Goal: Task Accomplishment & Management: Manage account settings

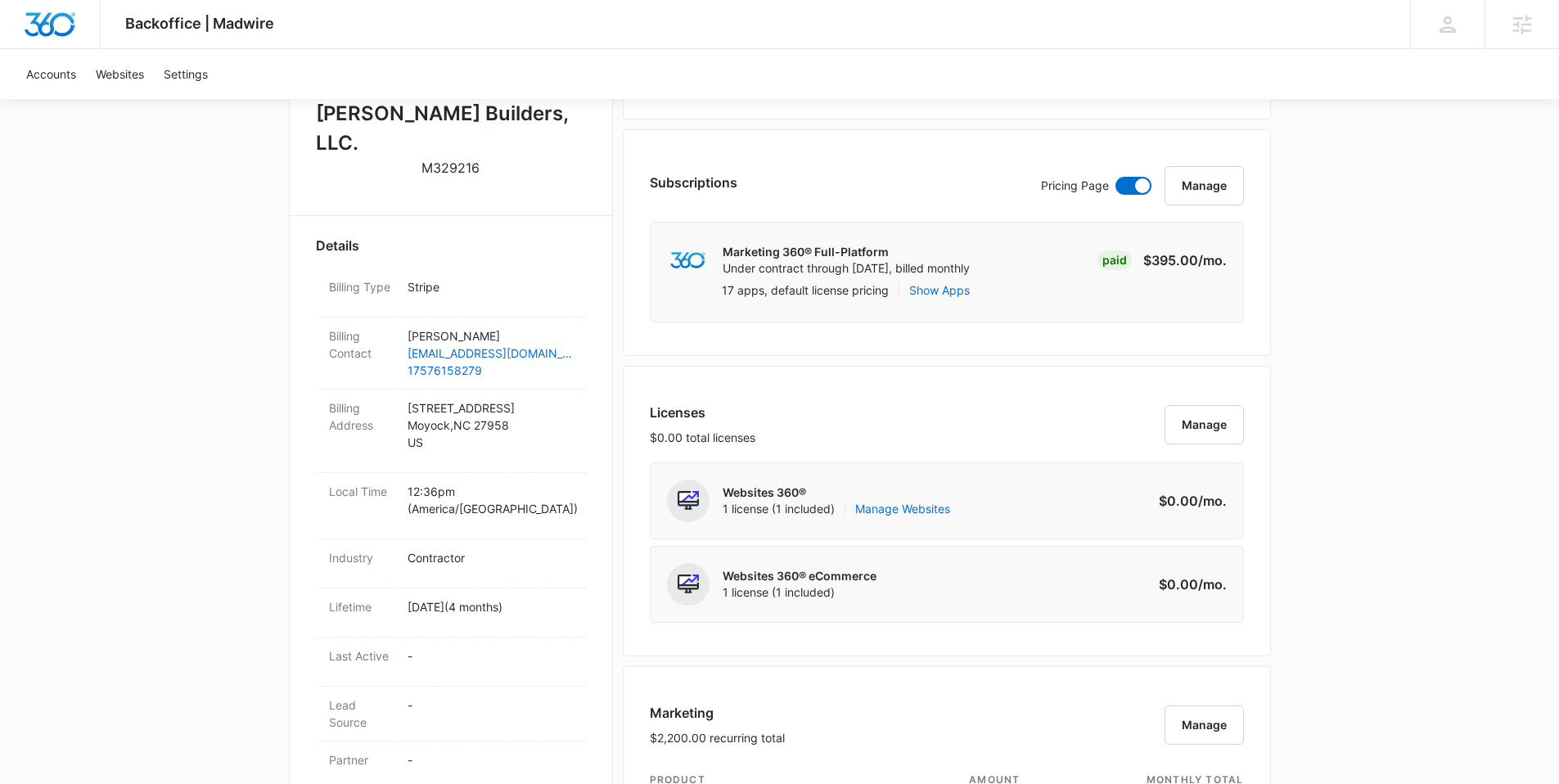
scroll to position [735, 0]
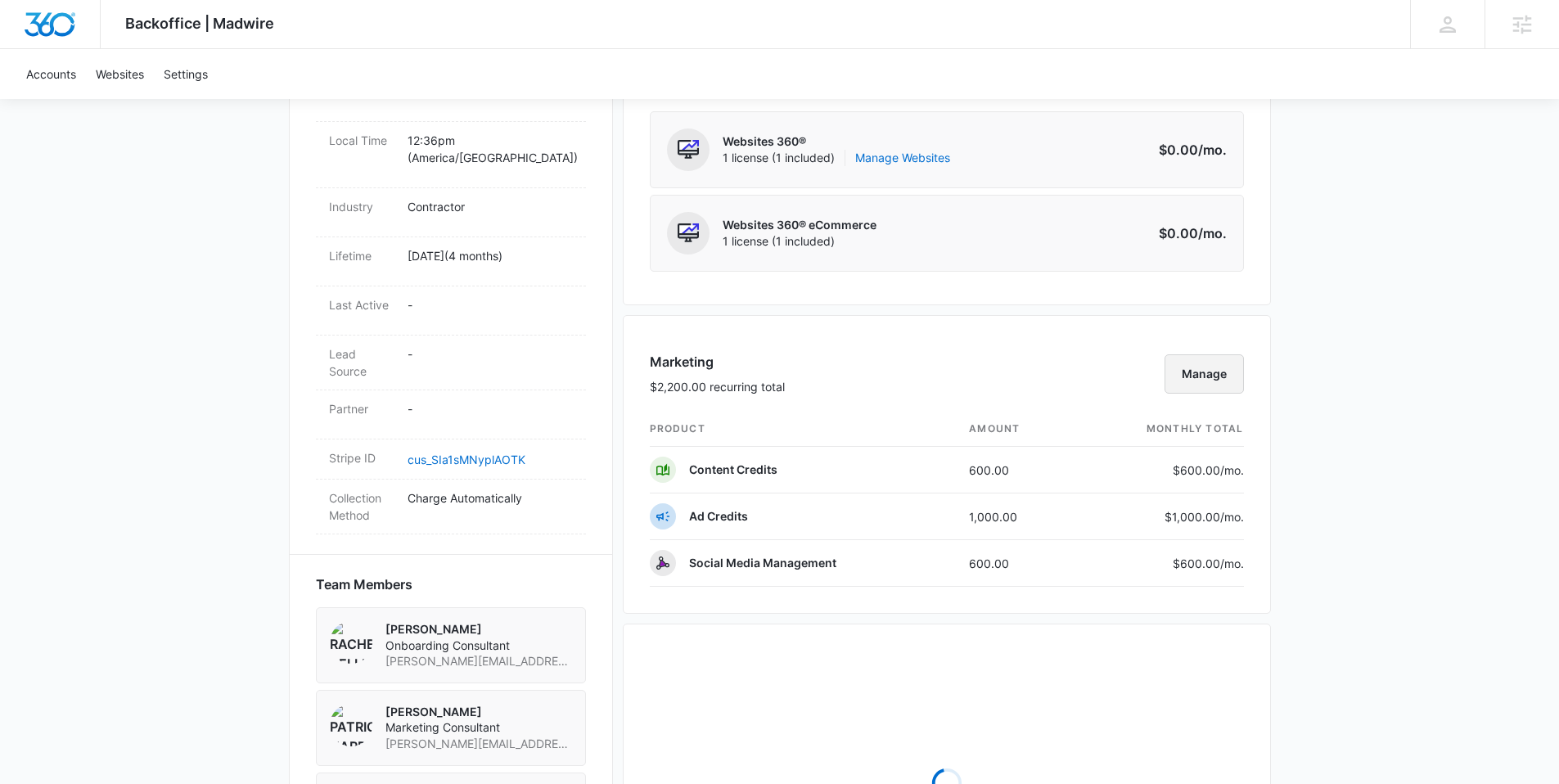
click at [1222, 375] on button "Manage" at bounding box center [1204, 374] width 80 height 39
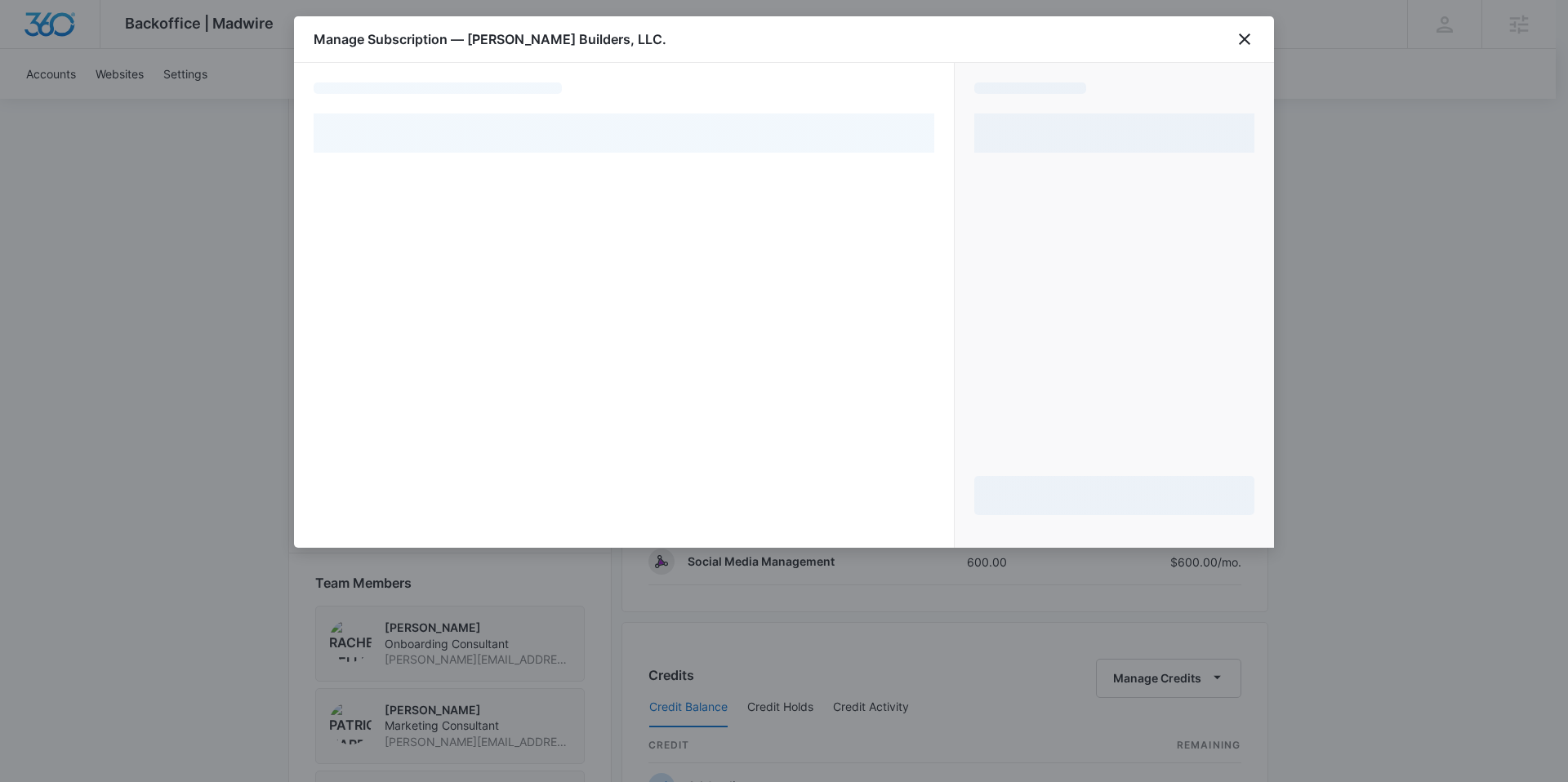
select select "pm_1Rl8iJA4n8RTgNjU89uzAiEv"
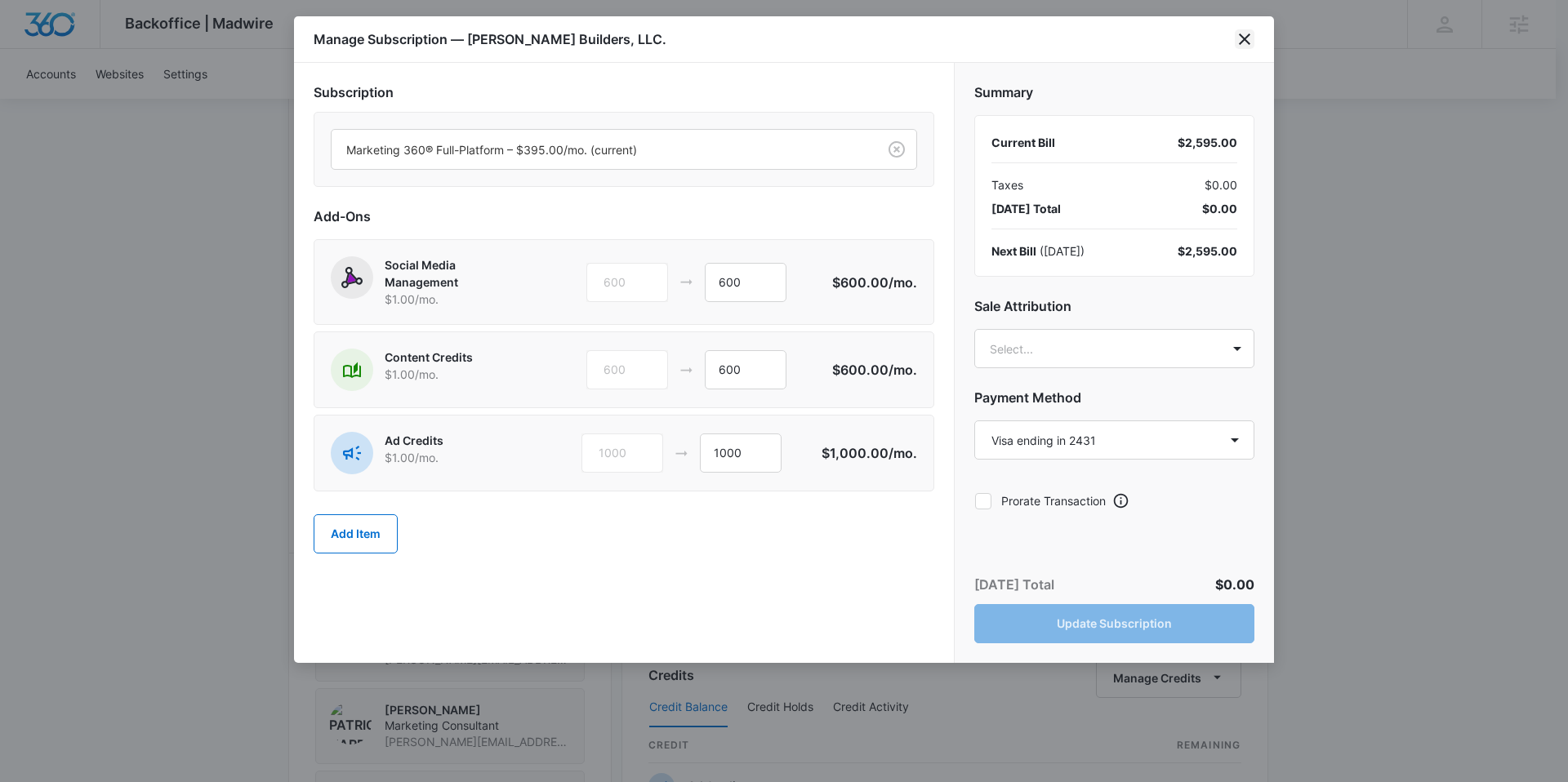
click at [1238, 42] on icon "close" at bounding box center [1245, 39] width 20 height 20
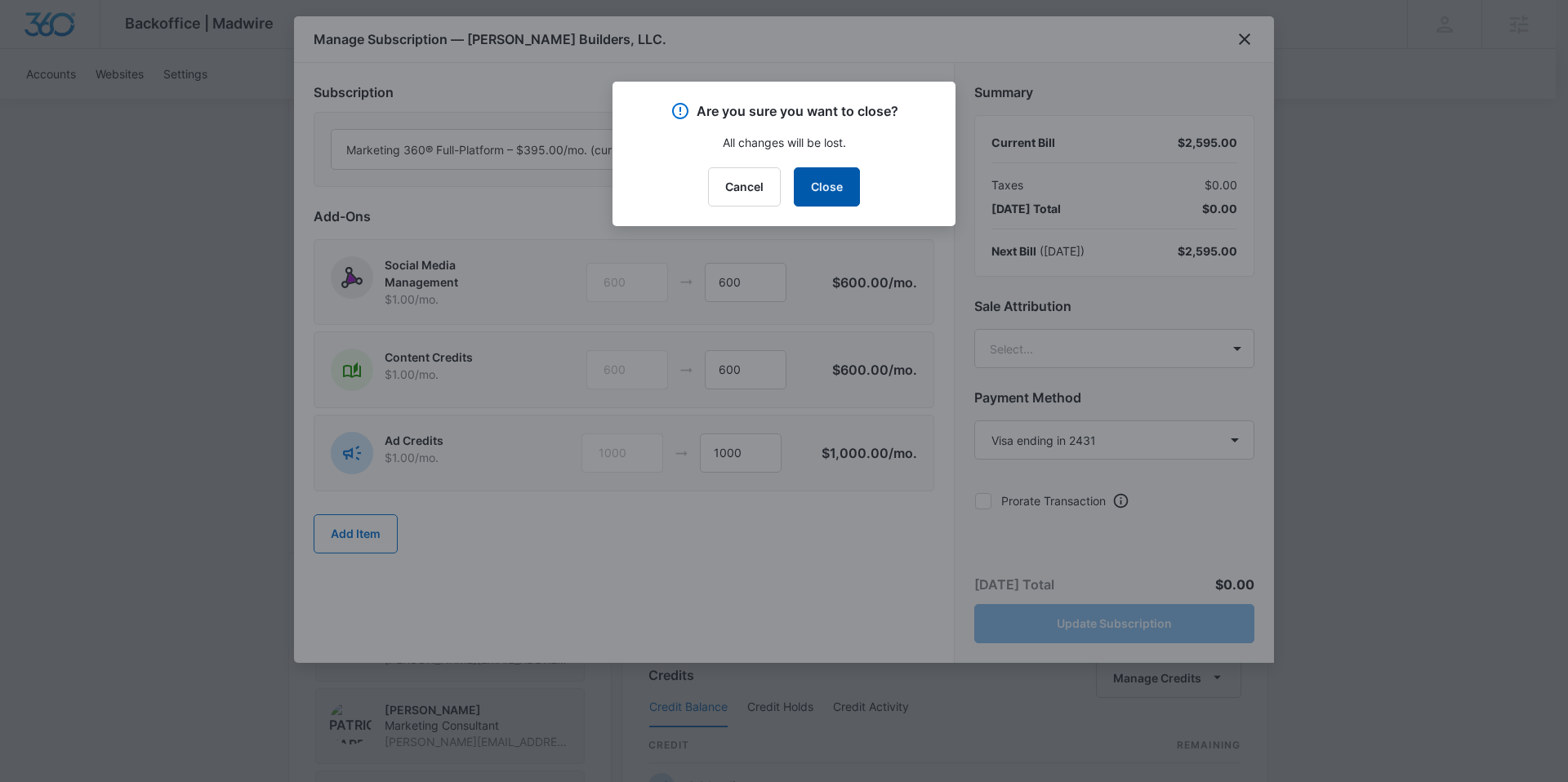
click at [827, 193] on button "Close" at bounding box center [827, 187] width 66 height 39
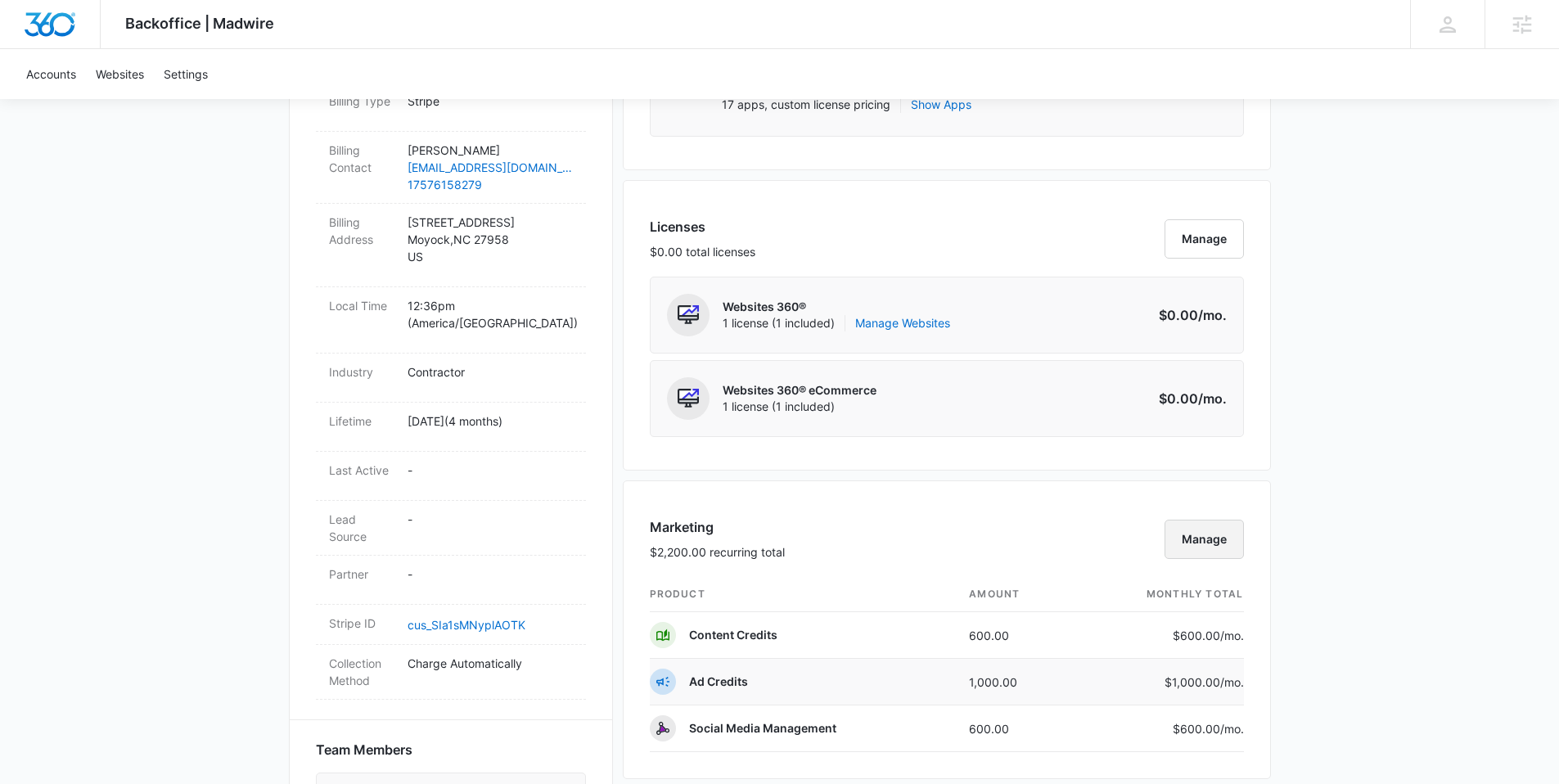
scroll to position [816, 0]
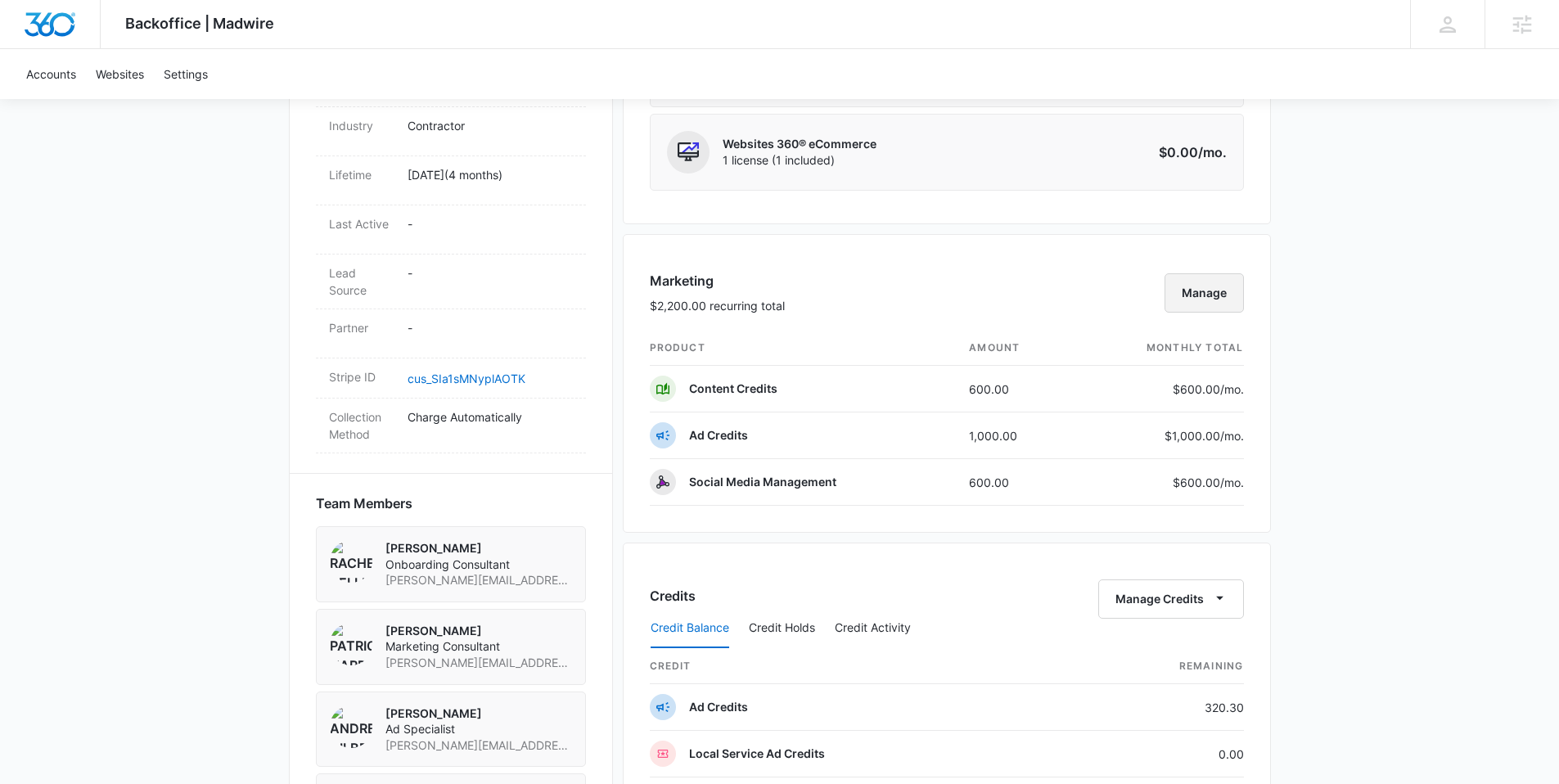
click at [1233, 285] on button "Manage" at bounding box center [1204, 293] width 80 height 39
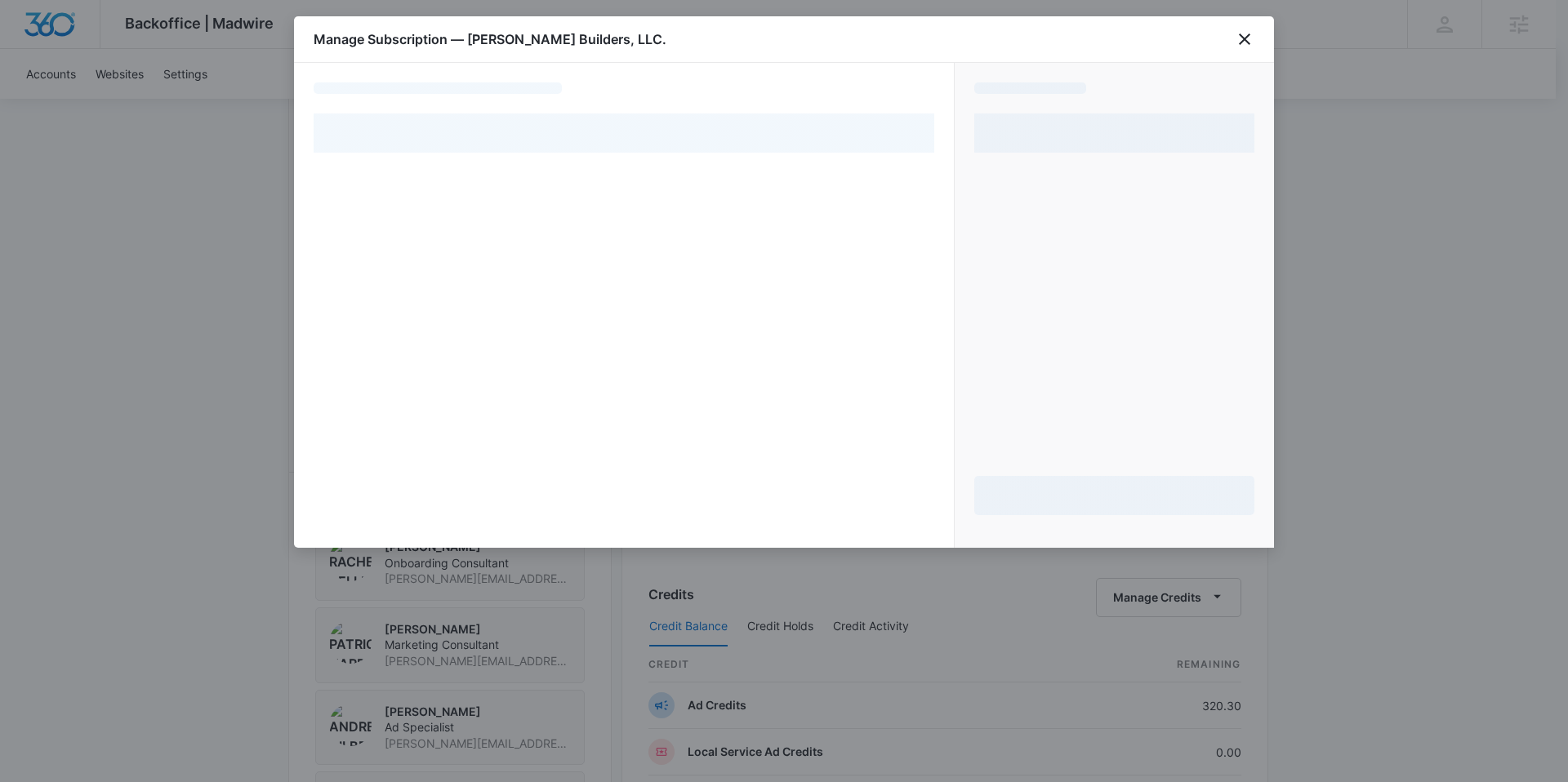
select select "pm_1Rl8iJA4n8RTgNjU89uzAiEv"
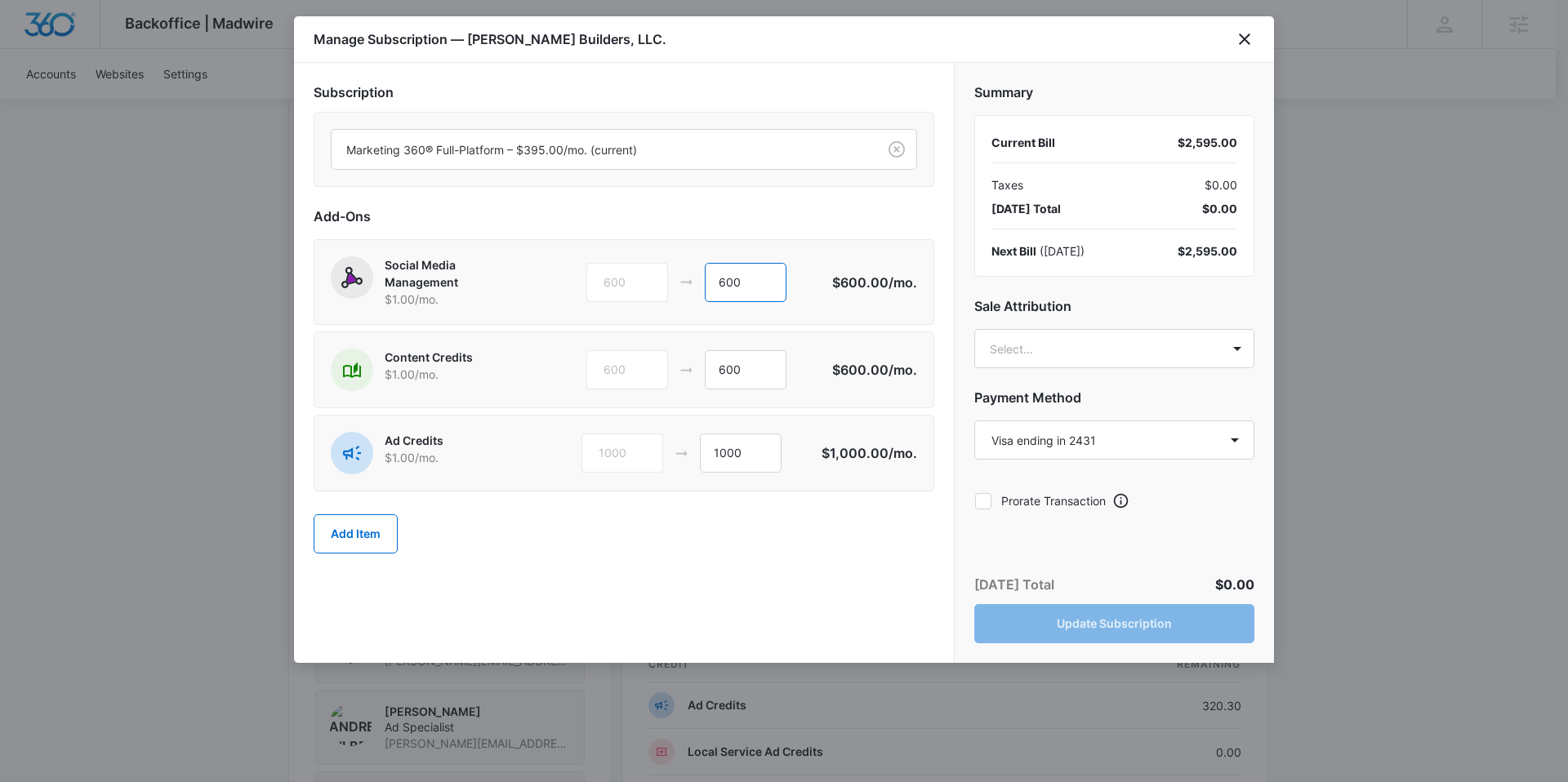
click at [763, 285] on input "600" at bounding box center [745, 283] width 82 height 39
drag, startPoint x: 760, startPoint y: 280, endPoint x: 714, endPoint y: 285, distance: 46.3
click at [717, 285] on input "600" at bounding box center [745, 283] width 82 height 39
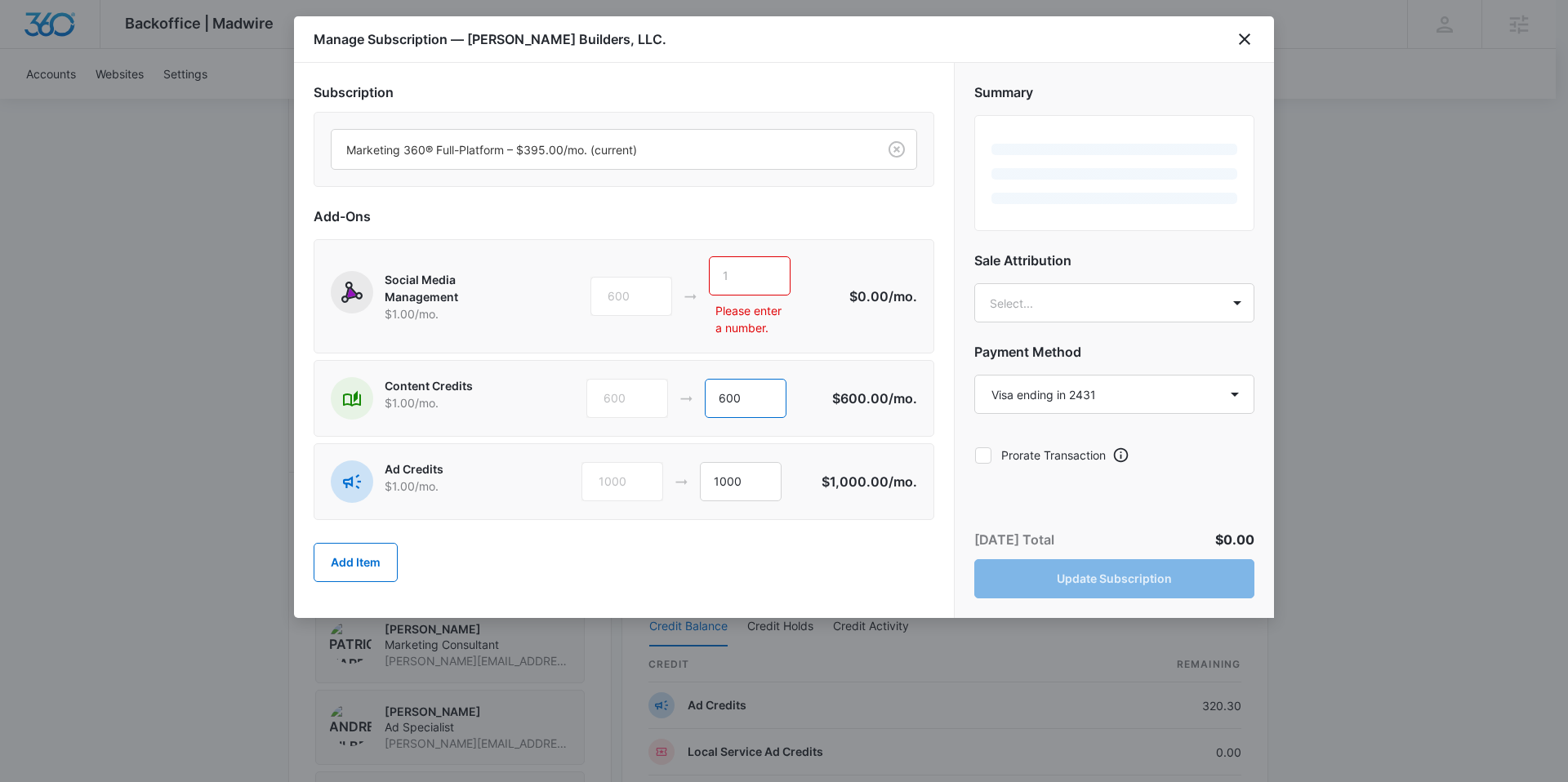
click at [770, 408] on input "600" at bounding box center [745, 398] width 82 height 39
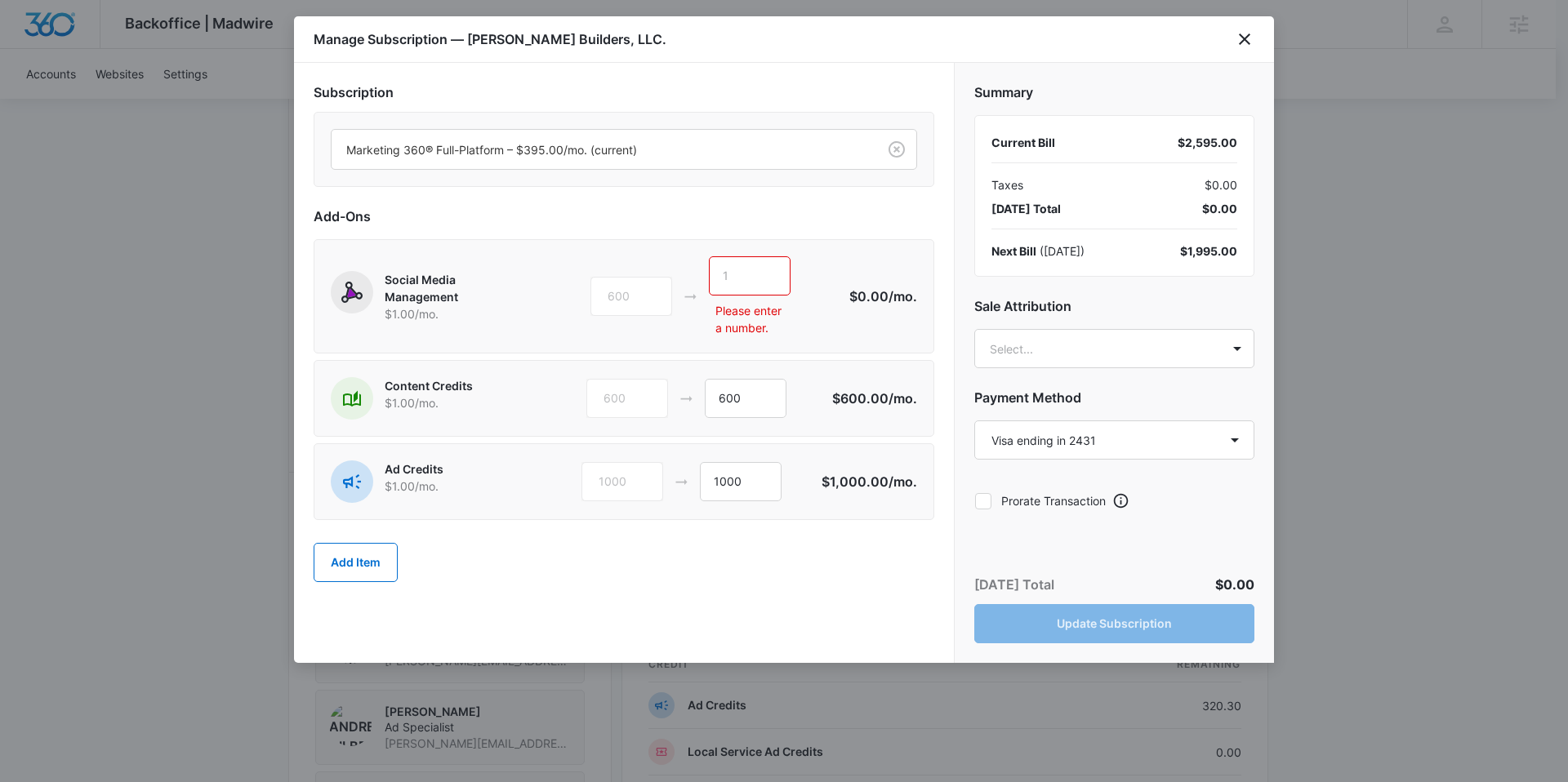
click at [745, 273] on input "text" at bounding box center [750, 276] width 82 height 39
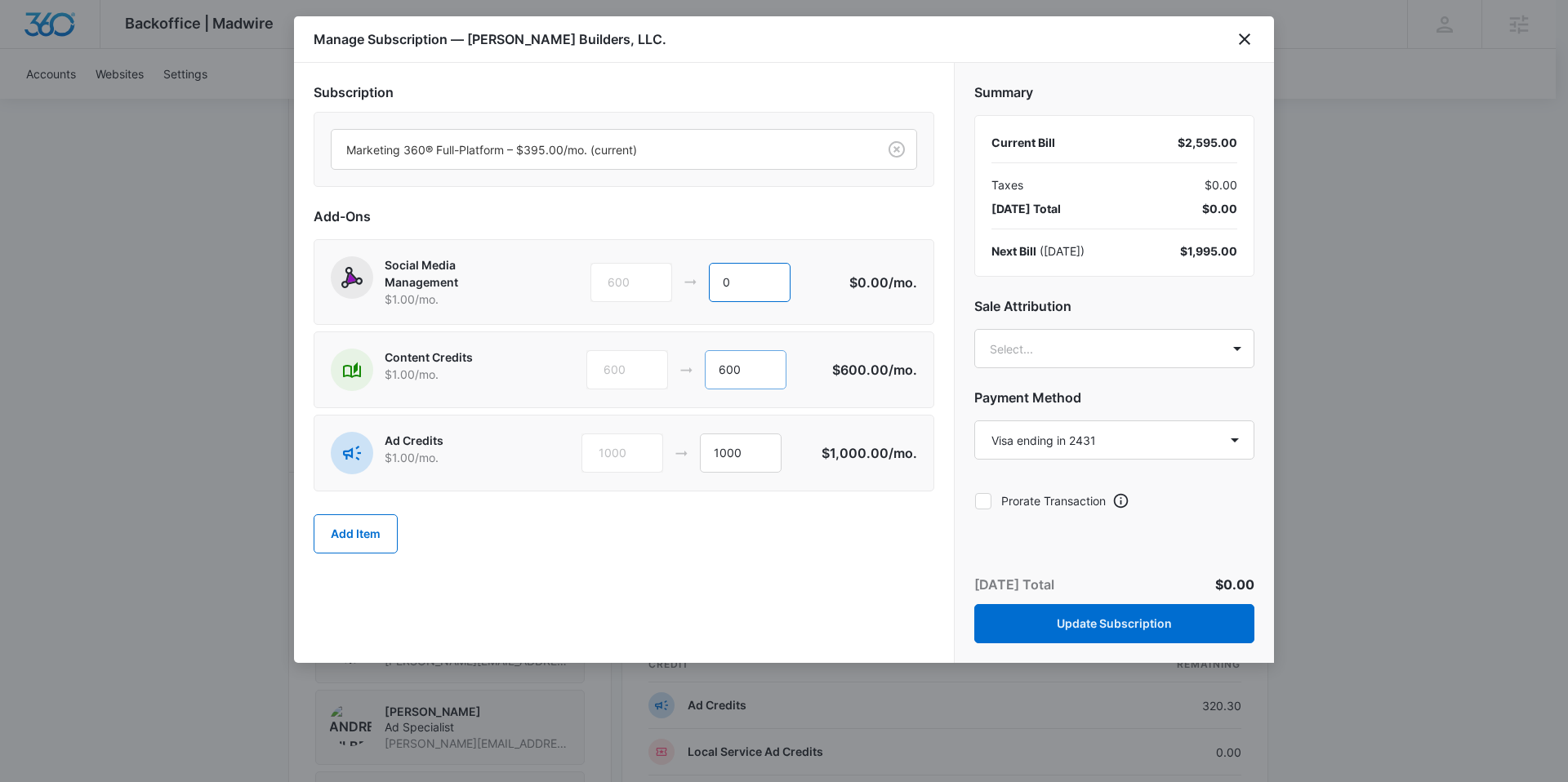
type input "0"
click at [758, 377] on input "600" at bounding box center [745, 370] width 82 height 39
click at [1032, 353] on body "Backoffice | Madwire Apps Settings AA Alexis Austere alexis.austere@madwire.com…" at bounding box center [784, 515] width 1568 height 2657
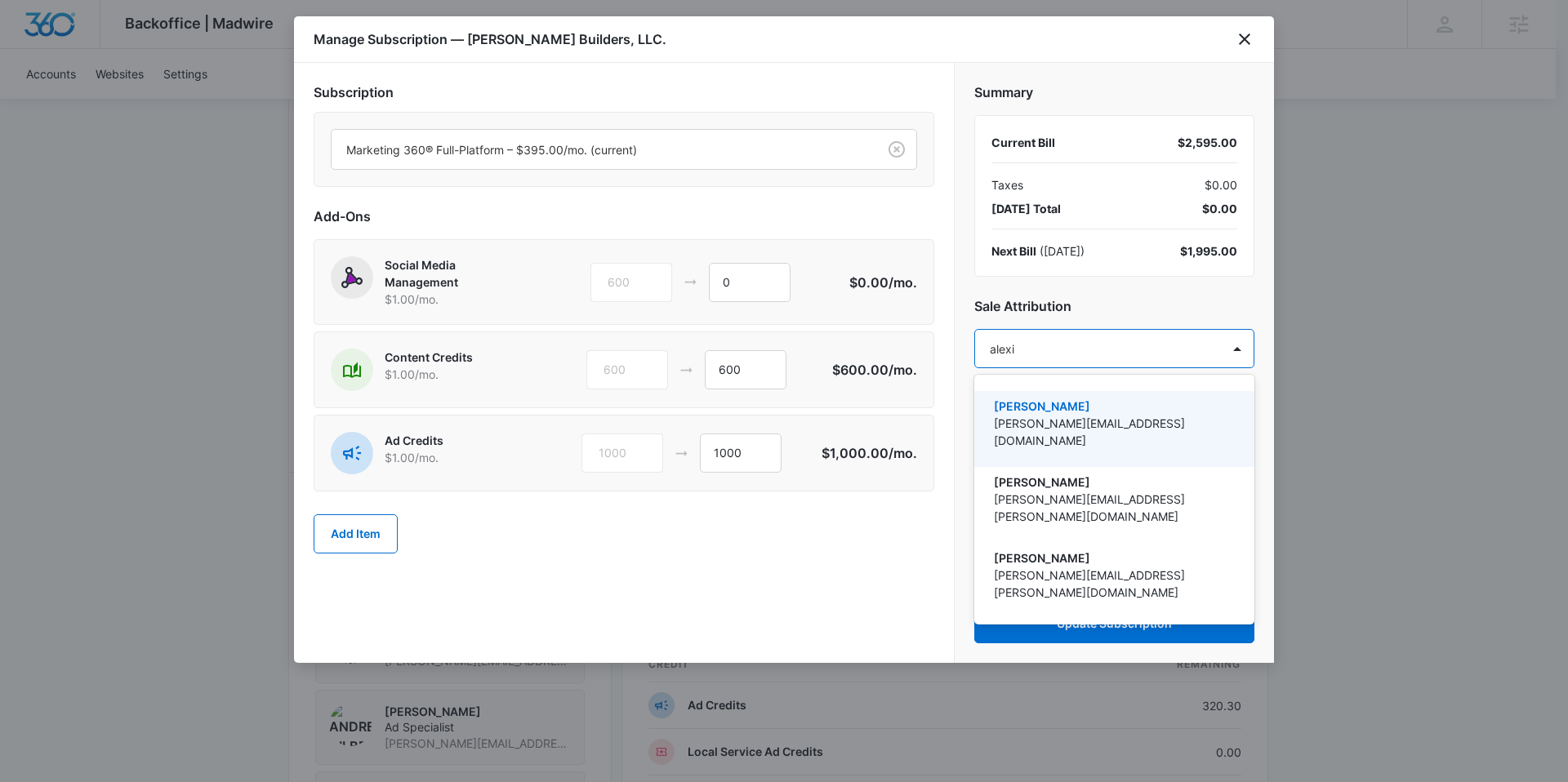
type input "alexis"
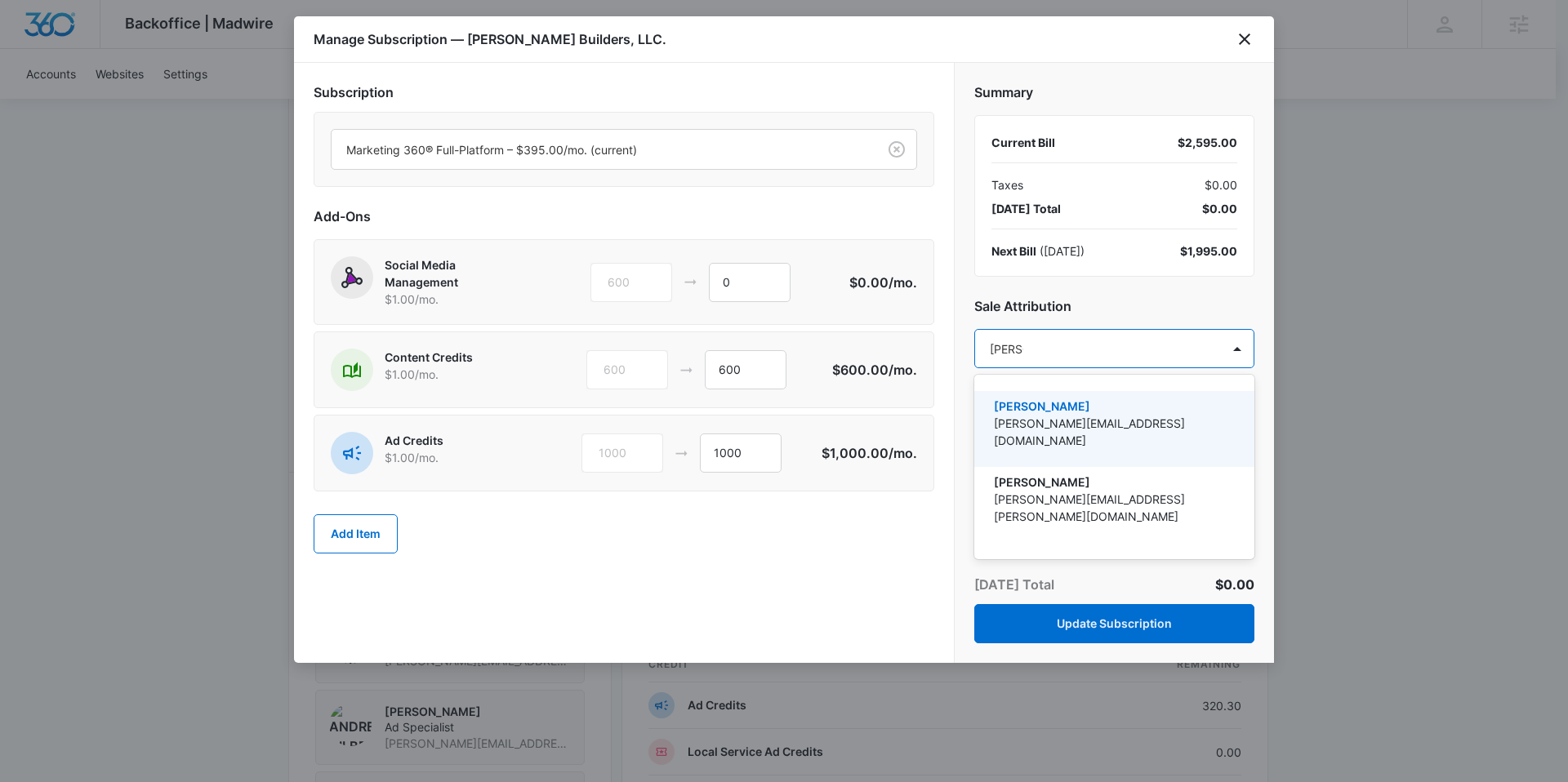
drag, startPoint x: 1082, startPoint y: 407, endPoint x: 877, endPoint y: 399, distance: 205.2
click at [1082, 407] on p "[PERSON_NAME]" at bounding box center [1113, 406] width 238 height 17
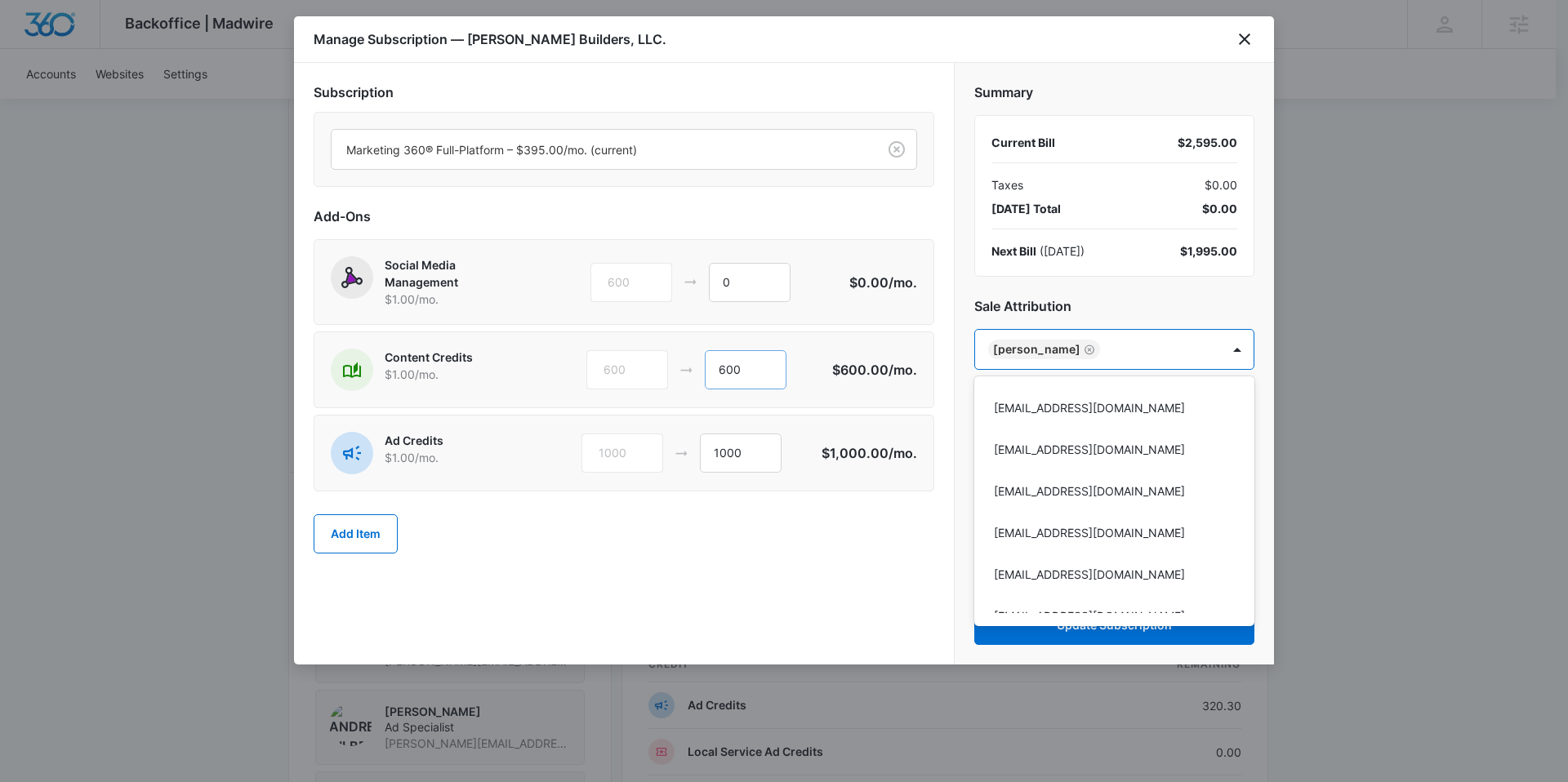
click at [734, 375] on div at bounding box center [784, 391] width 1568 height 782
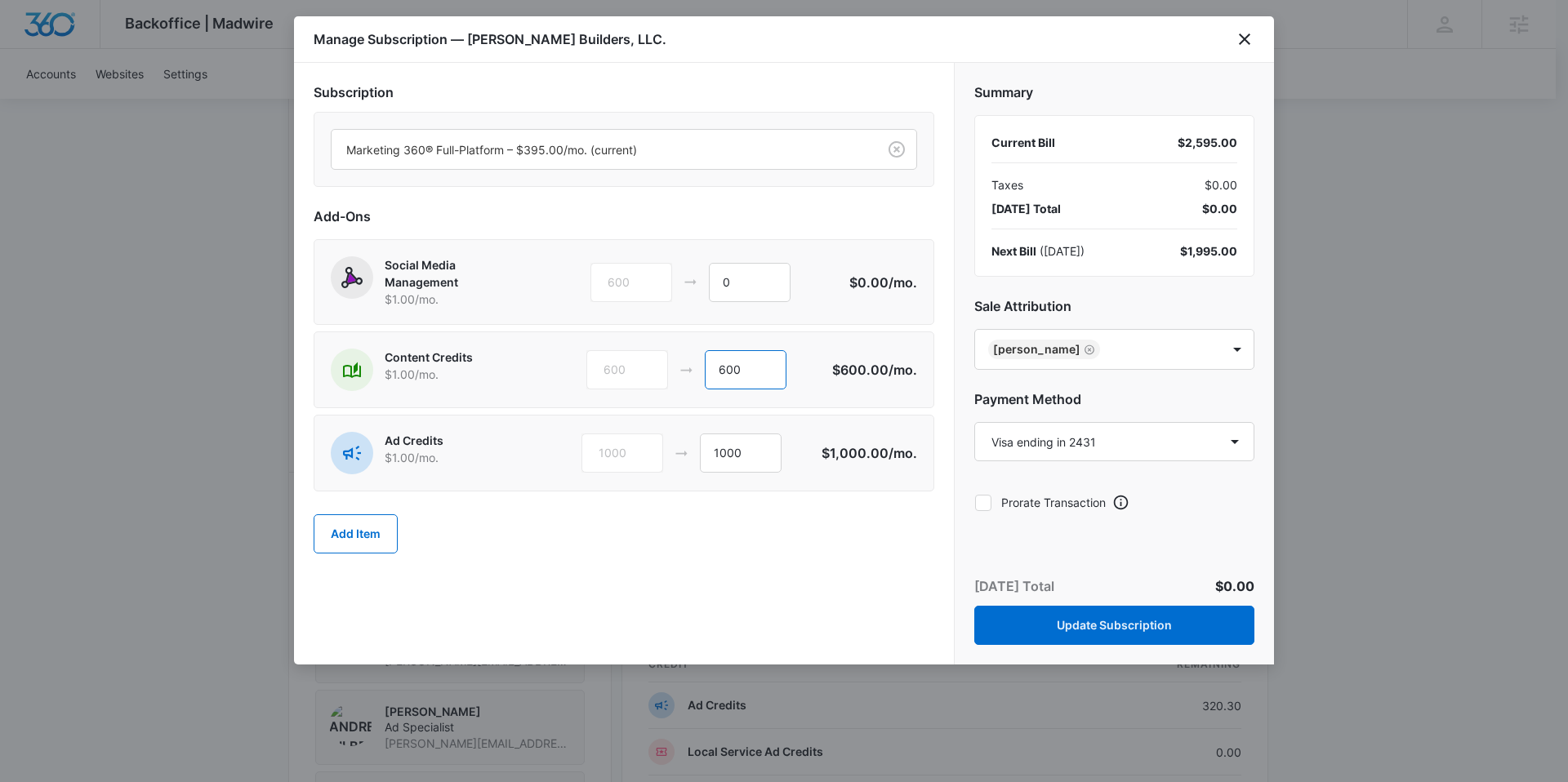
click at [752, 372] on input "600" at bounding box center [745, 370] width 82 height 39
drag, startPoint x: 750, startPoint y: 369, endPoint x: 717, endPoint y: 370, distance: 33.0
click at [717, 370] on input "600" at bounding box center [745, 370] width 82 height 39
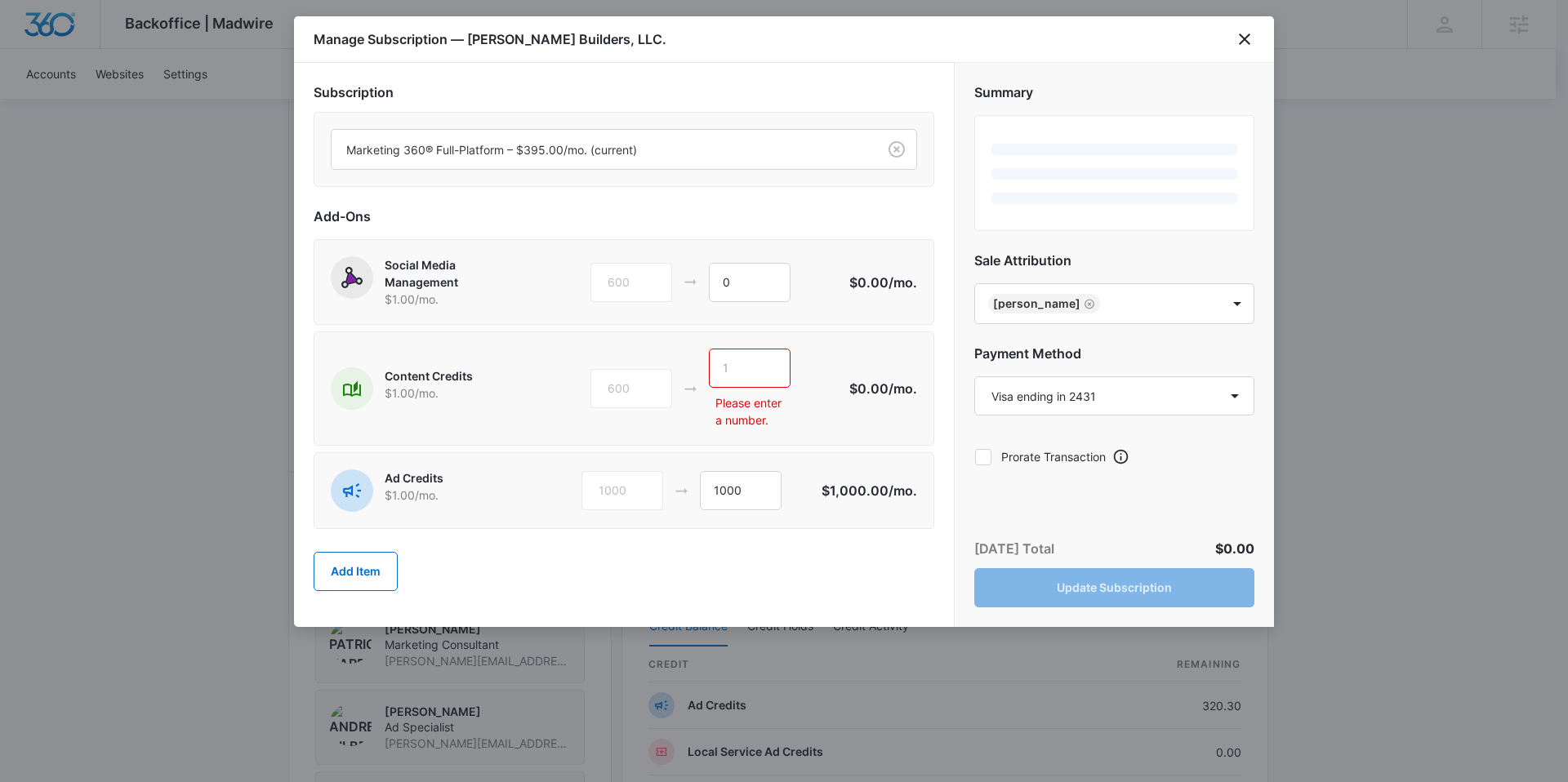
click at [790, 334] on div "Content Credits $1.00 /mo. 600 Please enter a number. $0.00 /mo." at bounding box center [623, 388] width 621 height 114
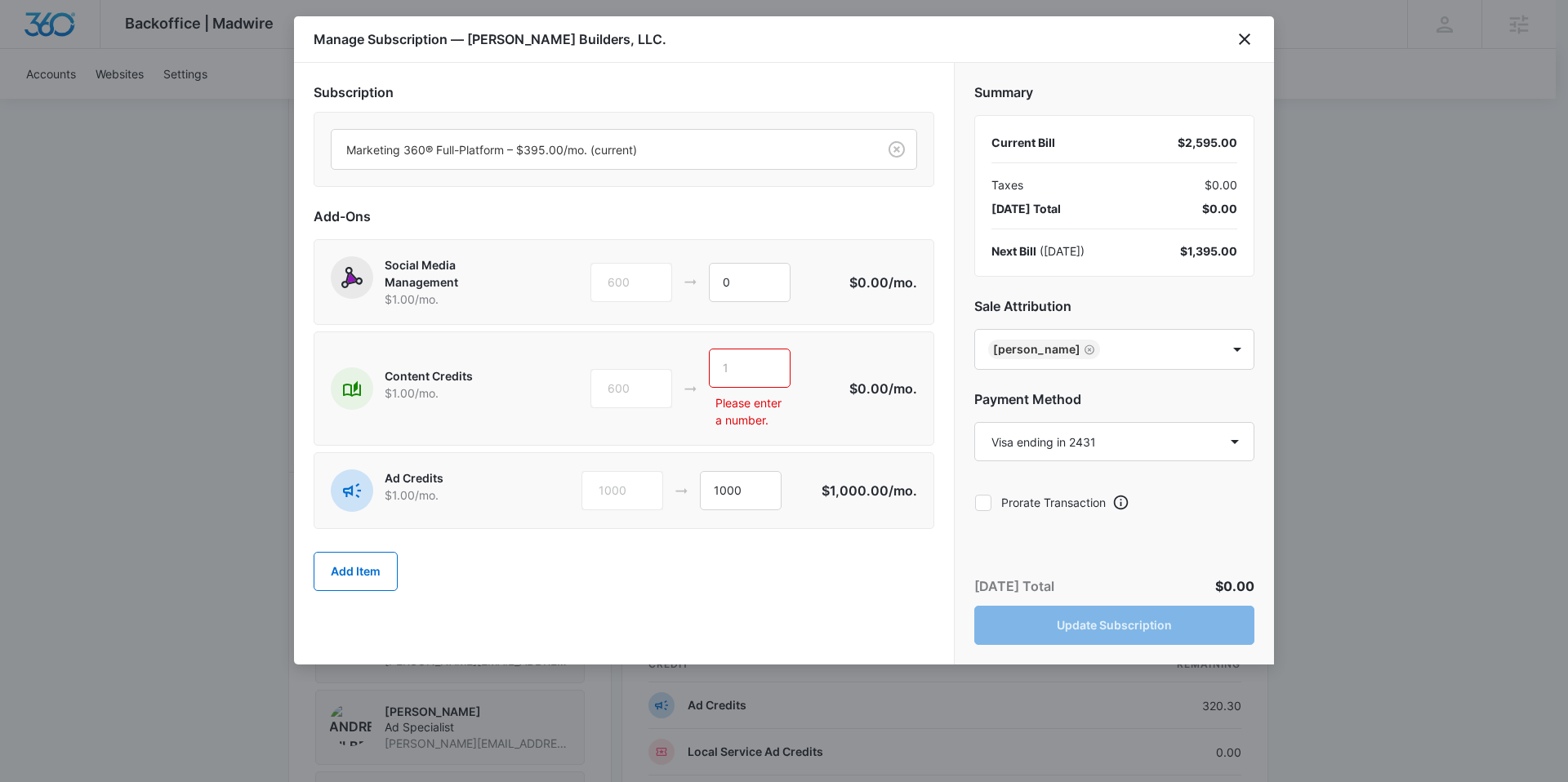
click at [809, 222] on h2 "Add-Ons" at bounding box center [623, 216] width 621 height 20
click at [751, 376] on input "text" at bounding box center [750, 368] width 82 height 39
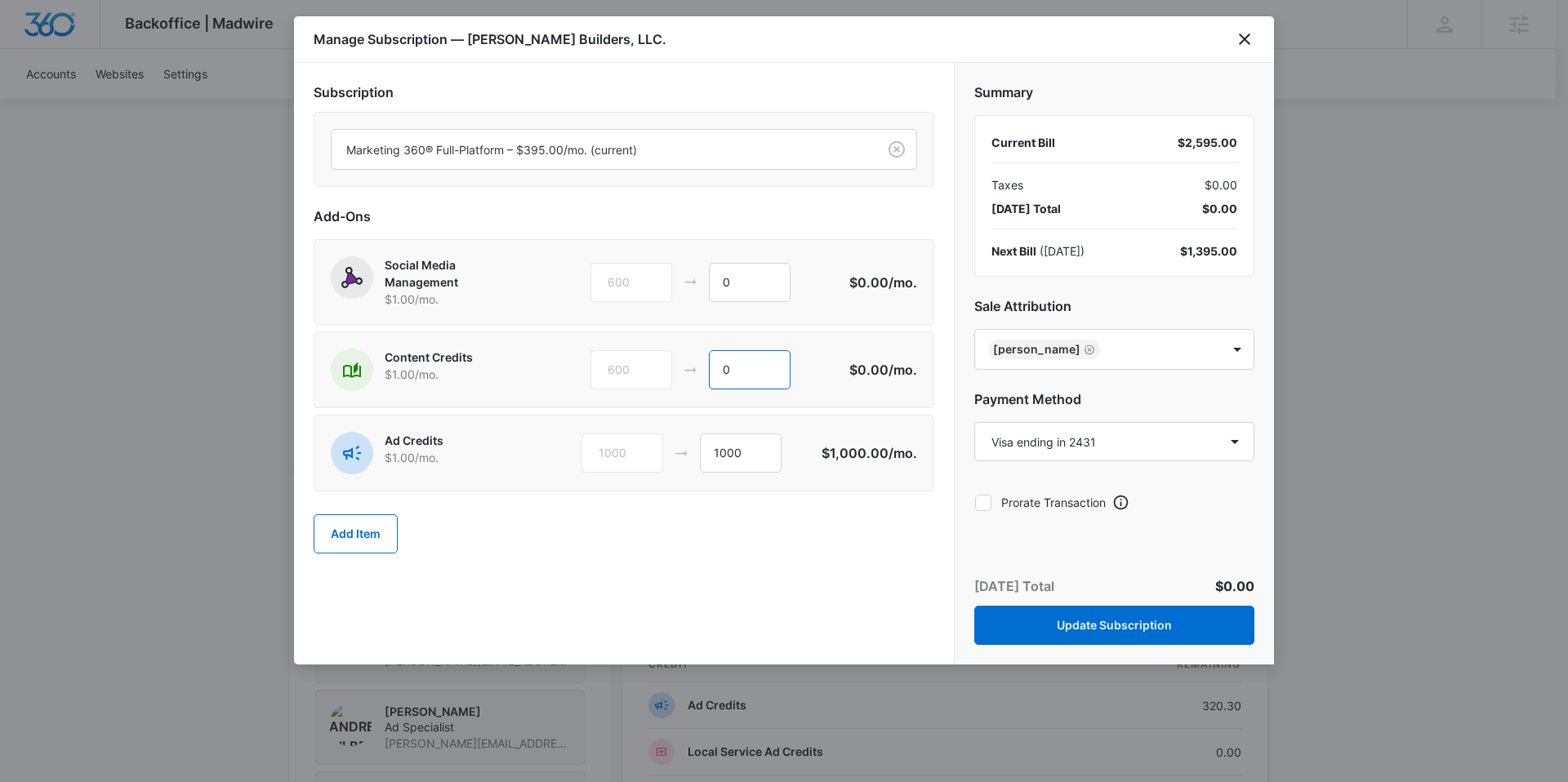
type input "0"
click at [797, 212] on h2 "Add-Ons" at bounding box center [623, 216] width 621 height 20
click at [1109, 631] on button "Update Subscription" at bounding box center [1114, 625] width 280 height 39
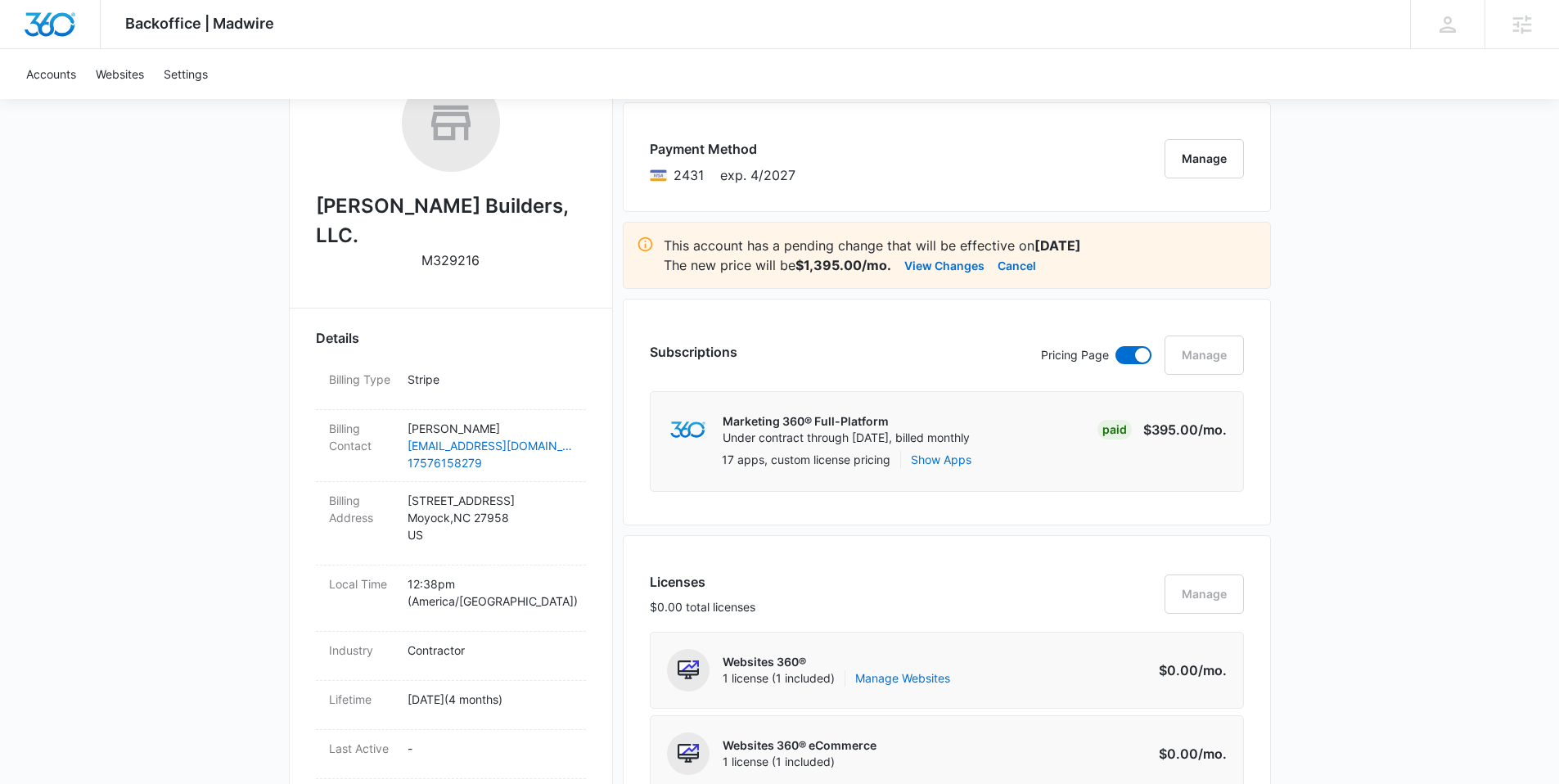
scroll to position [0, 0]
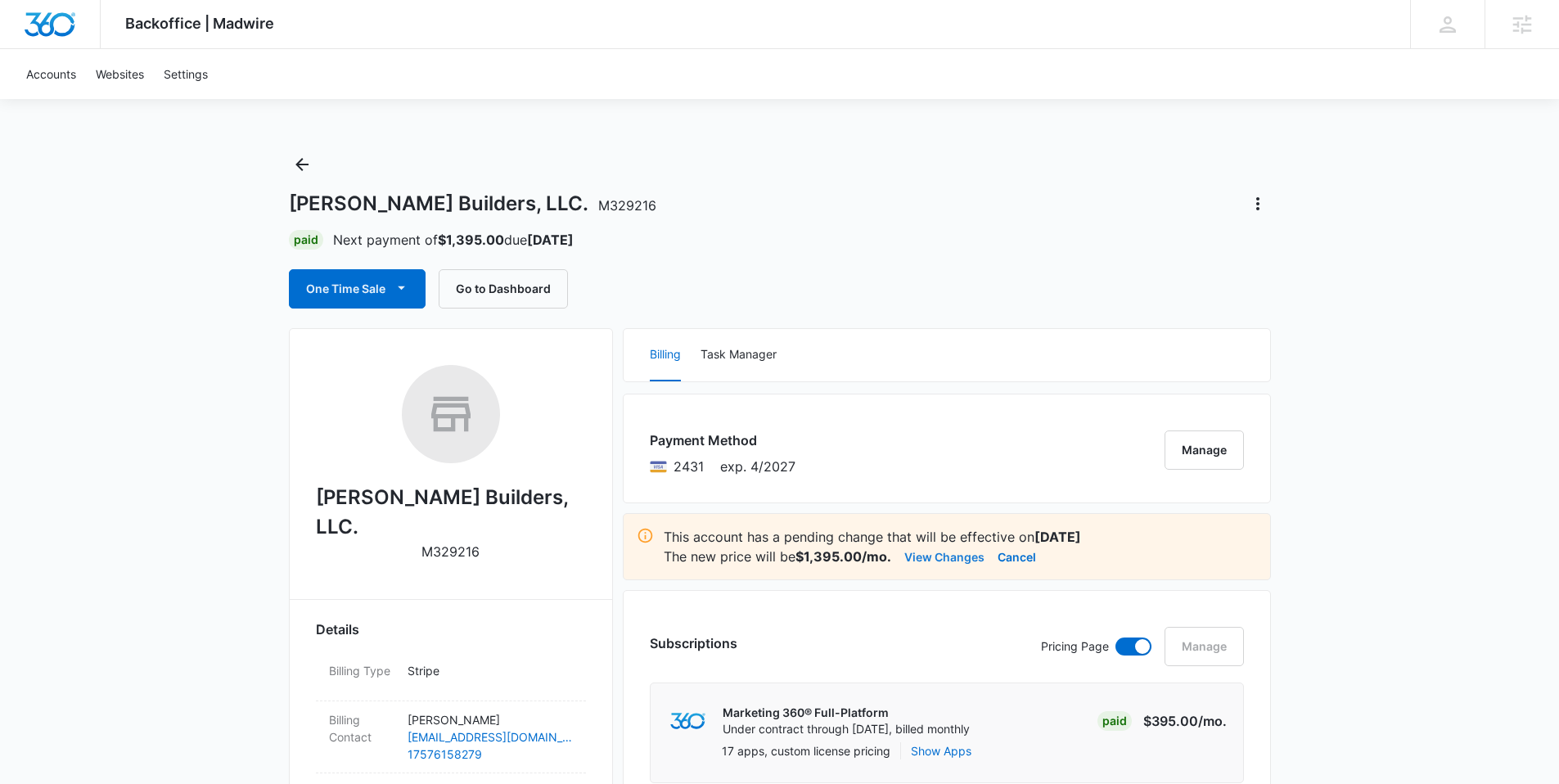
click at [961, 556] on button "View Changes" at bounding box center [944, 556] width 81 height 20
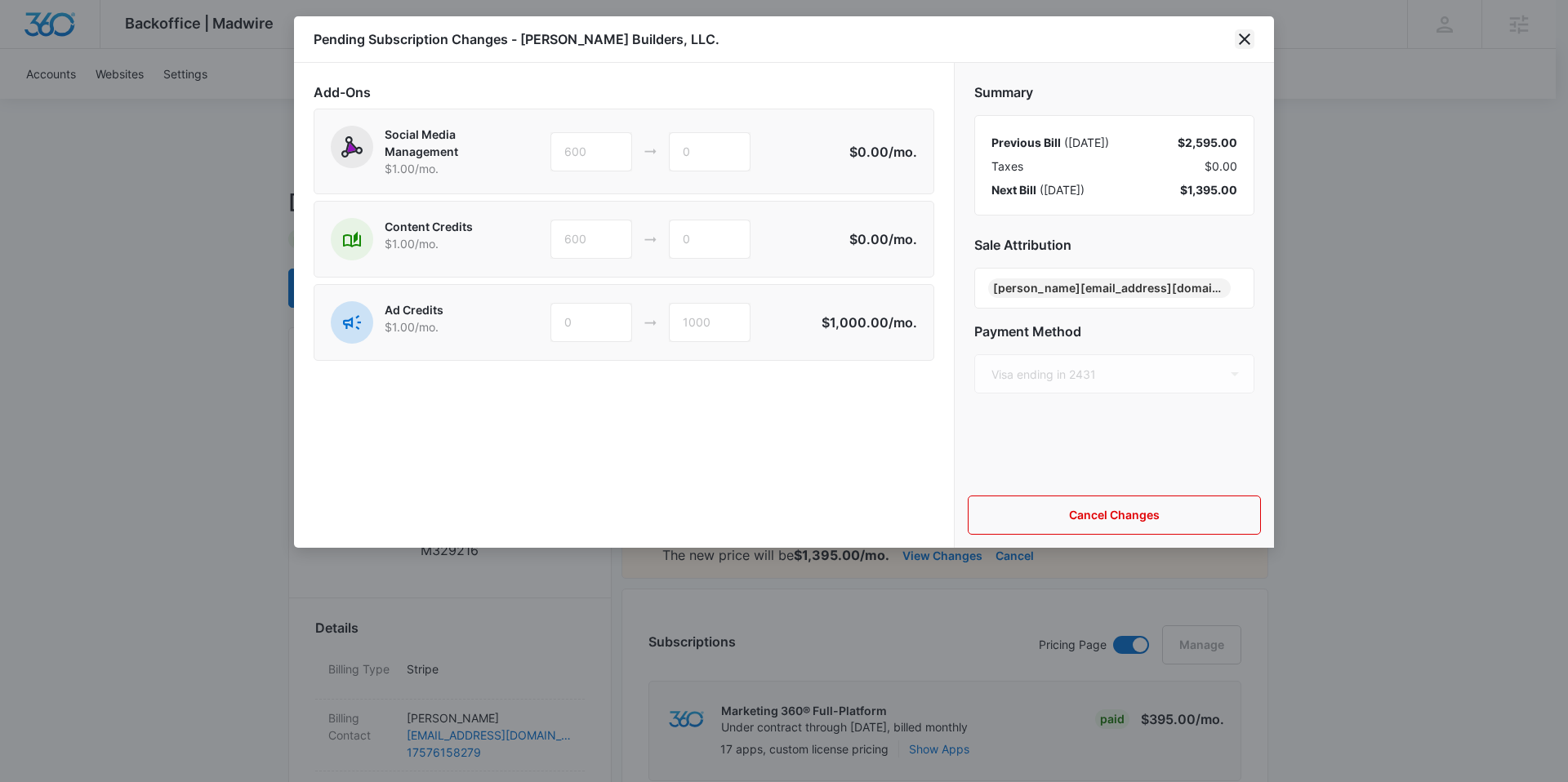
click at [1249, 38] on icon "close" at bounding box center [1245, 39] width 20 height 20
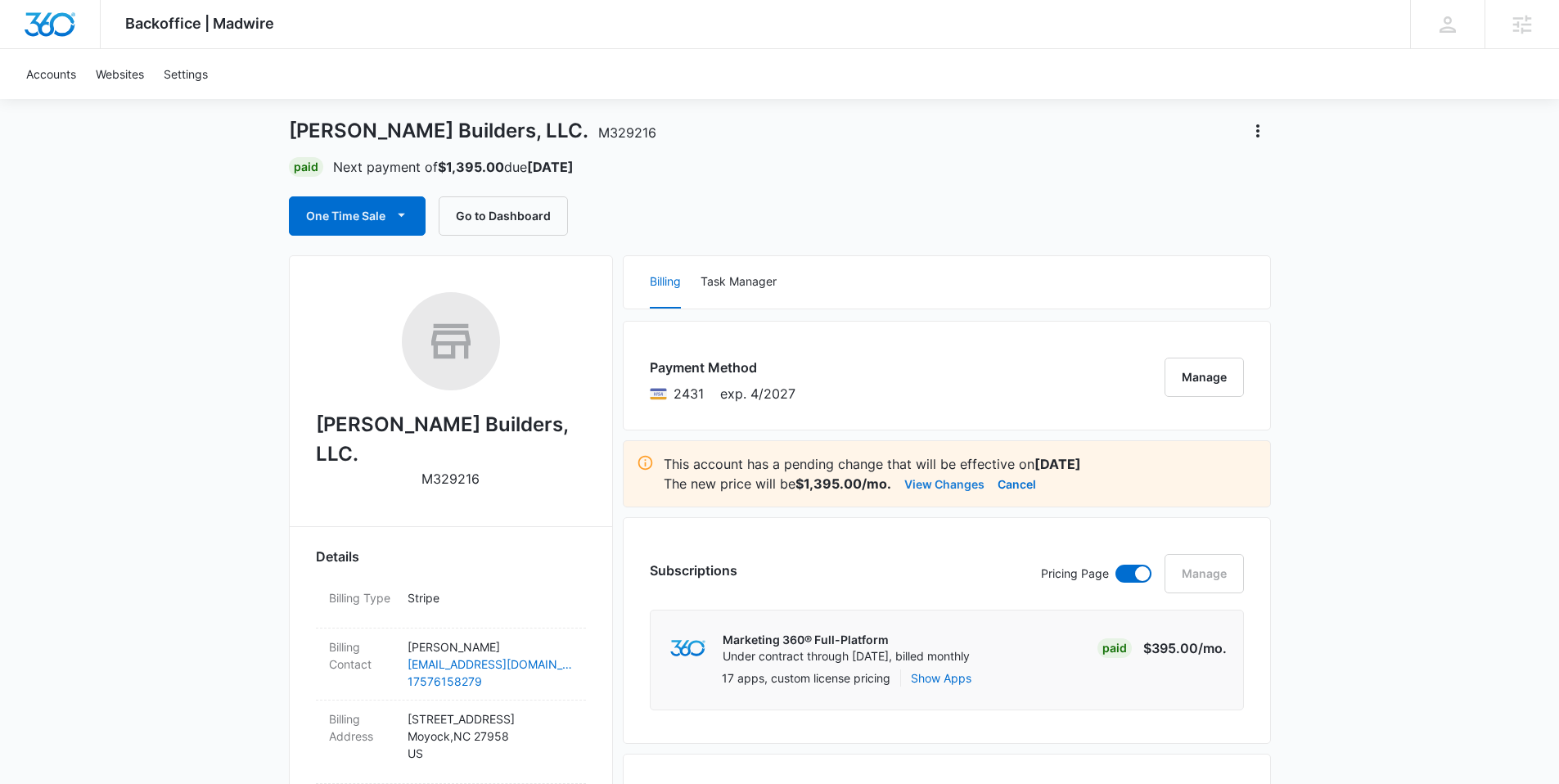
scroll to position [70, 0]
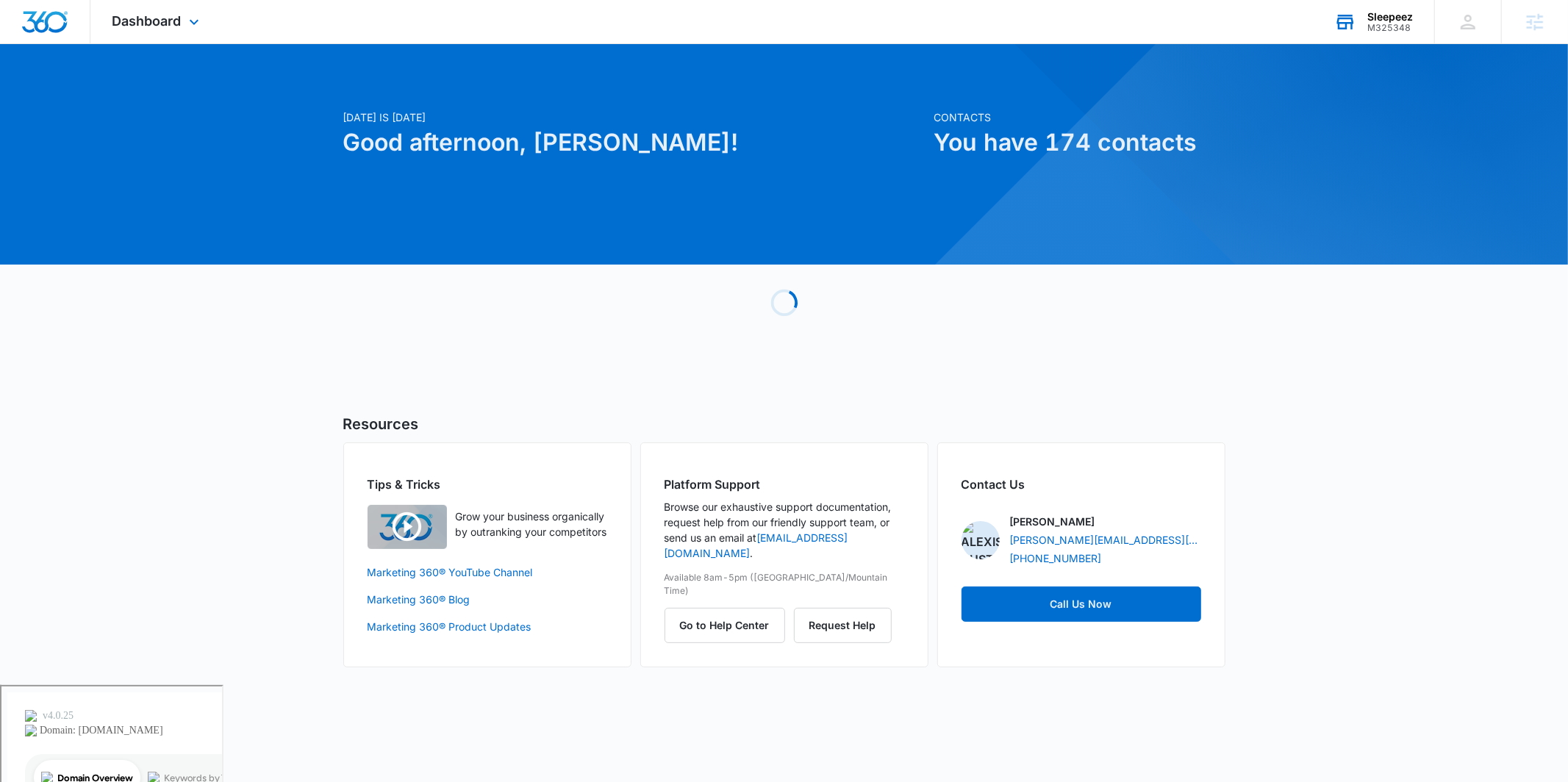
click at [1379, 35] on div "Sleepeez M325348 Your Accounts View All" at bounding box center [1372, 21] width 122 height 44
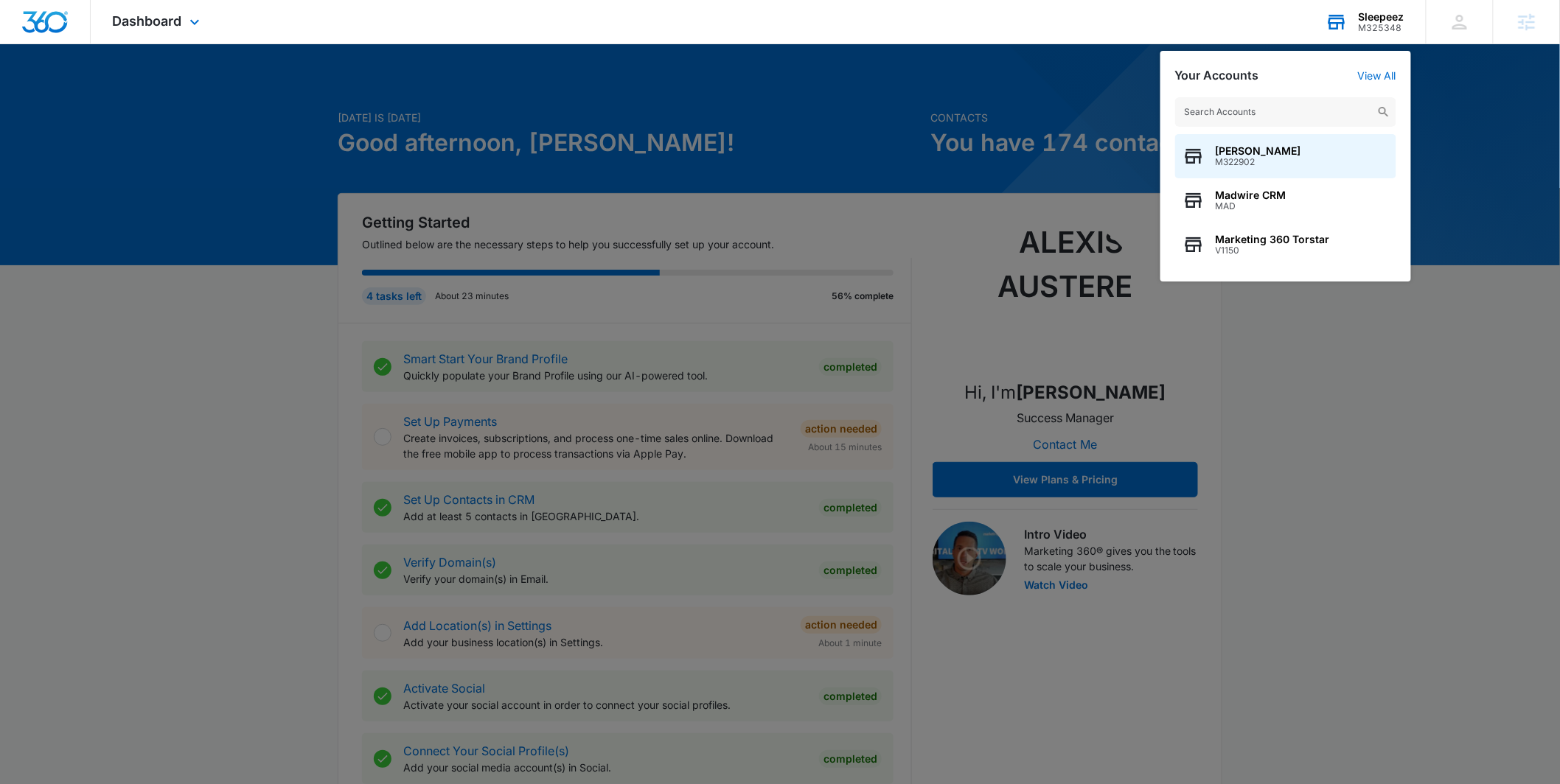
click at [1262, 99] on input "text" at bounding box center [1285, 112] width 221 height 30
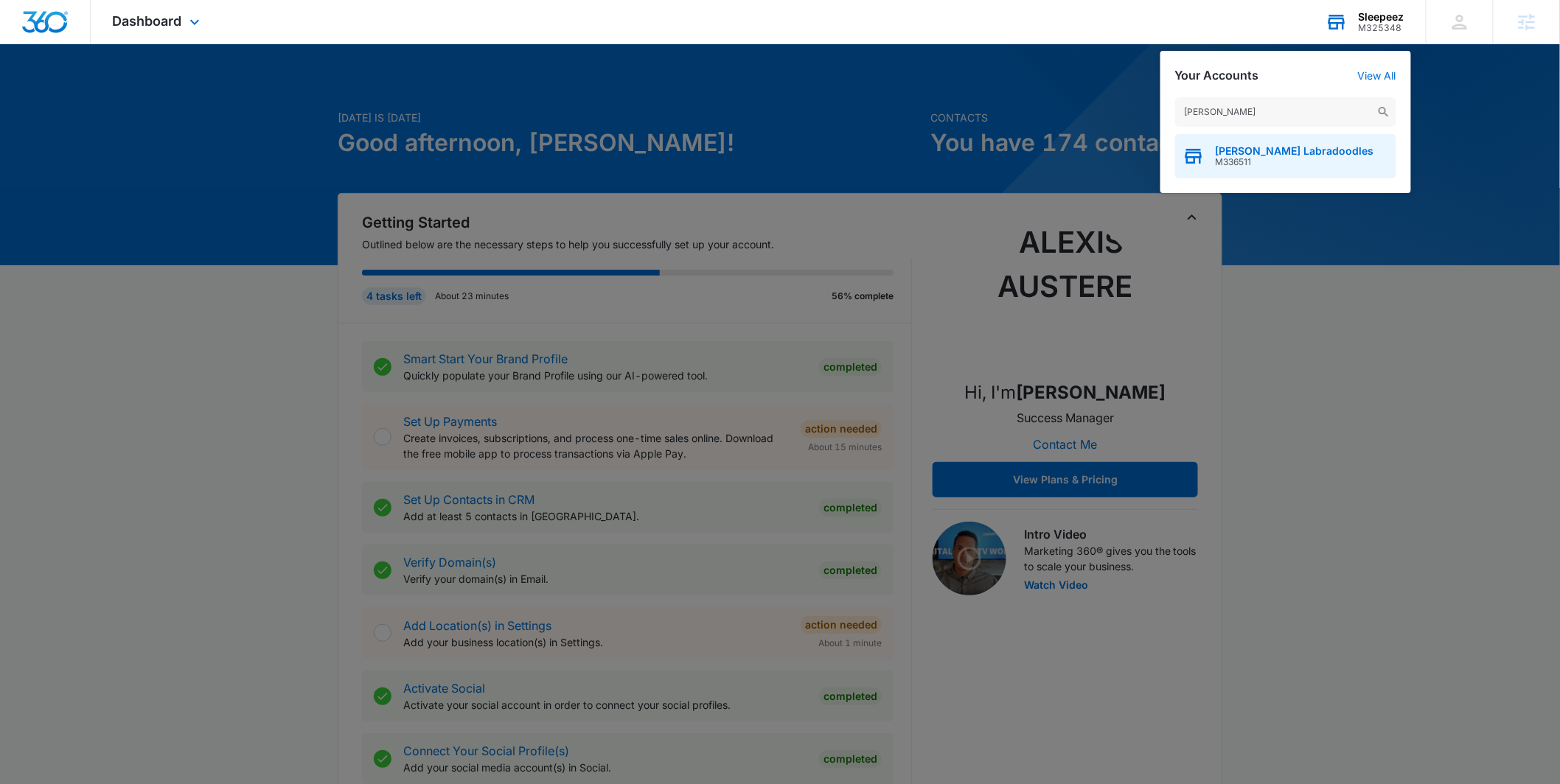
type input "[PERSON_NAME]"
click at [1290, 140] on div "[PERSON_NAME] Labradoodles M336511" at bounding box center [1285, 156] width 221 height 44
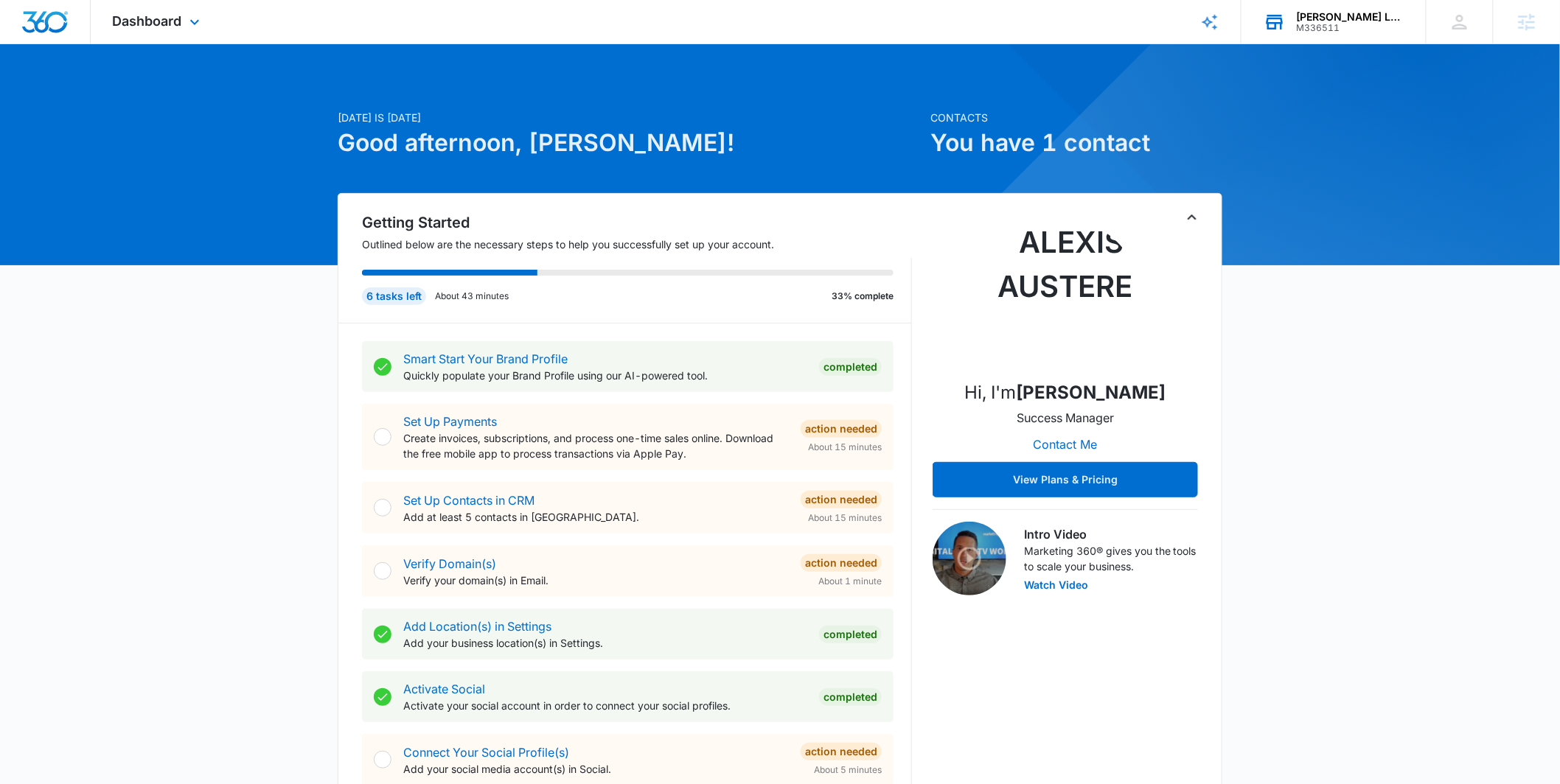
click at [206, 20] on div "Dashboard Apps Reputation Websites Forms CRM Email Social Shop Payments POS Con…" at bounding box center [158, 21] width 135 height 44
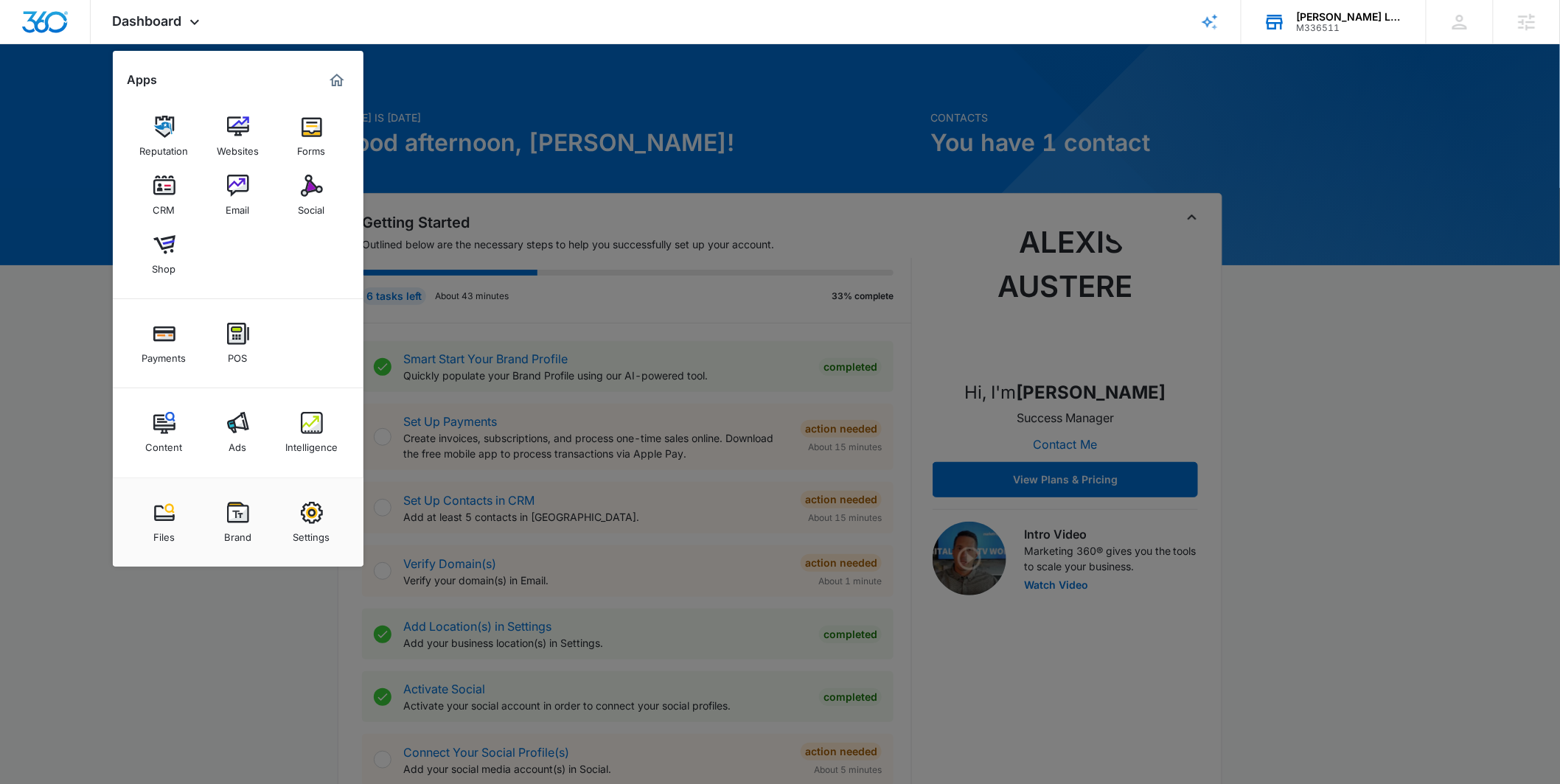
click at [452, 50] on div at bounding box center [780, 392] width 1560 height 784
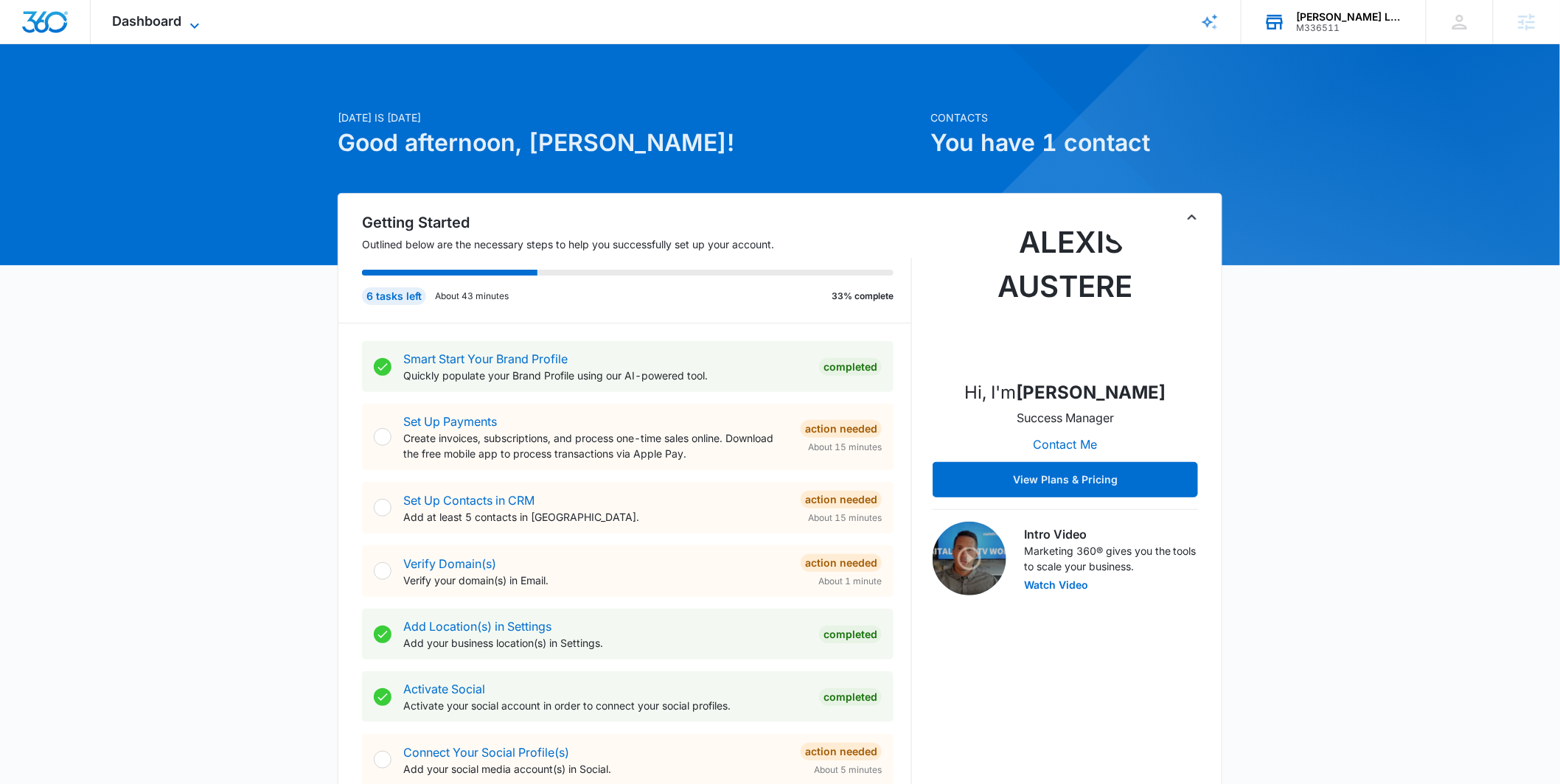
click at [199, 27] on icon at bounding box center [195, 26] width 18 height 18
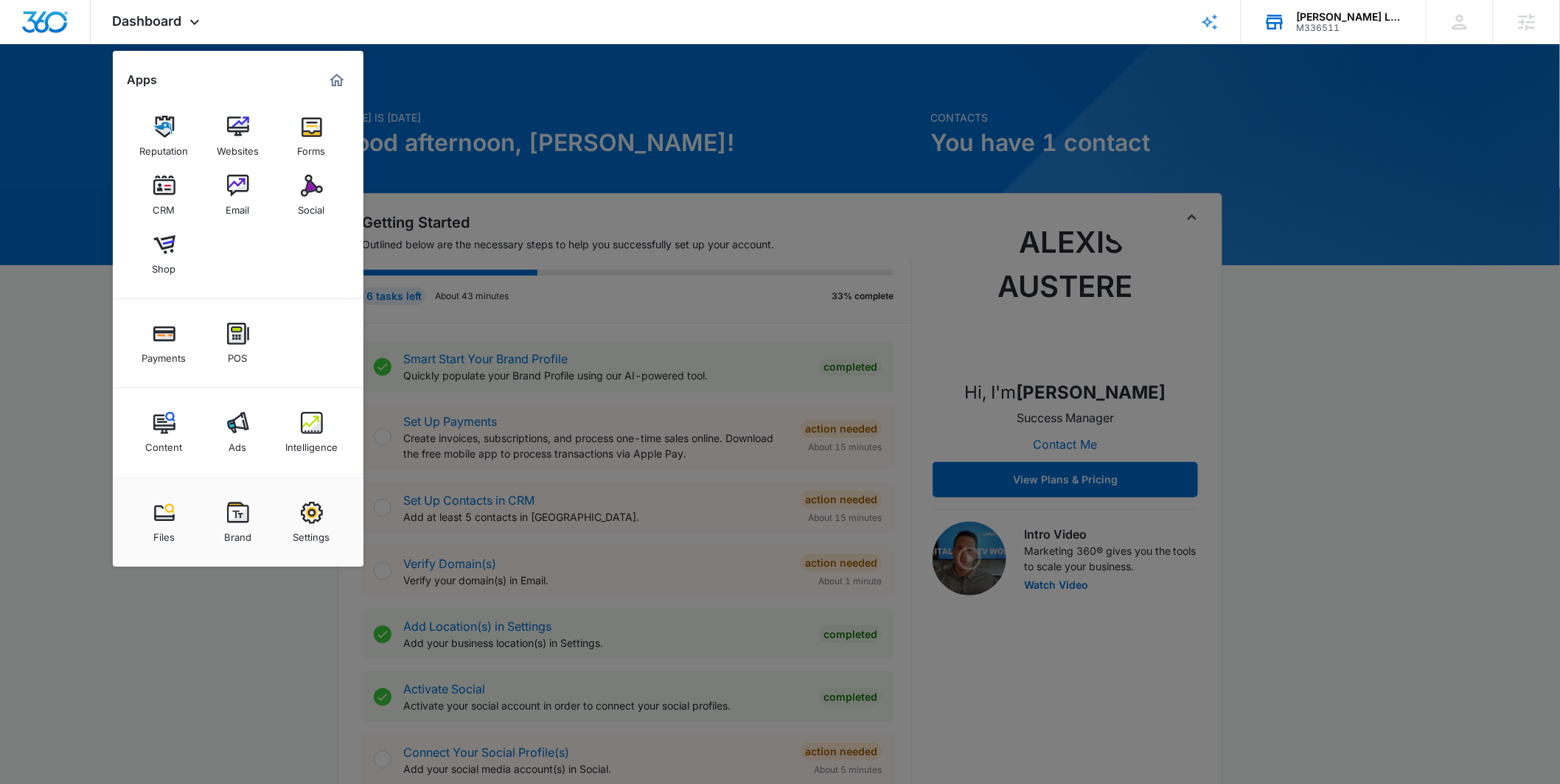
click at [501, 121] on div at bounding box center [780, 392] width 1560 height 784
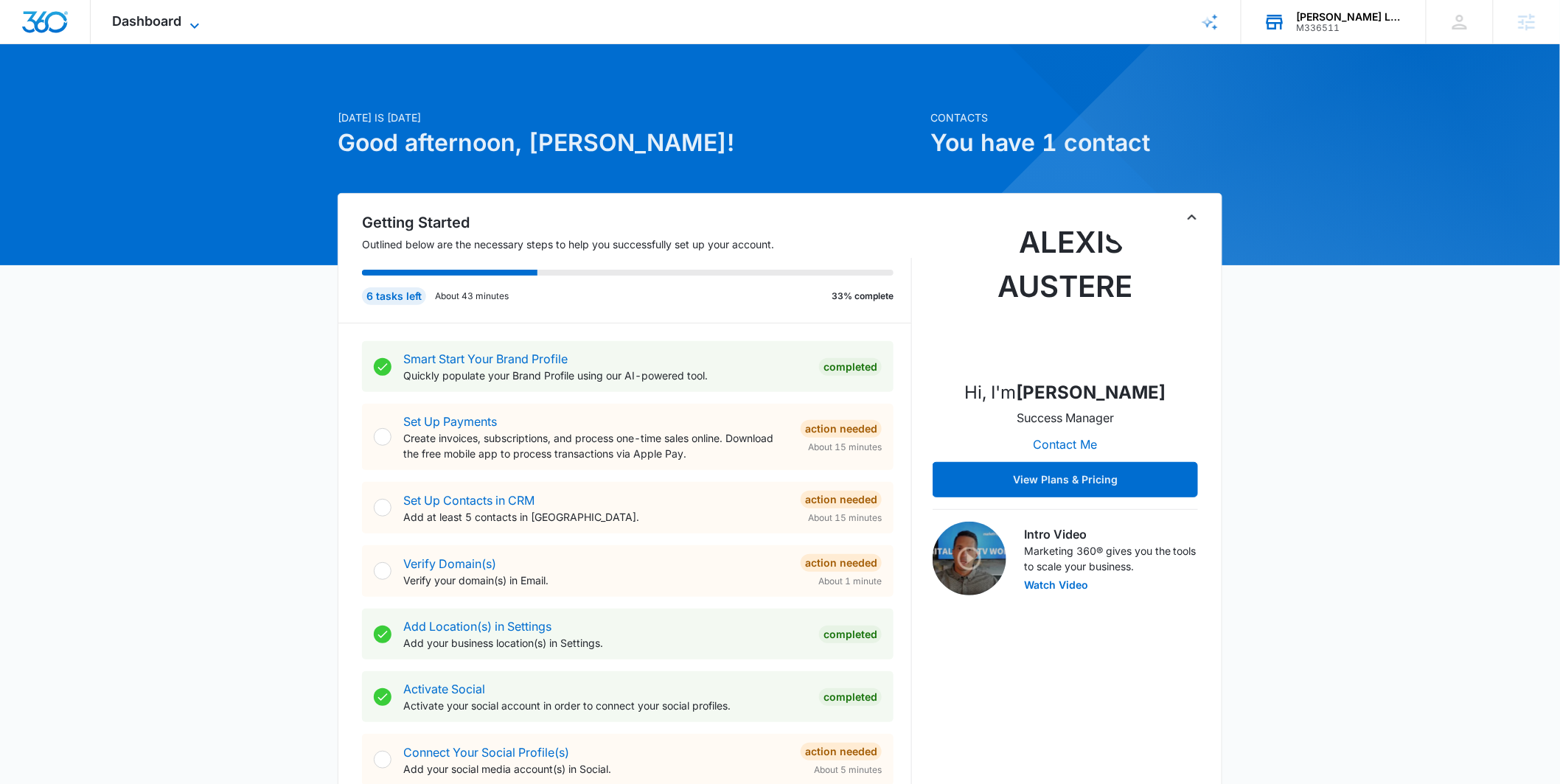
click at [170, 20] on span "Dashboard" at bounding box center [147, 21] width 70 height 16
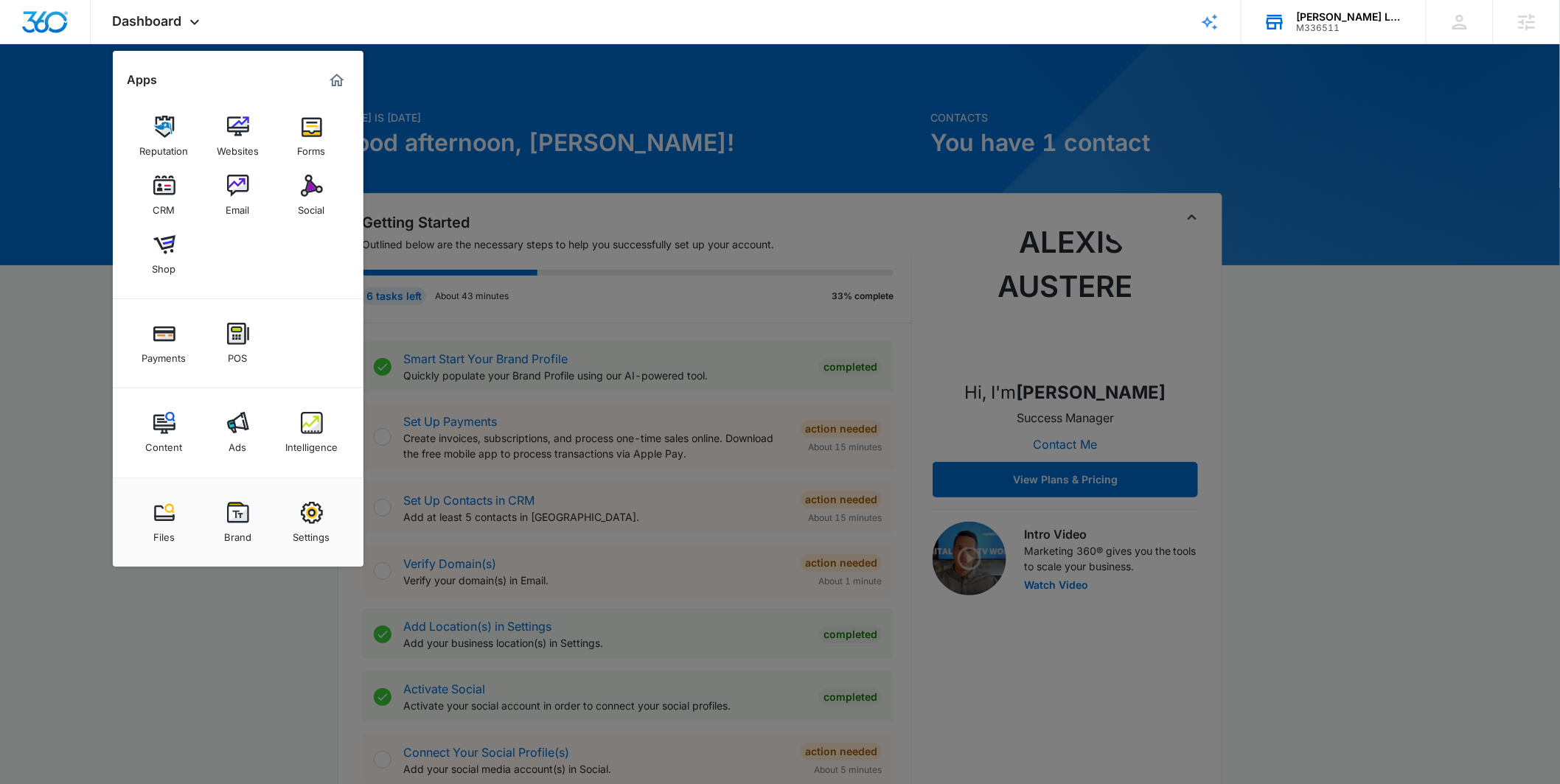
drag, startPoint x: 509, startPoint y: 133, endPoint x: 520, endPoint y: 131, distance: 11.2
click at [511, 135] on div at bounding box center [780, 392] width 1560 height 784
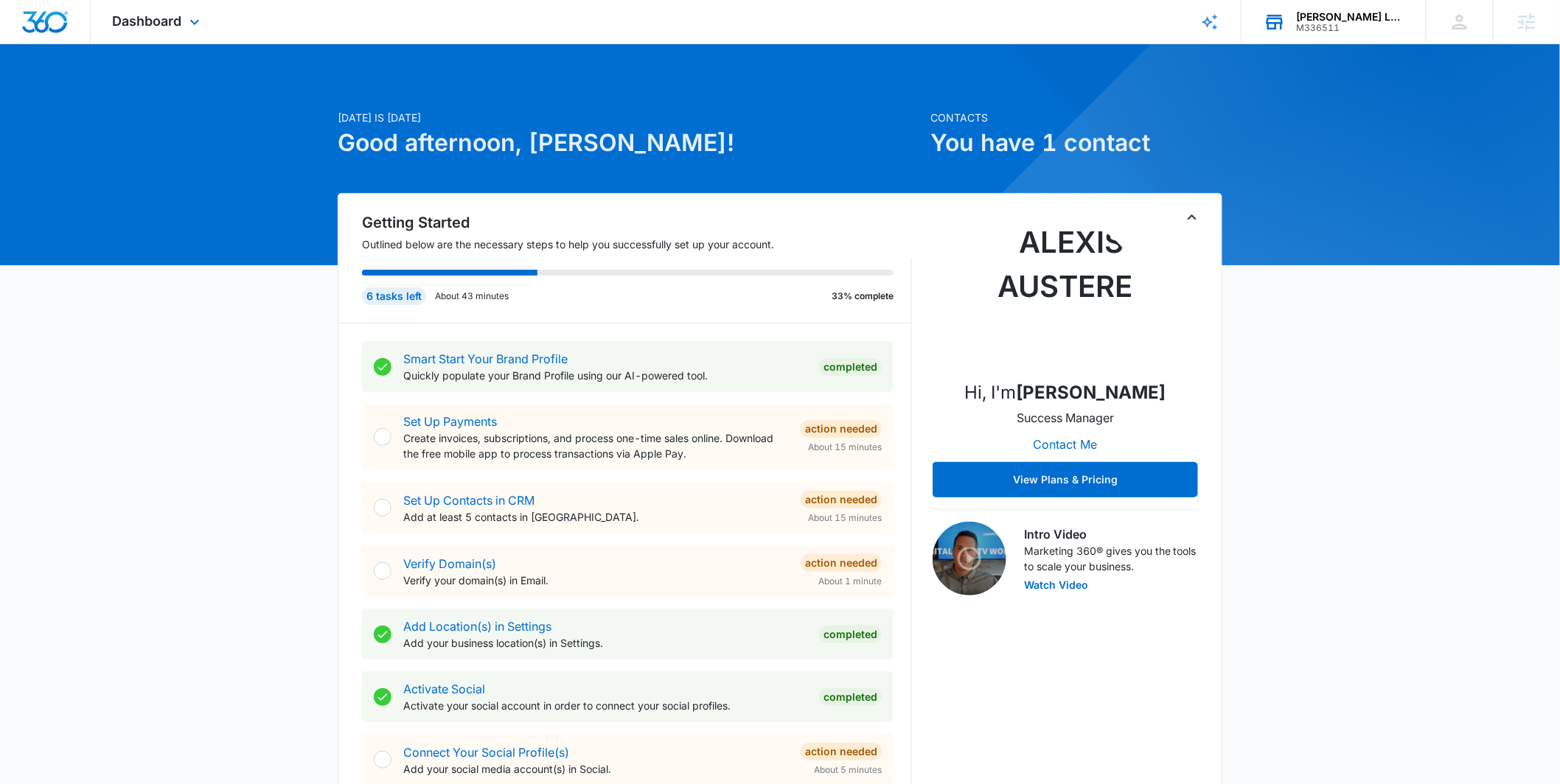
click at [162, 34] on div "Dashboard Apps Reputation Websites Forms CRM Email Social Shop Payments POS Con…" at bounding box center [158, 21] width 135 height 44
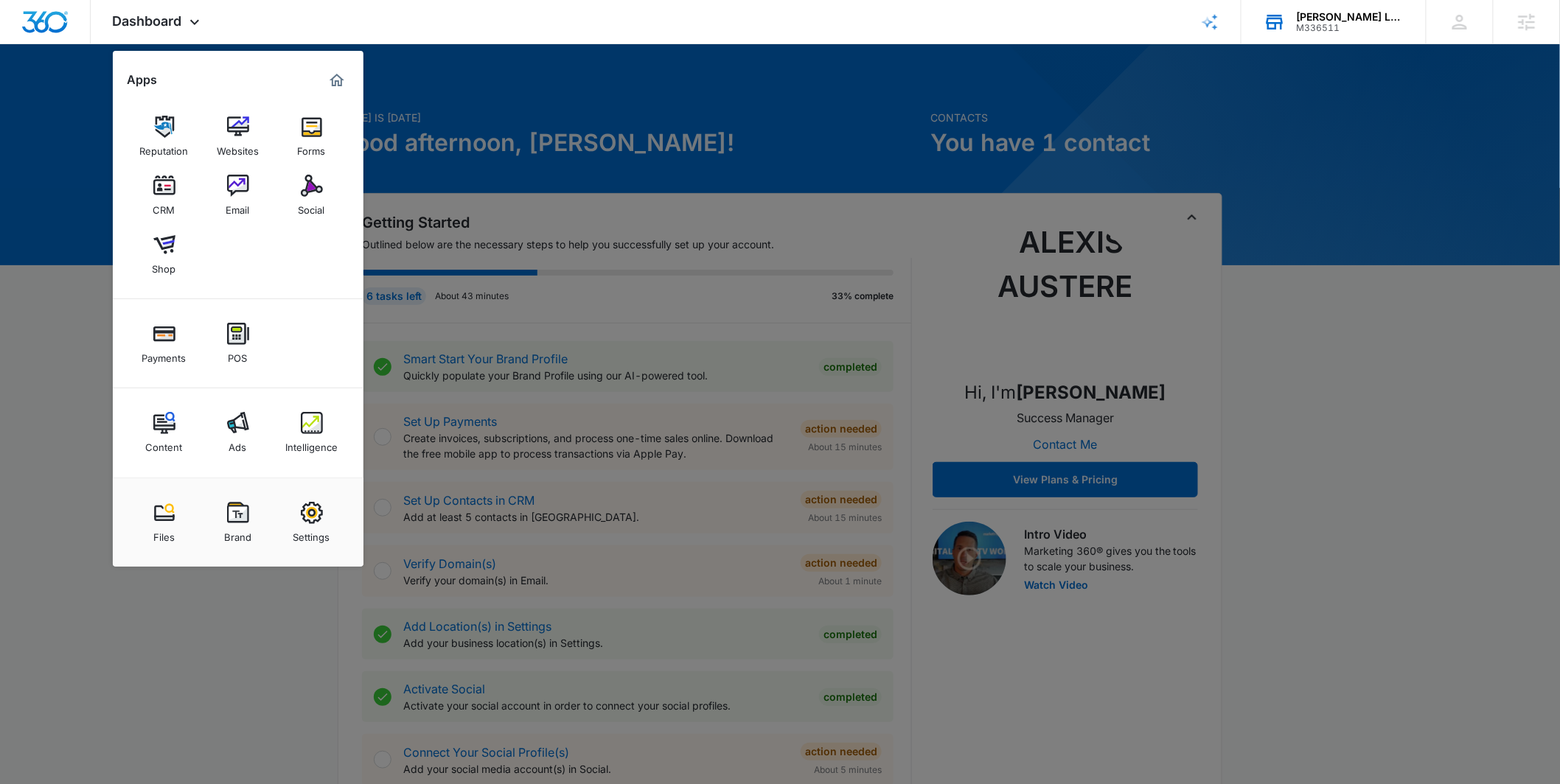
drag, startPoint x: 428, startPoint y: 96, endPoint x: 412, endPoint y: 97, distance: 16.0
click at [426, 96] on div at bounding box center [780, 392] width 1560 height 784
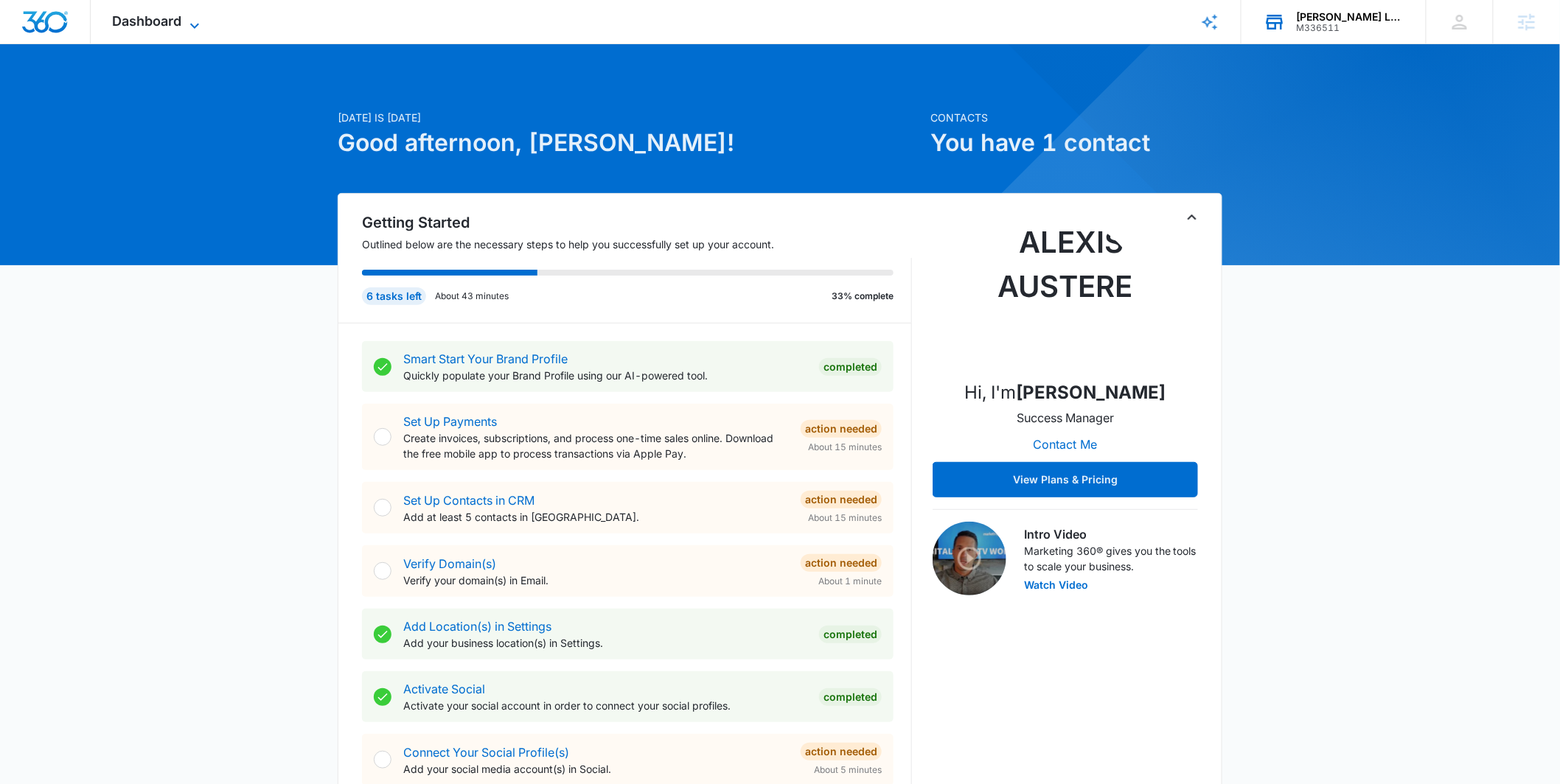
click at [189, 24] on icon at bounding box center [195, 26] width 18 height 18
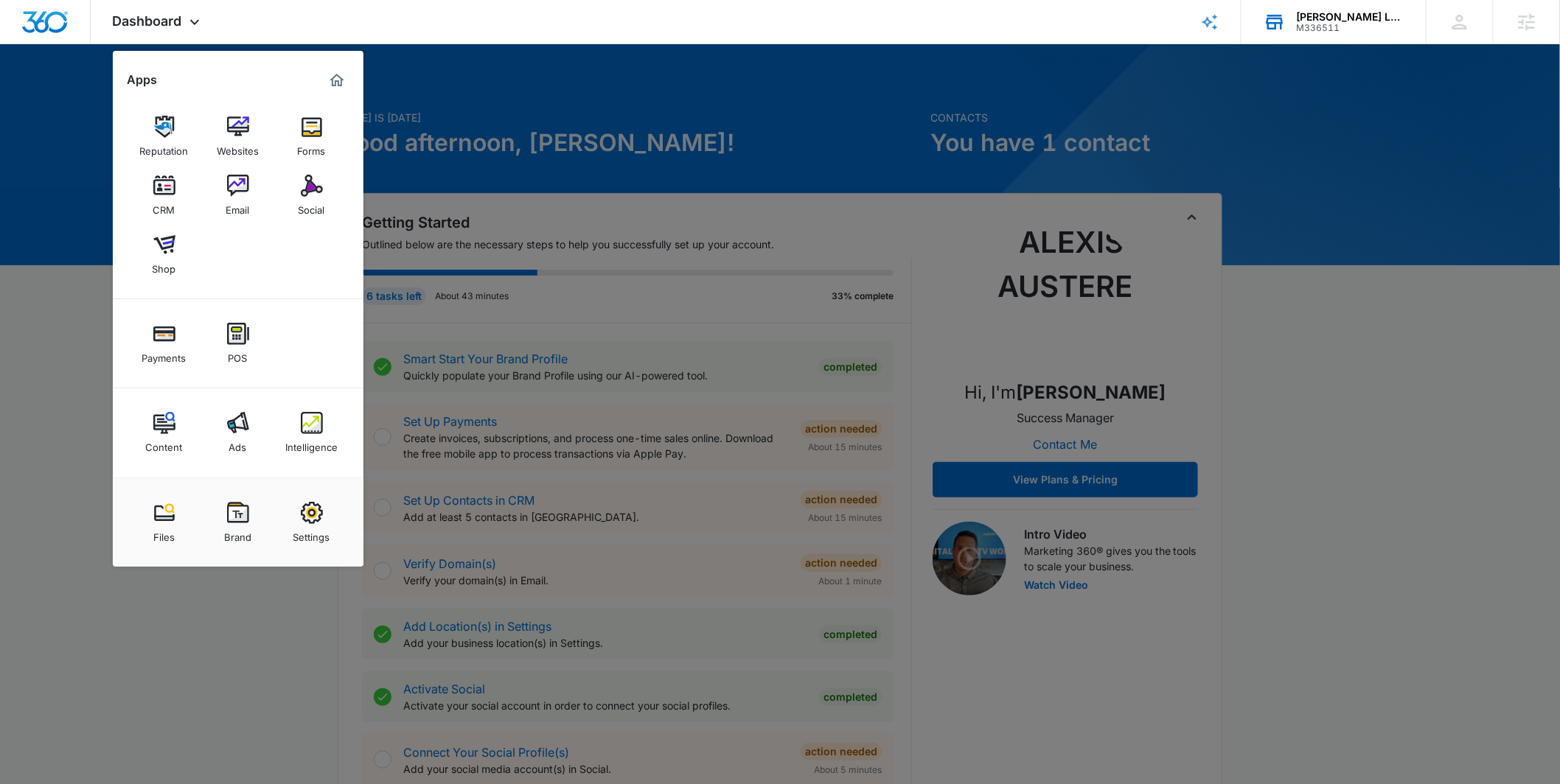
click at [295, 207] on link "Social" at bounding box center [312, 195] width 56 height 56
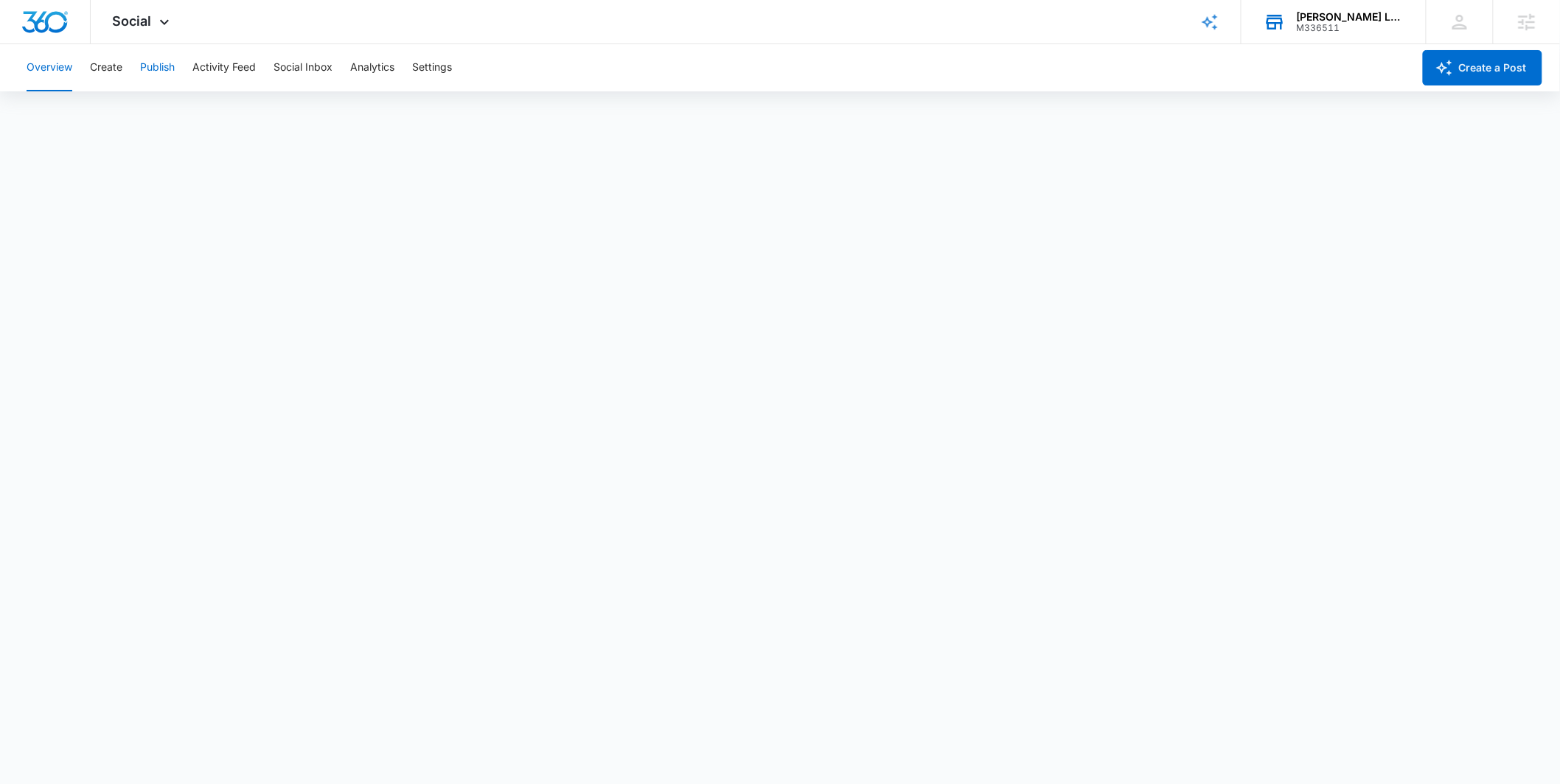
click at [147, 67] on button "Publish" at bounding box center [157, 68] width 35 height 47
click at [133, 115] on button "Schedules" at bounding box center [113, 113] width 50 height 41
click at [1502, 73] on button "Create a Post" at bounding box center [1482, 68] width 119 height 36
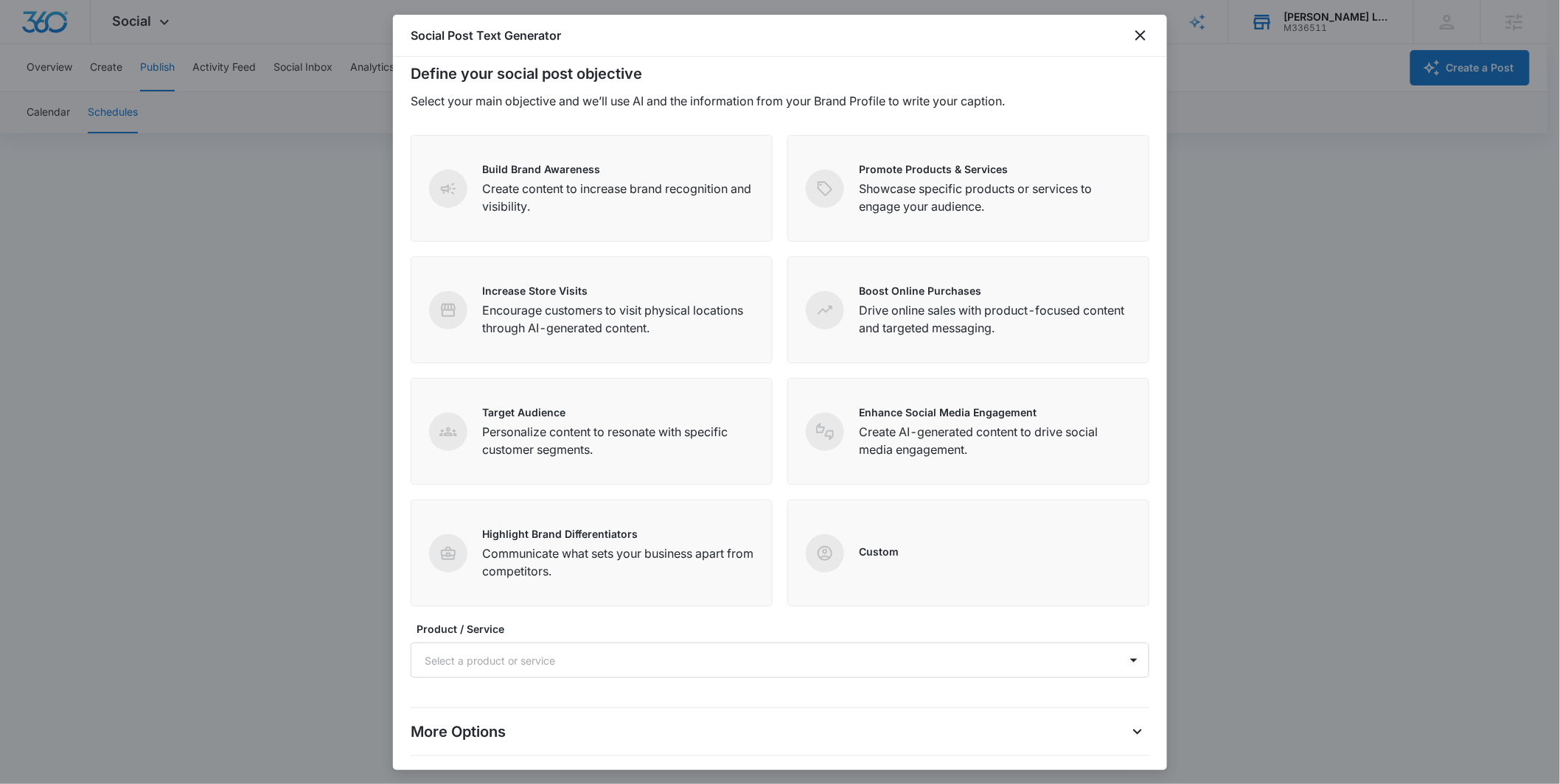
scroll to position [25, 0]
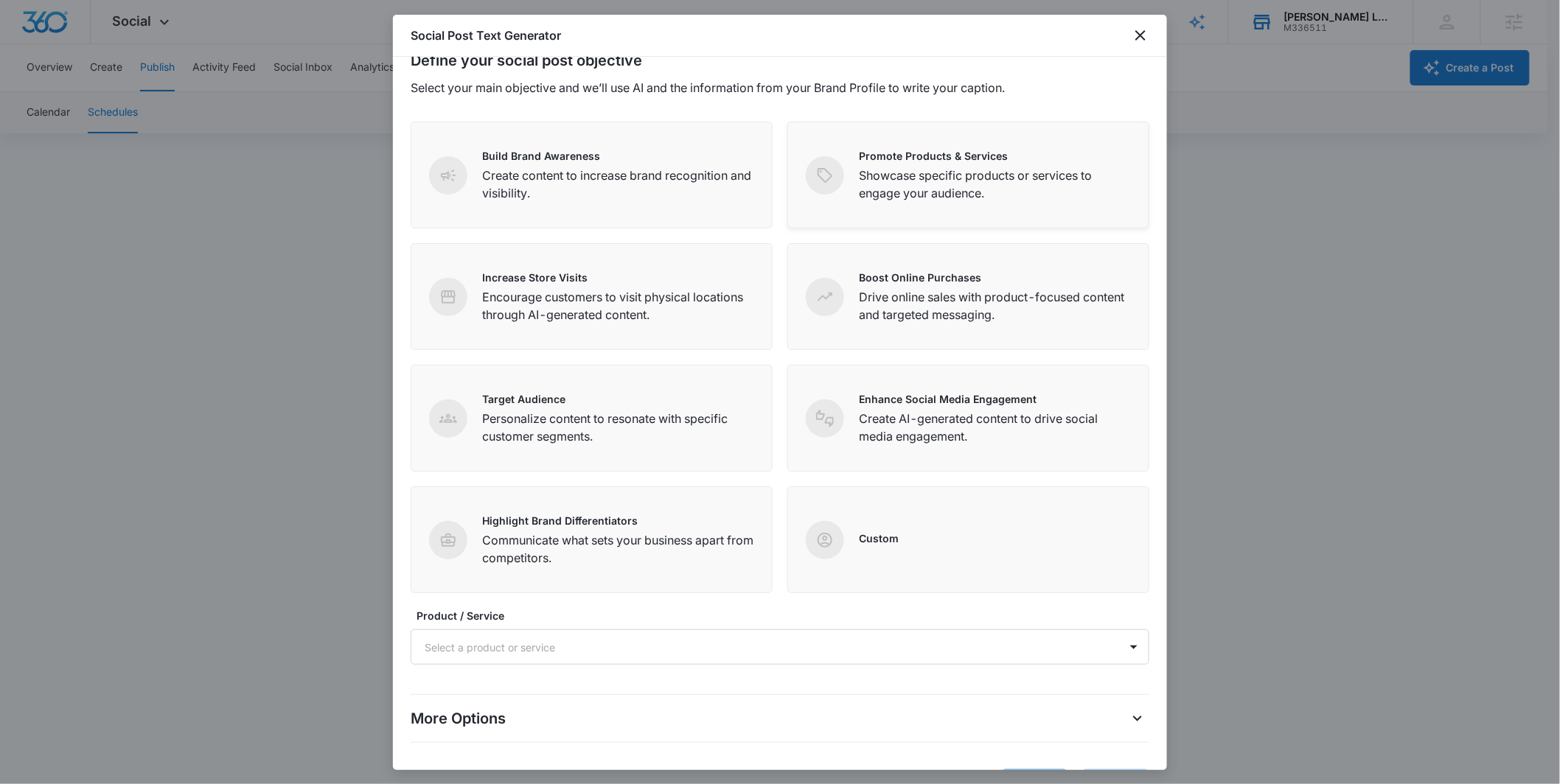
click at [940, 171] on p "Showcase specific products or services to engage your audience." at bounding box center [994, 184] width 272 height 36
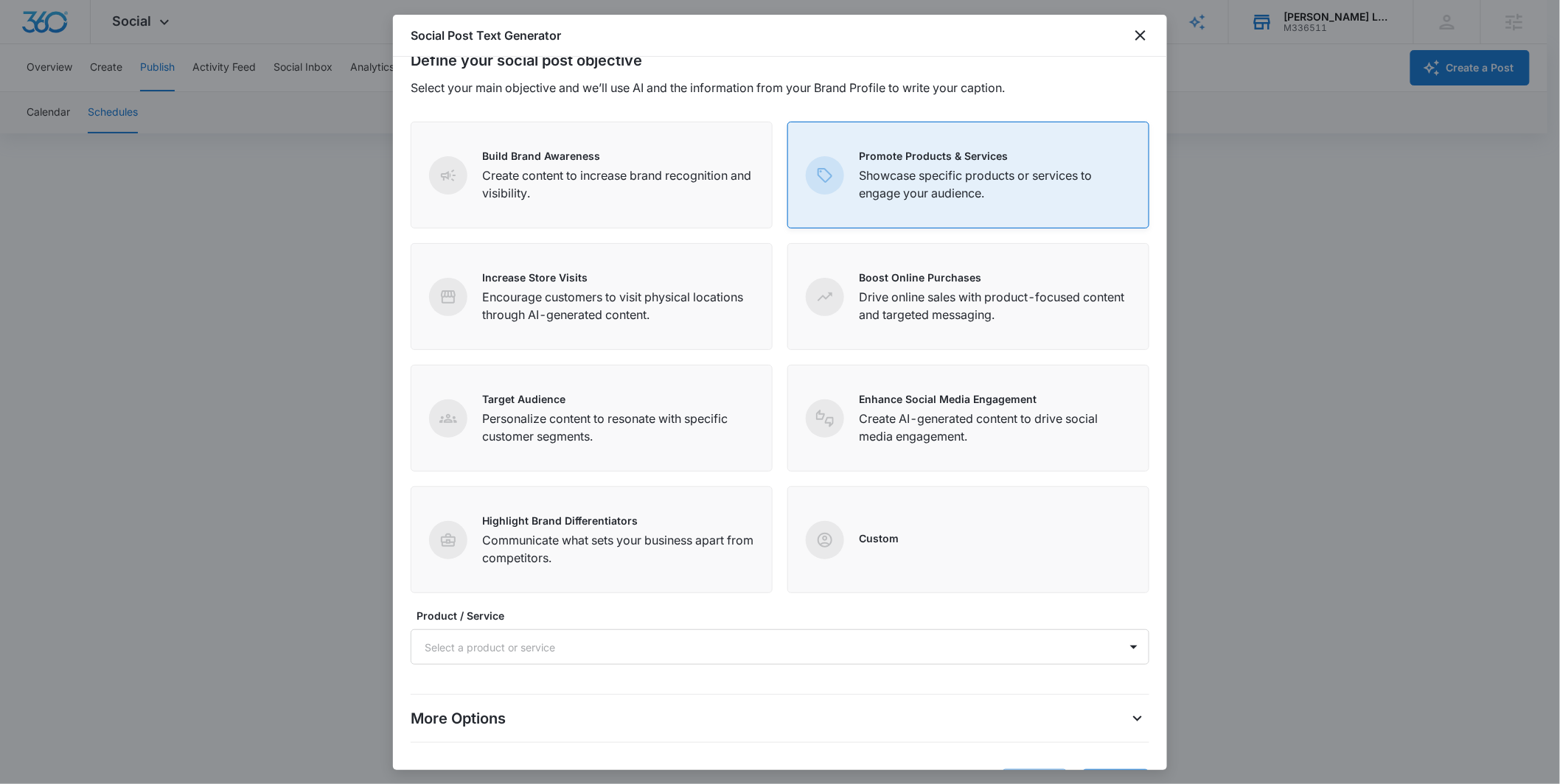
click at [968, 158] on p "Promote Products & Services" at bounding box center [994, 155] width 272 height 16
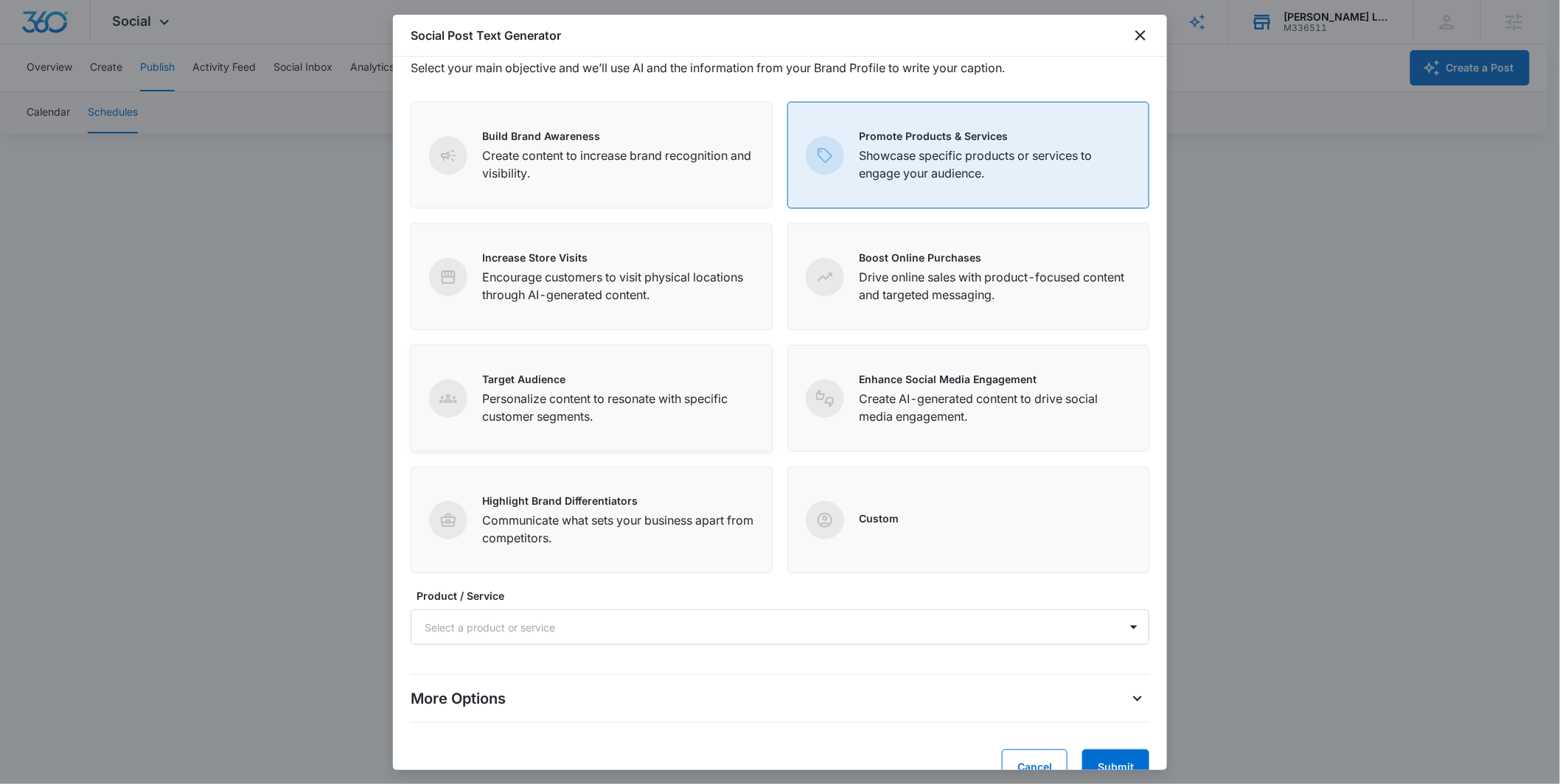
scroll to position [77, 0]
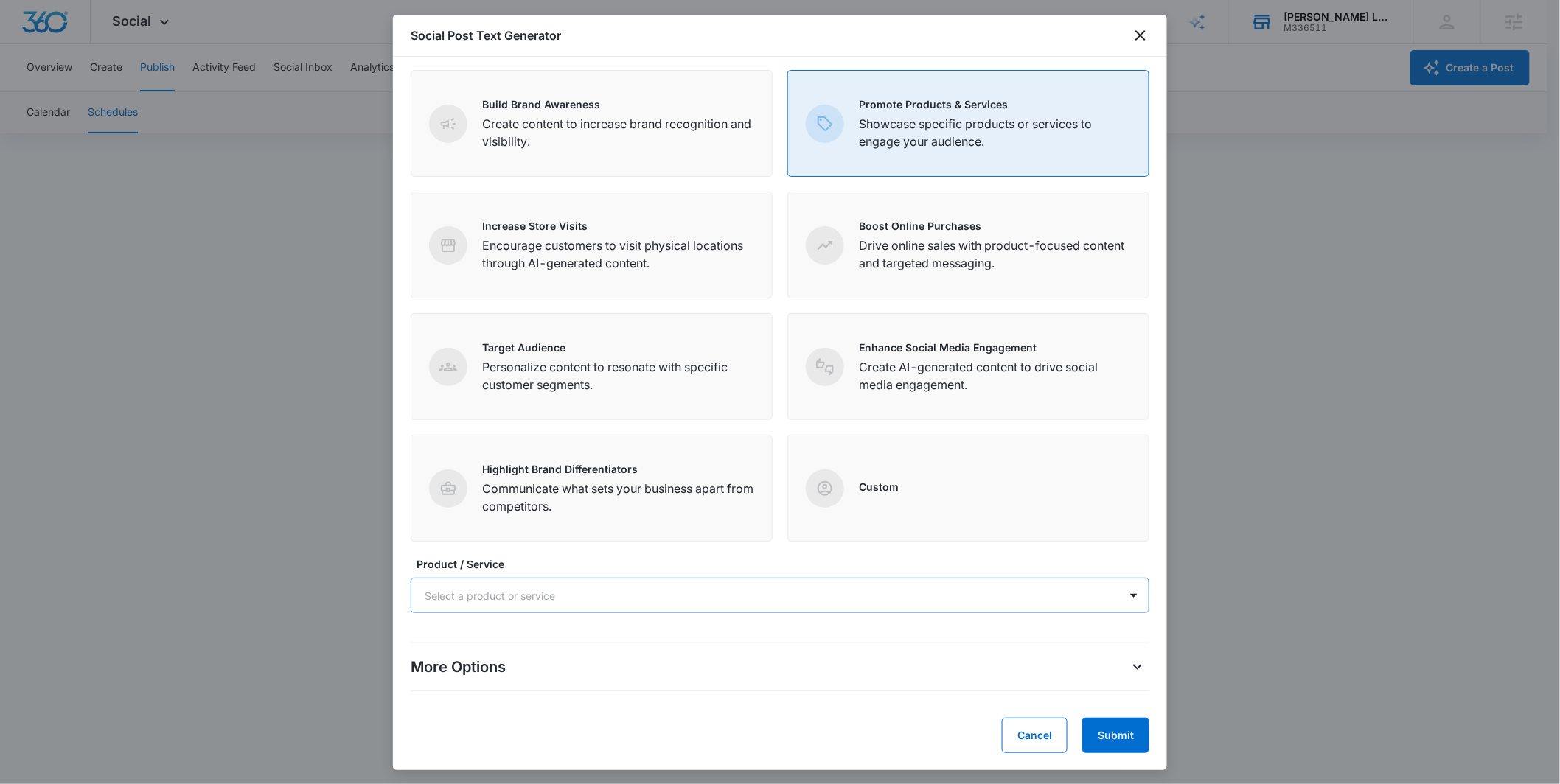
click at [761, 601] on div at bounding box center [763, 596] width 675 height 19
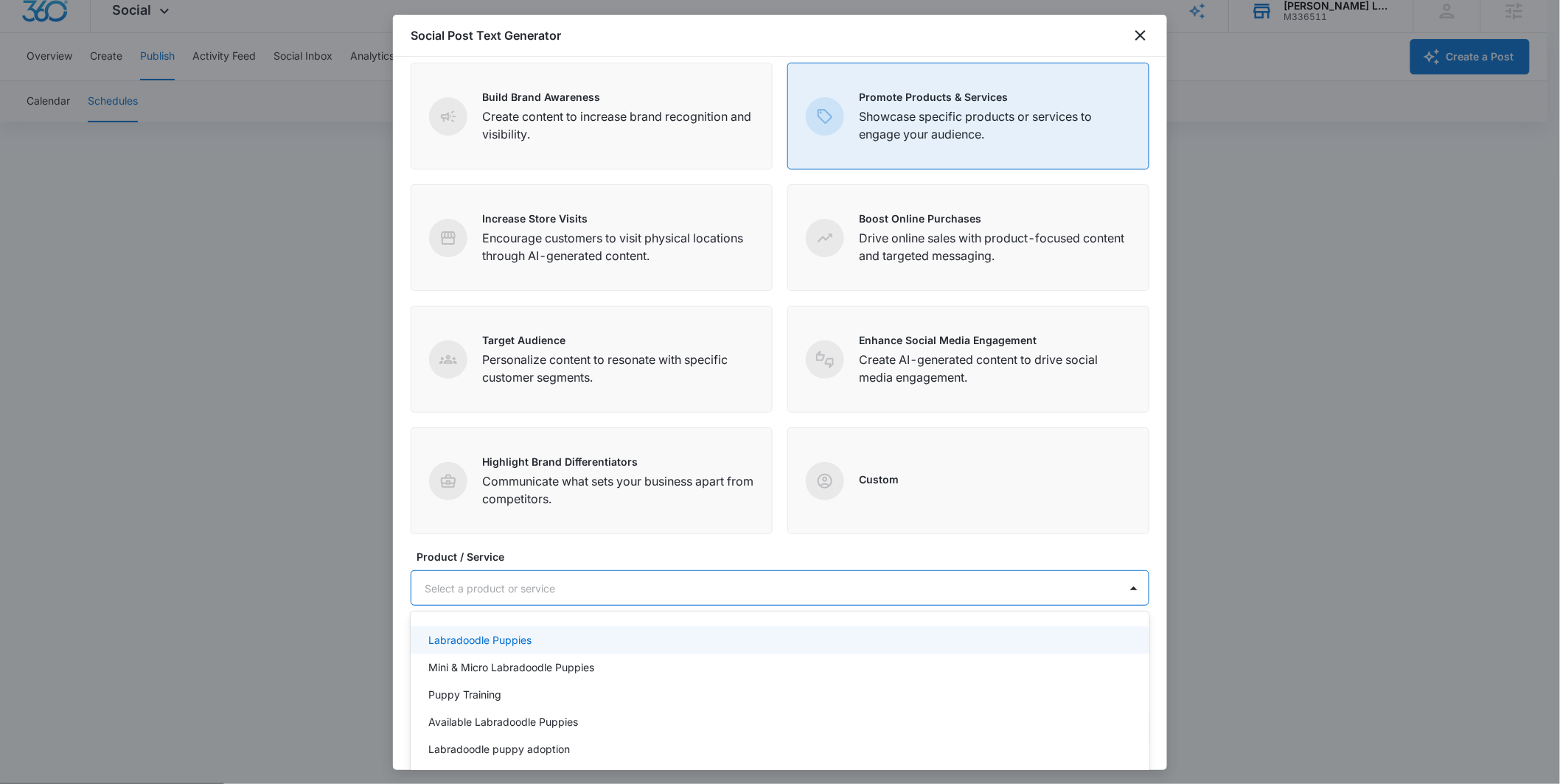
scroll to position [107, 0]
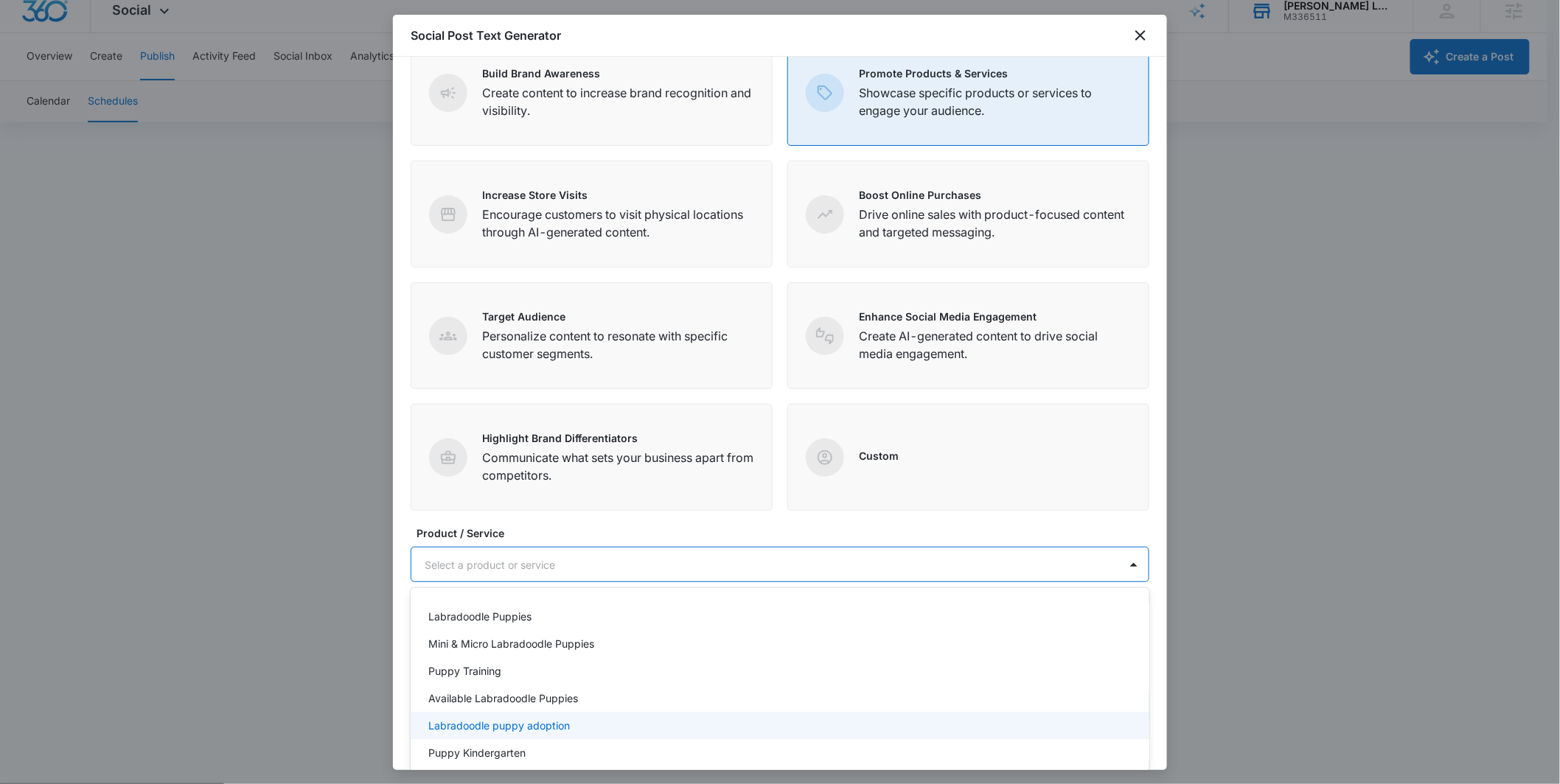
click at [529, 723] on p "Labradoodle puppy adoption" at bounding box center [499, 726] width 141 height 16
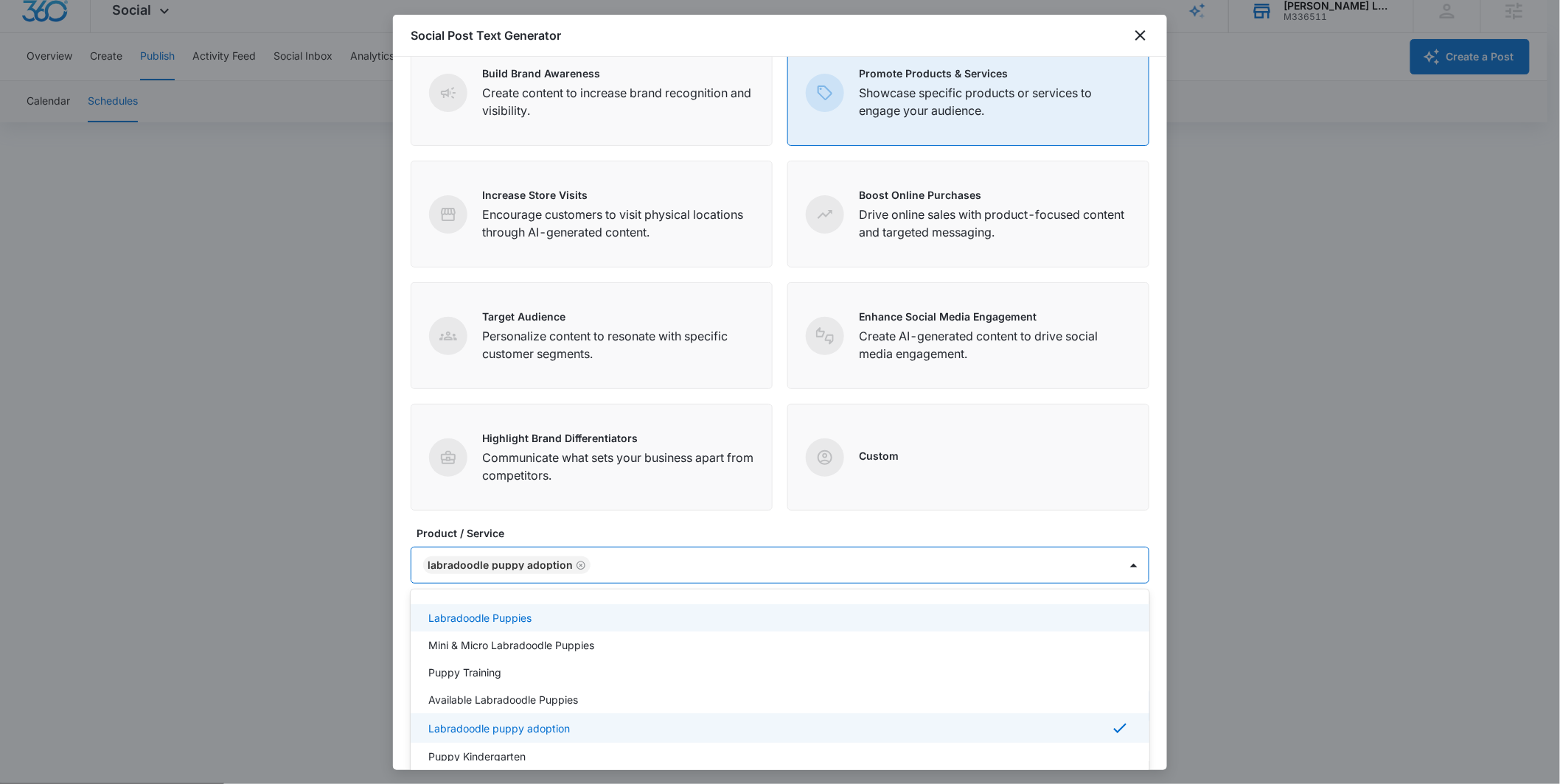
click at [612, 520] on form "Define your social post objective Select your main objective and we’ll use AI a…" at bounding box center [780, 345] width 739 height 757
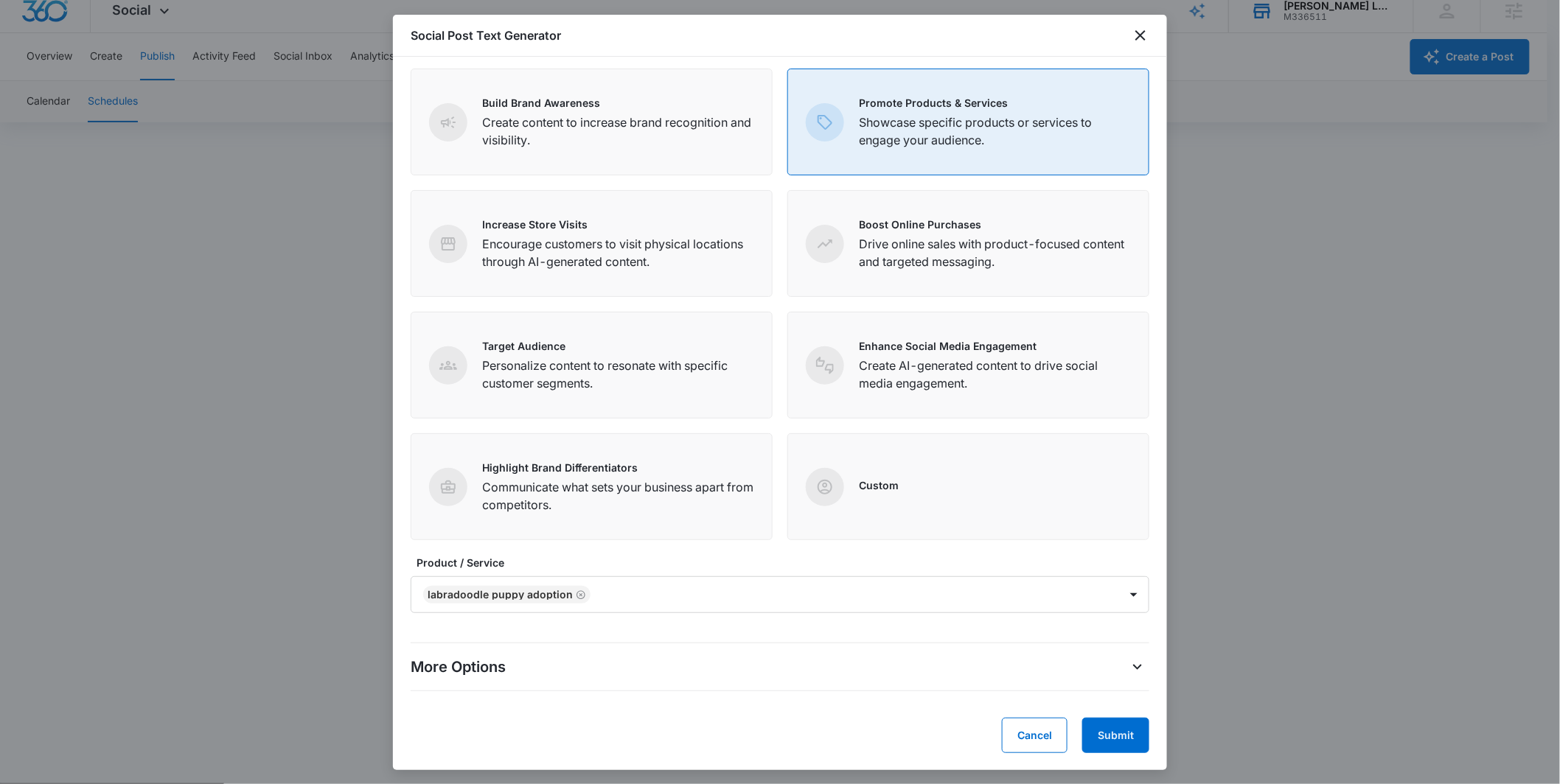
click at [1095, 673] on div "More Options" at bounding box center [780, 667] width 739 height 24
click at [1128, 680] on div "More Options Tone of Voice Default Target Customer Select a target customer Tar…" at bounding box center [780, 667] width 739 height 73
click at [1131, 674] on icon "More Options" at bounding box center [1137, 667] width 18 height 18
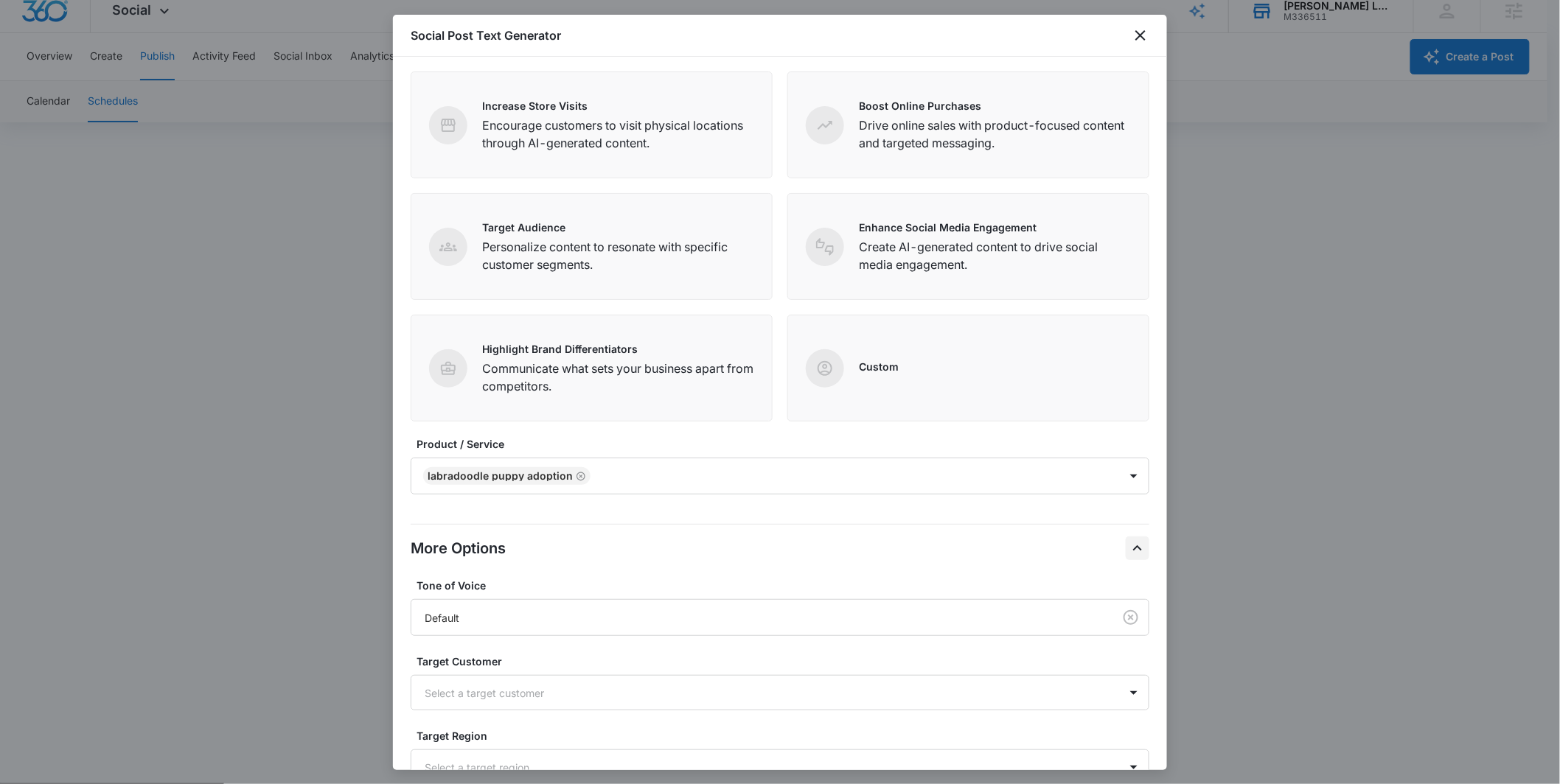
scroll to position [356, 0]
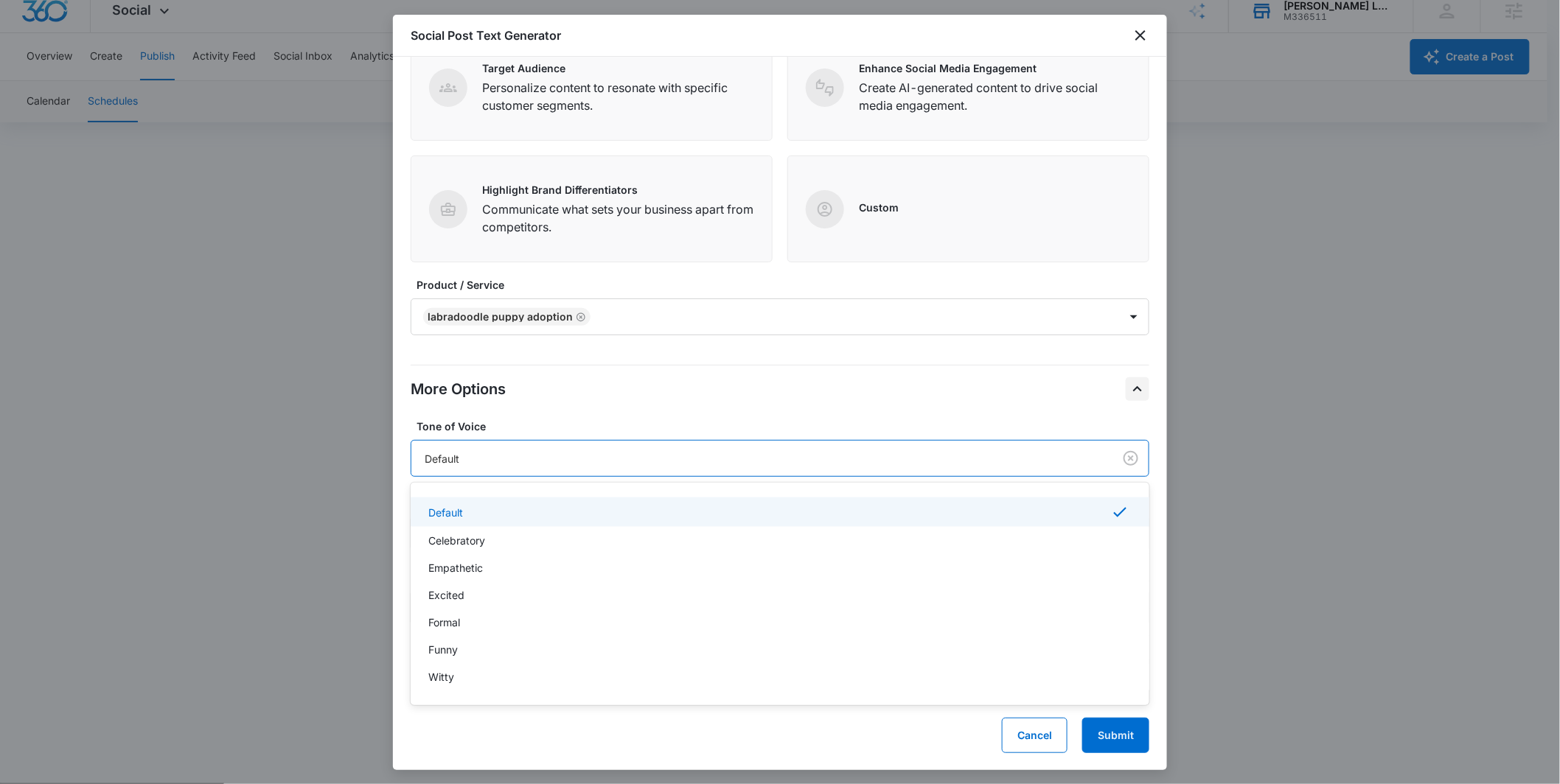
click at [690, 445] on div "Default" at bounding box center [763, 458] width 702 height 27
click at [565, 586] on div "Excited" at bounding box center [780, 595] width 739 height 27
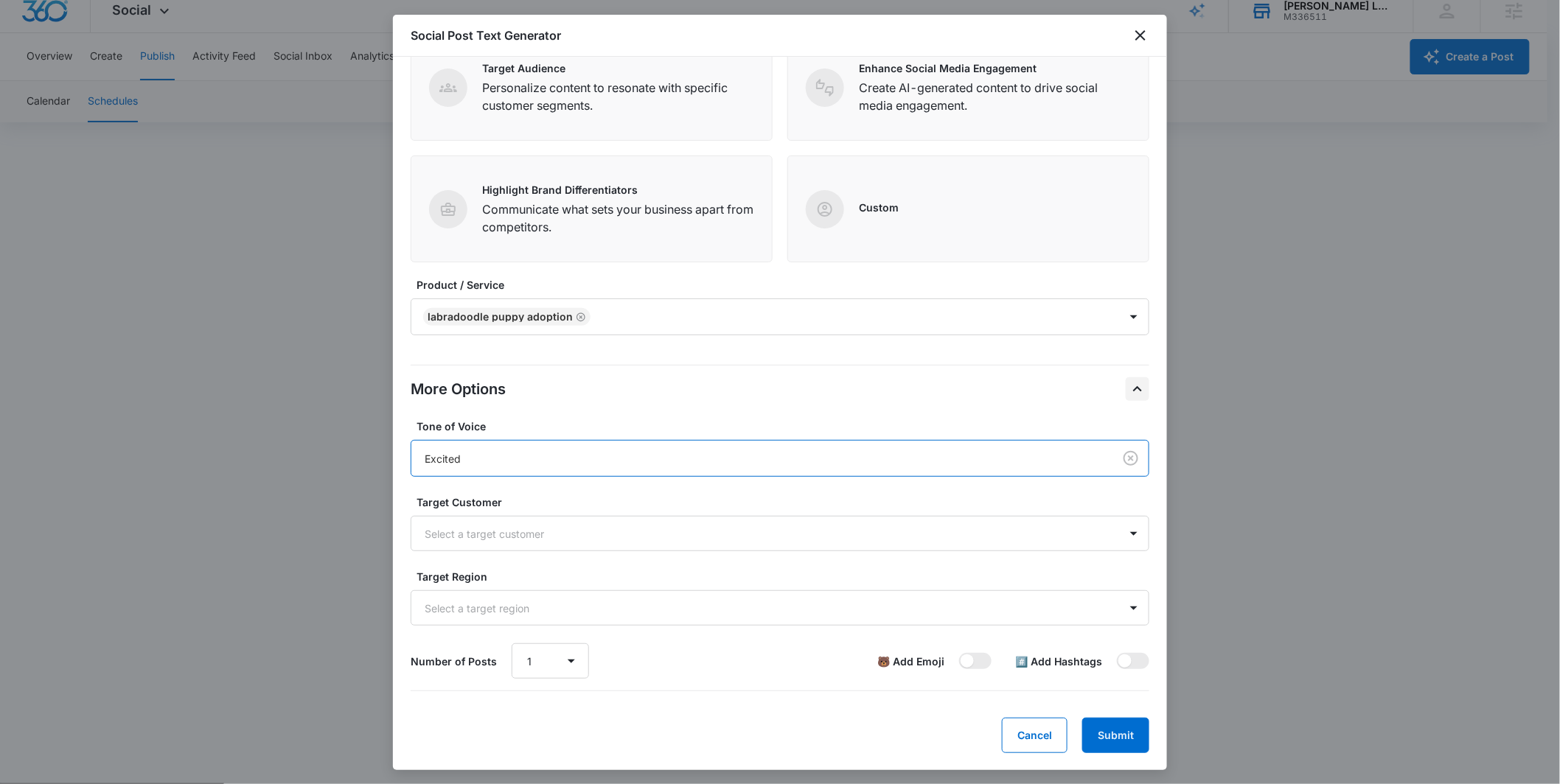
drag, startPoint x: 617, startPoint y: 413, endPoint x: 642, endPoint y: 426, distance: 28.2
click at [617, 412] on div "More Options Tone of Voice option Excited, selected. Excited Target Customer Se…" at bounding box center [780, 528] width 739 height 350
click at [975, 661] on span at bounding box center [975, 661] width 33 height 16
click at [959, 653] on input "checkbox" at bounding box center [958, 652] width 1 height 1
checkbox input "true"
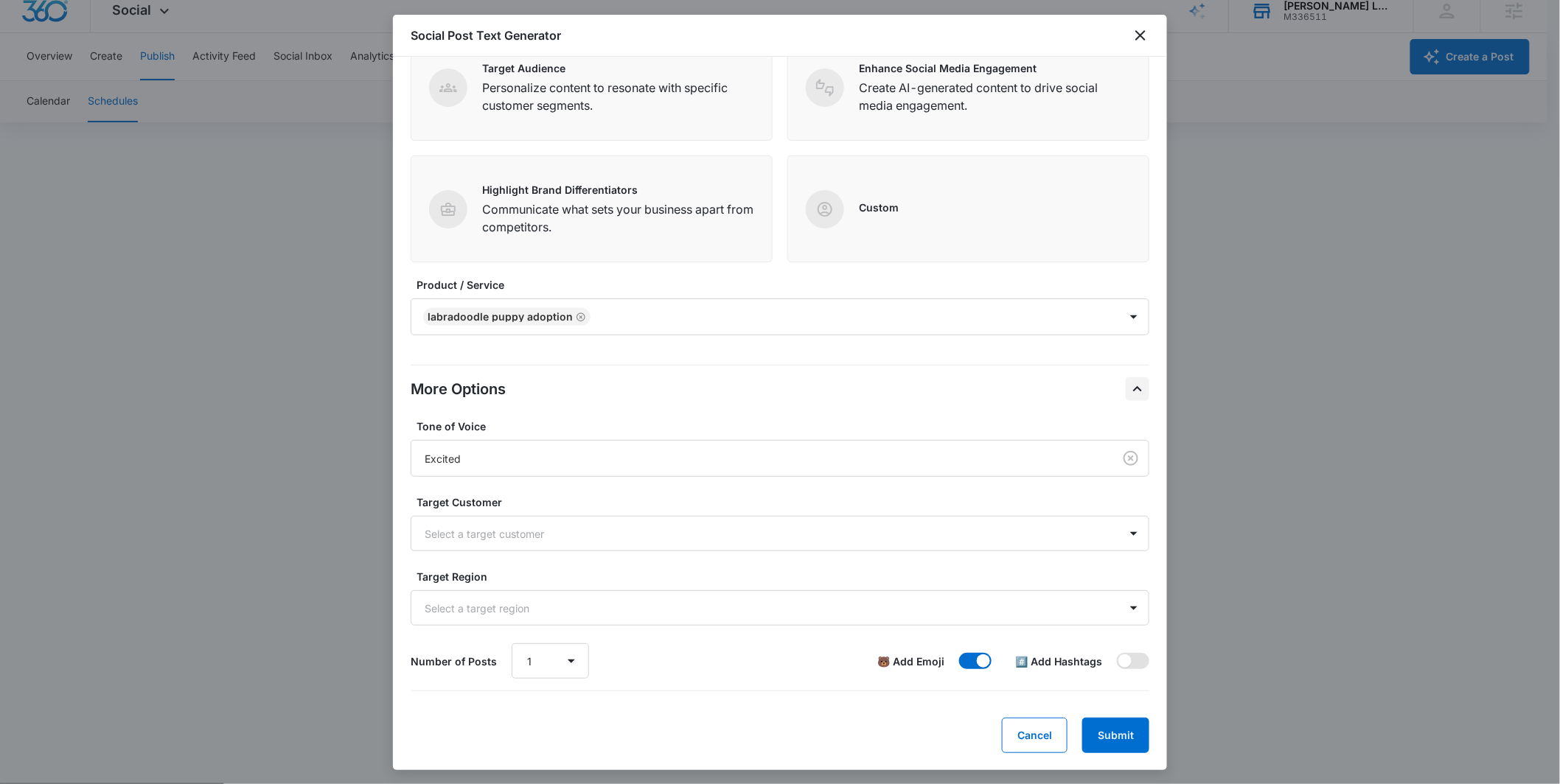
click at [1118, 663] on span at bounding box center [1125, 661] width 13 height 13
click at [1117, 653] on input "checkbox" at bounding box center [1117, 652] width 1 height 1
checkbox input "true"
click at [1111, 747] on button "Submit" at bounding box center [1116, 736] width 67 height 36
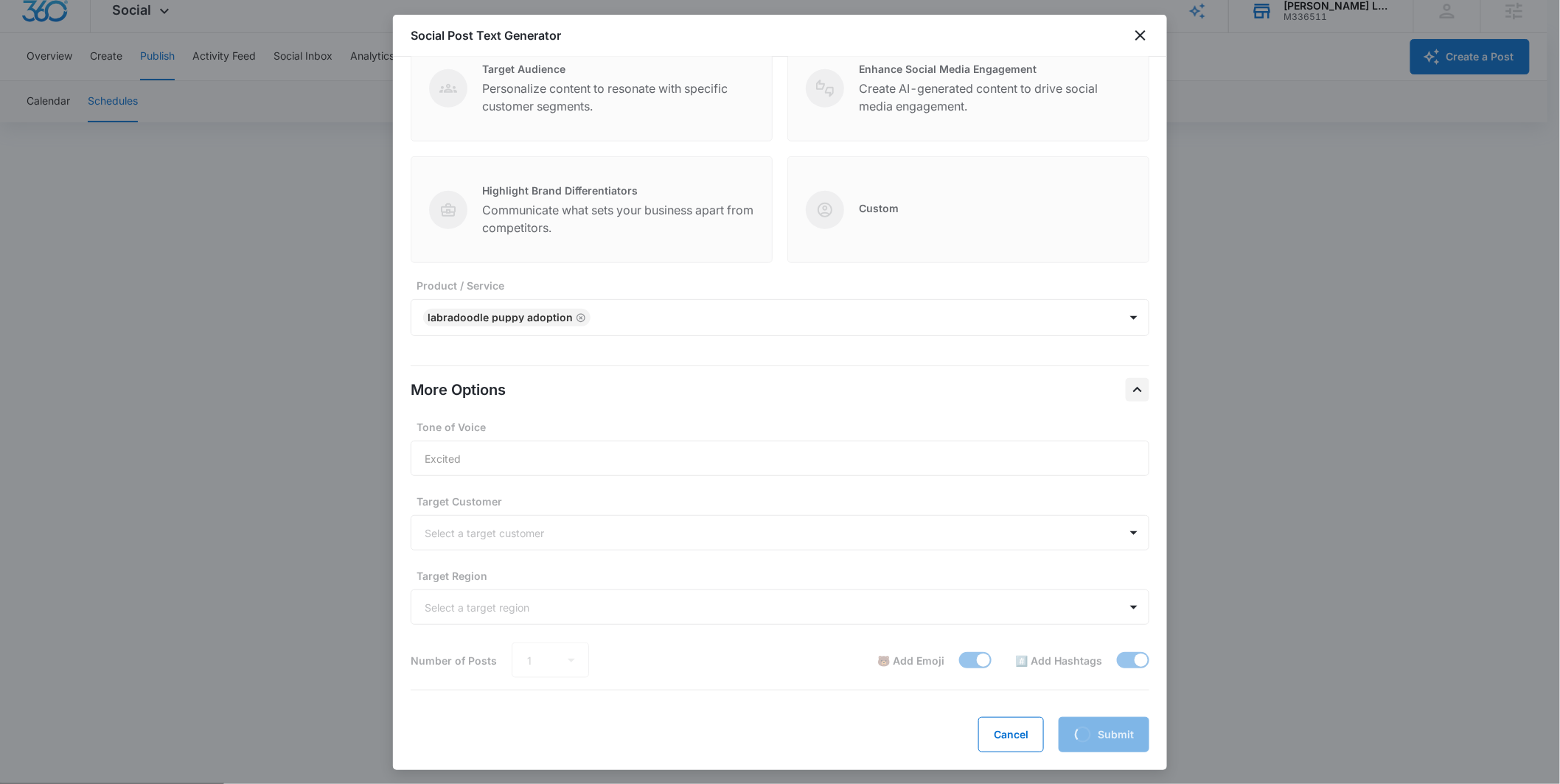
scroll to position [355, 0]
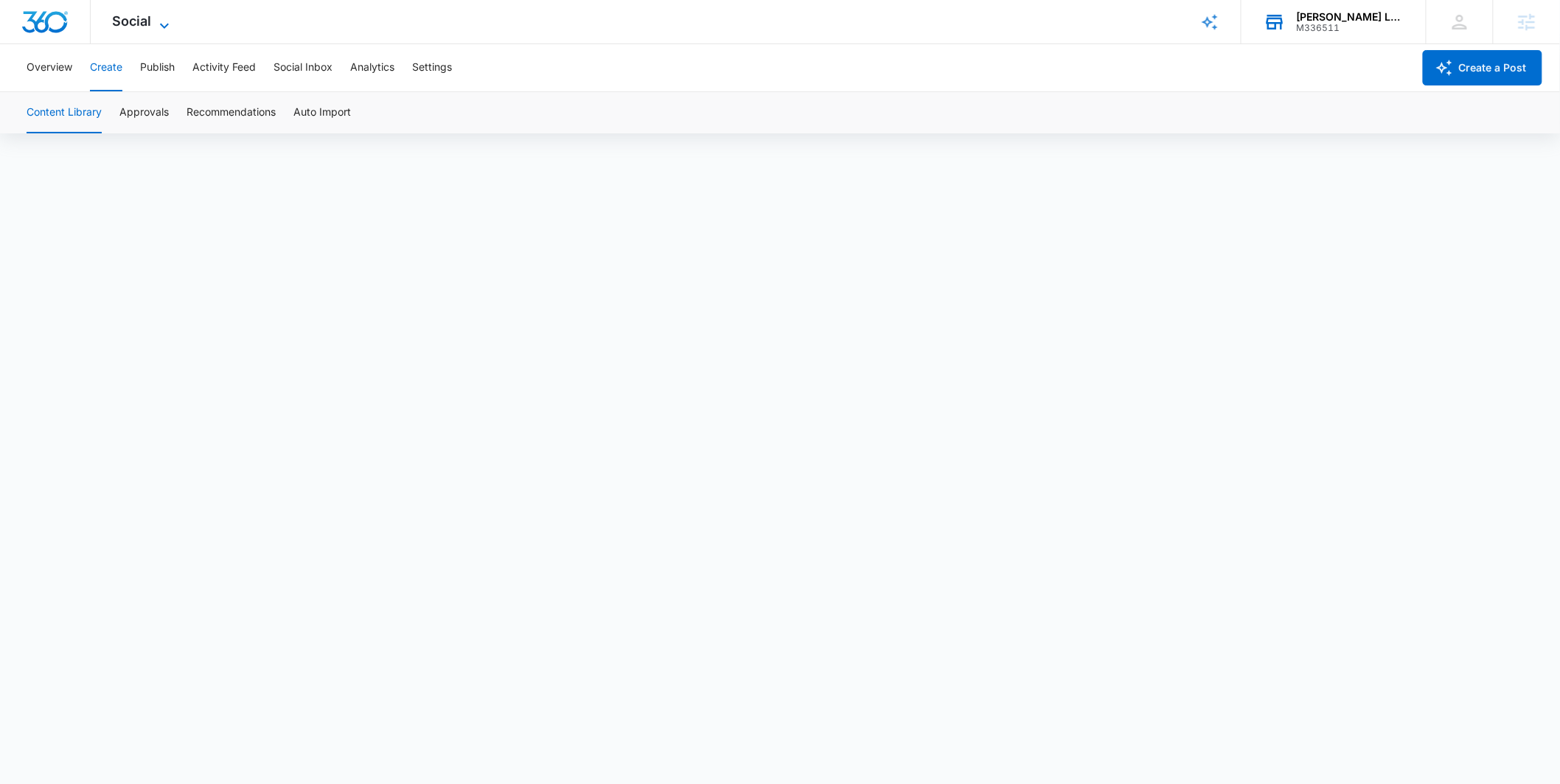
click at [168, 31] on div "Social Apps Reputation Websites Forms CRM Email Social Shop Payments POS Conten…" at bounding box center [142, 21] width 104 height 44
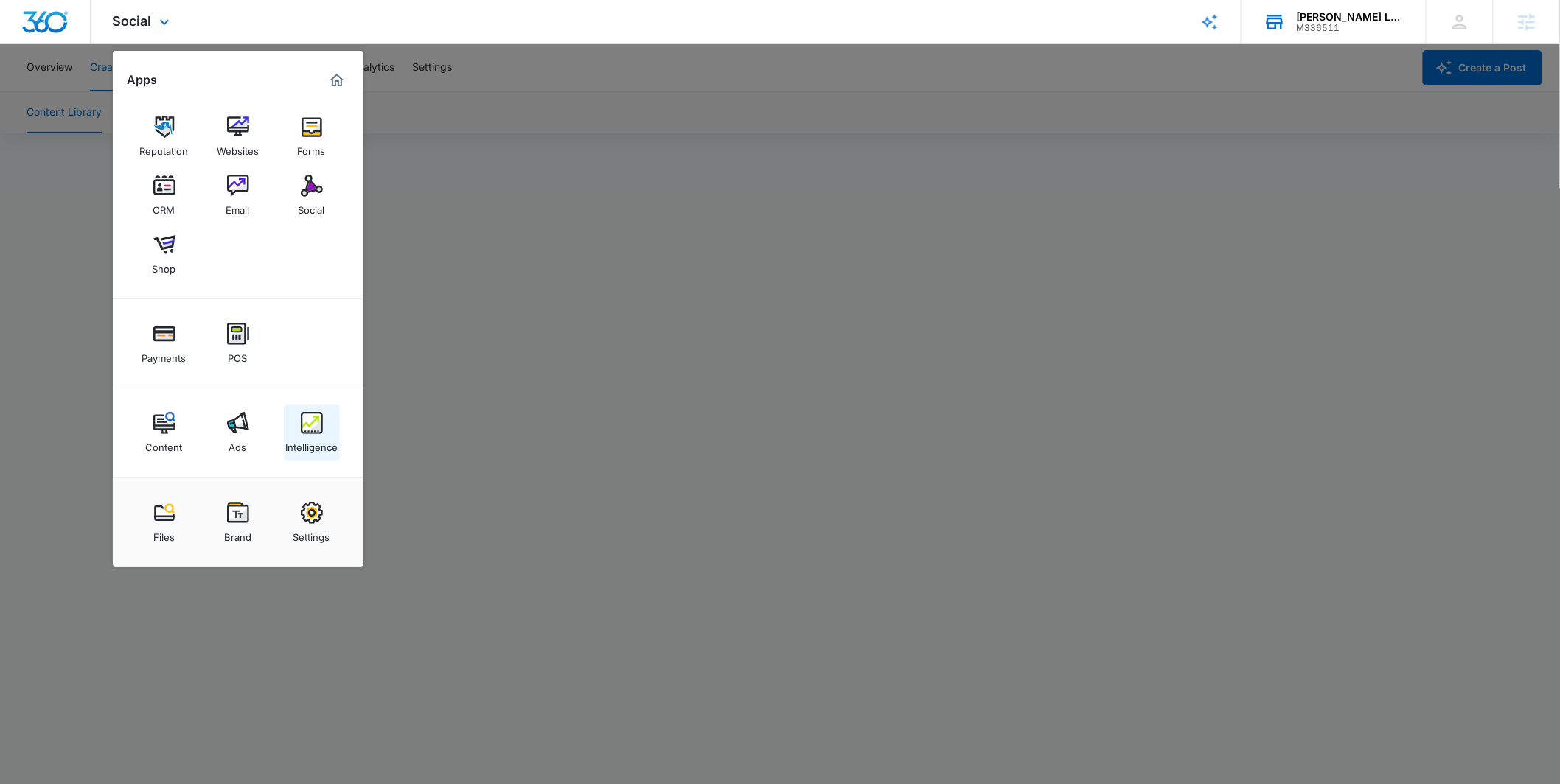
click at [324, 450] on div "Intelligence" at bounding box center [311, 443] width 53 height 19
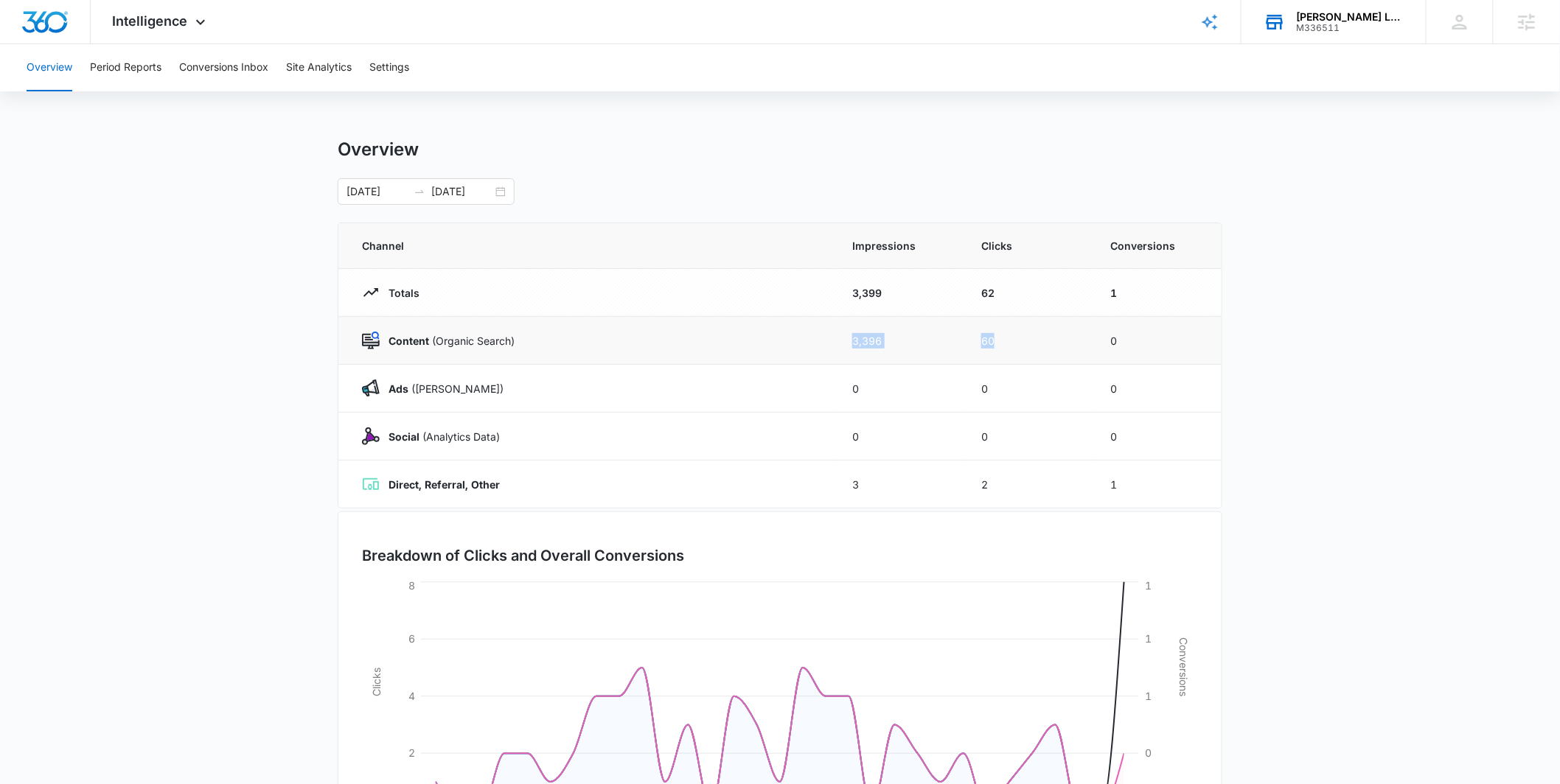
drag, startPoint x: 834, startPoint y: 340, endPoint x: 1014, endPoint y: 346, distance: 180.1
click at [1014, 346] on tr "Content (Organic Search) 3,396 60 0" at bounding box center [780, 341] width 883 height 48
click at [817, 153] on div "Overview" at bounding box center [780, 150] width 885 height 22
drag, startPoint x: 847, startPoint y: 344, endPoint x: 1015, endPoint y: 343, distance: 168.0
click at [1015, 344] on tr "Content (Organic Search) 3,396 60 0" at bounding box center [780, 341] width 883 height 48
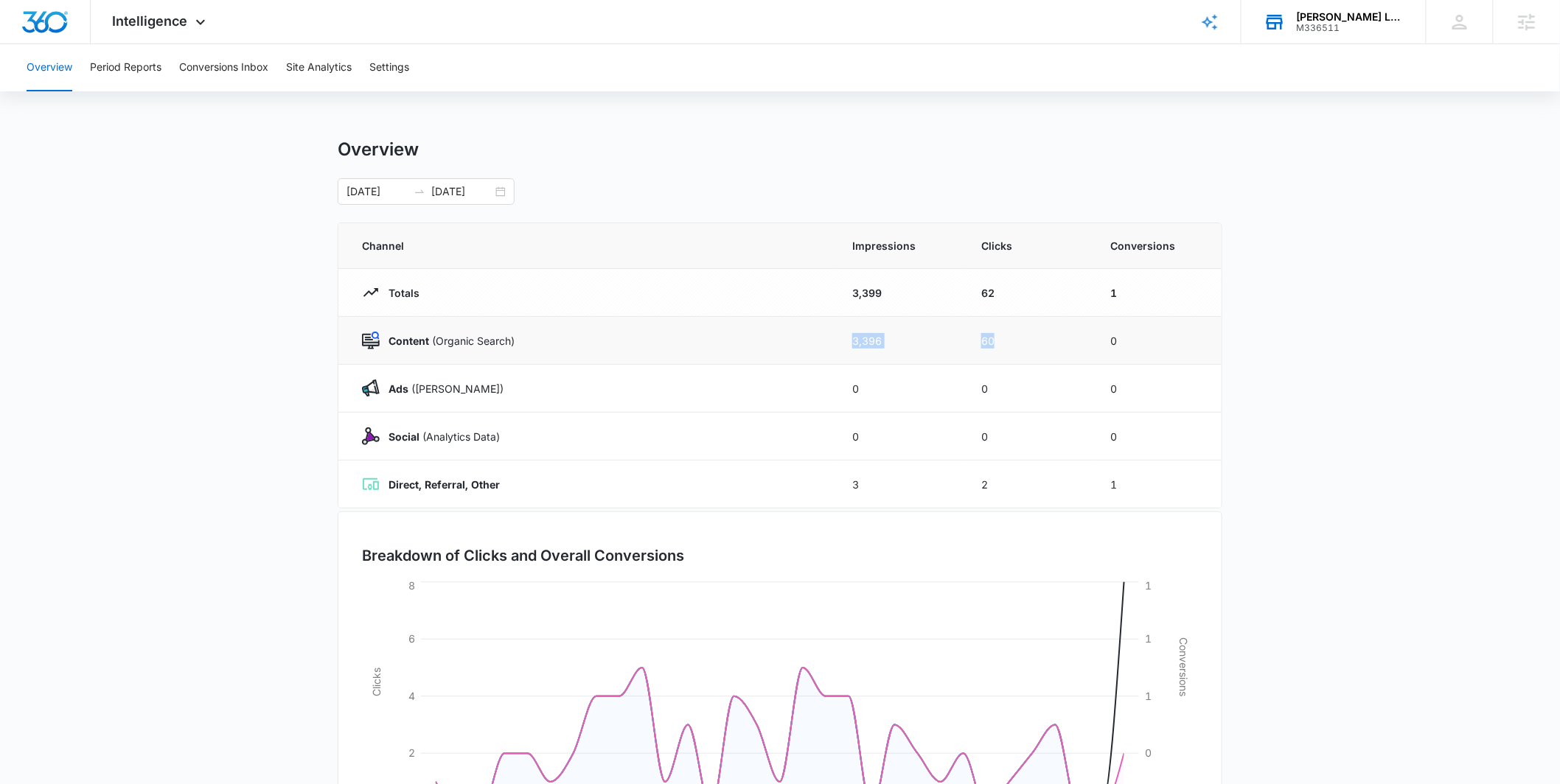
click at [961, 335] on td "3,396" at bounding box center [899, 341] width 129 height 48
drag, startPoint x: 974, startPoint y: 335, endPoint x: 1017, endPoint y: 341, distance: 43.4
click at [1017, 341] on tr "Content (Organic Search) 3,396 60 0" at bounding box center [780, 341] width 883 height 48
click at [338, 74] on button "Site Analytics" at bounding box center [318, 68] width 66 height 47
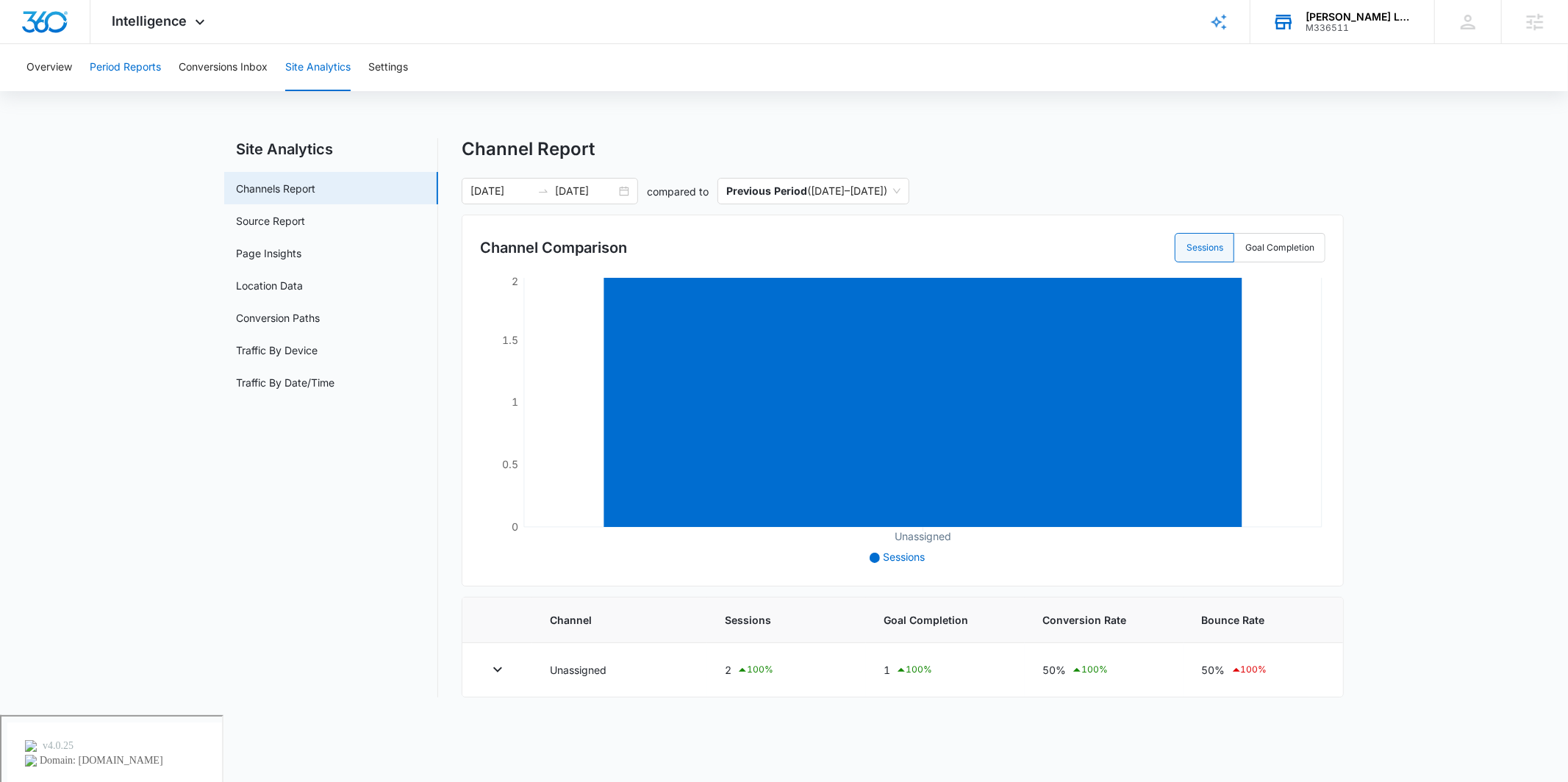
click at [156, 78] on button "Period Reports" at bounding box center [125, 68] width 72 height 47
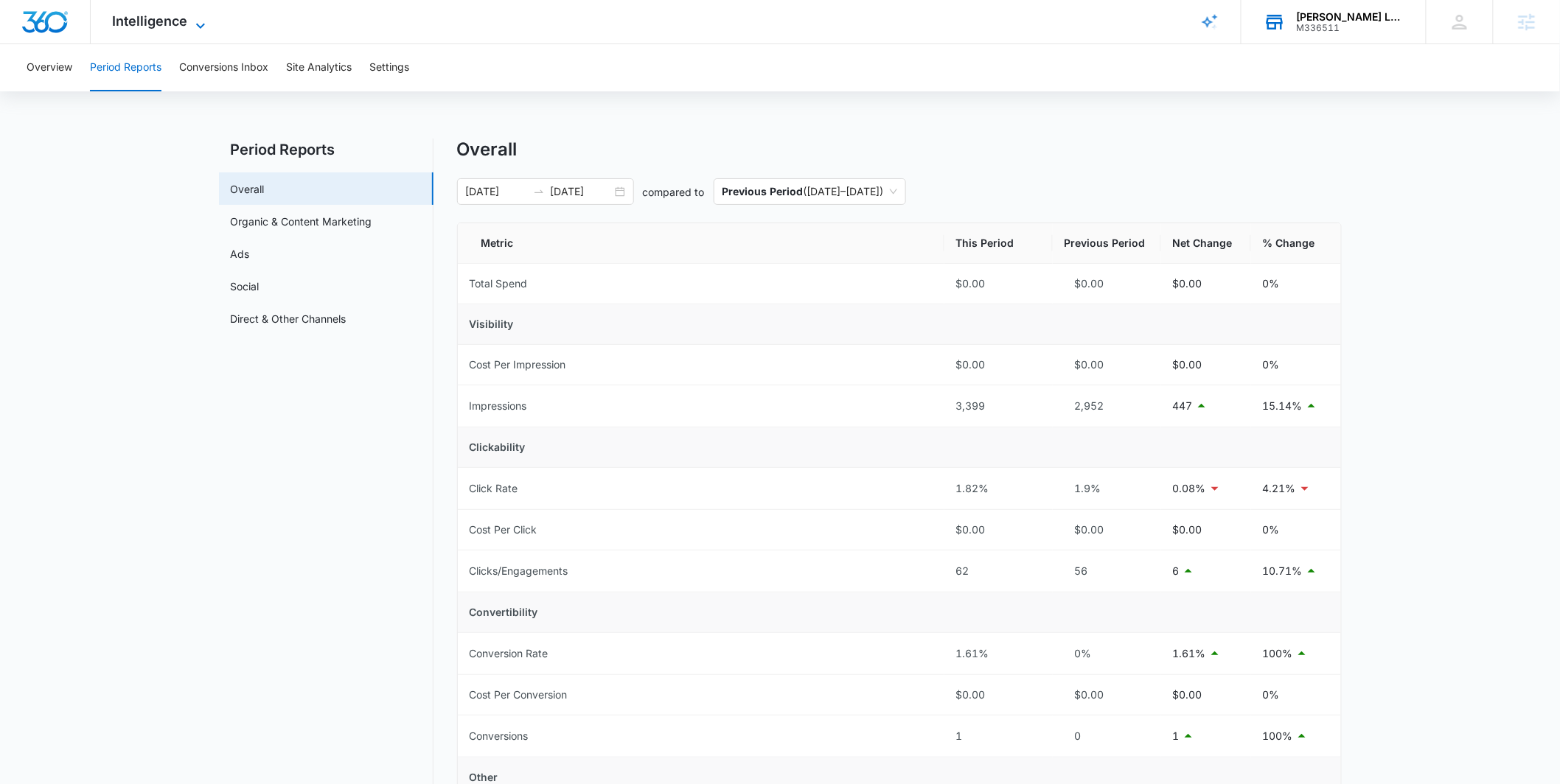
click at [179, 18] on span "Intelligence" at bounding box center [150, 21] width 76 height 16
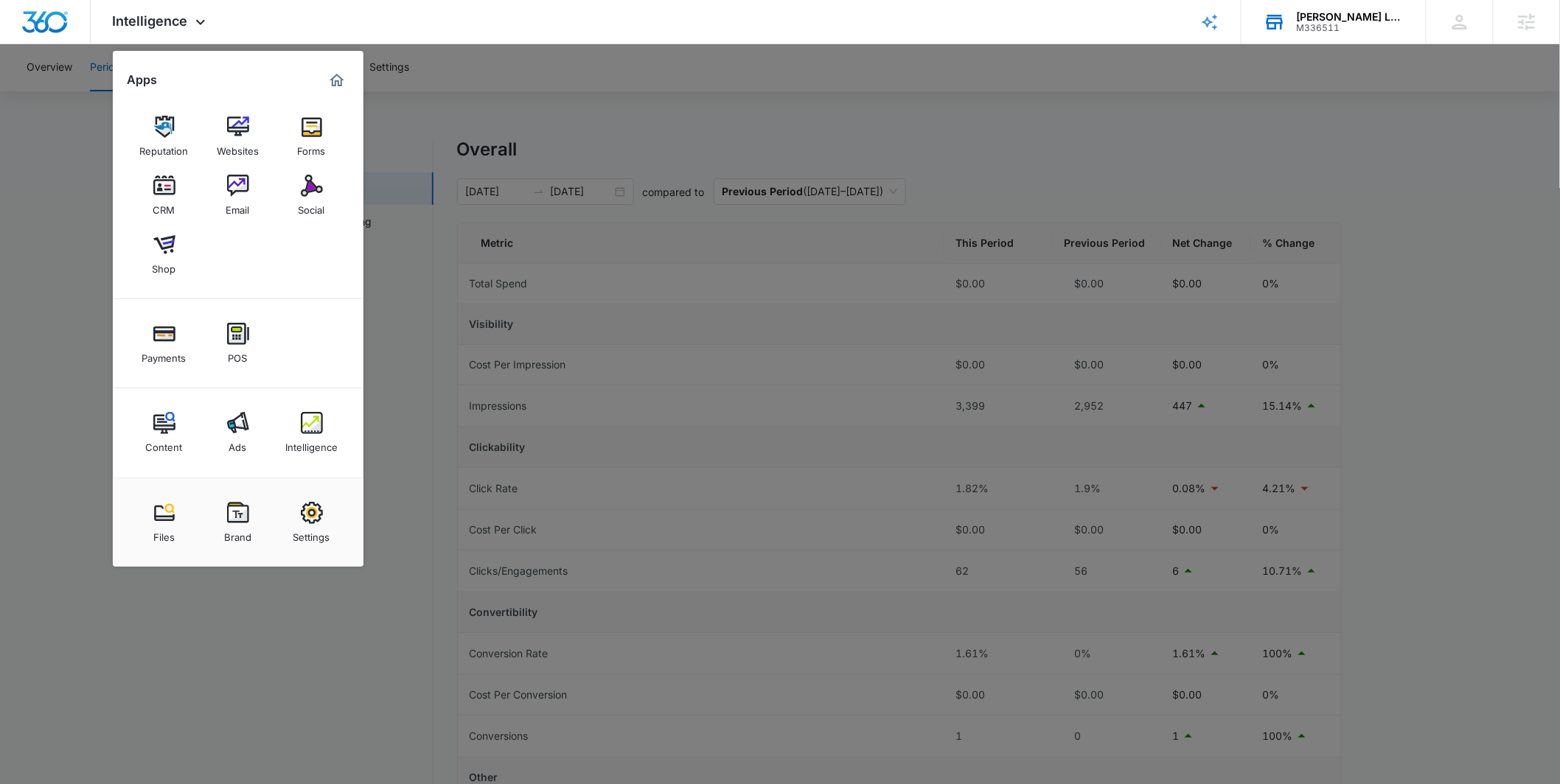
click at [244, 426] on img at bounding box center [238, 423] width 22 height 22
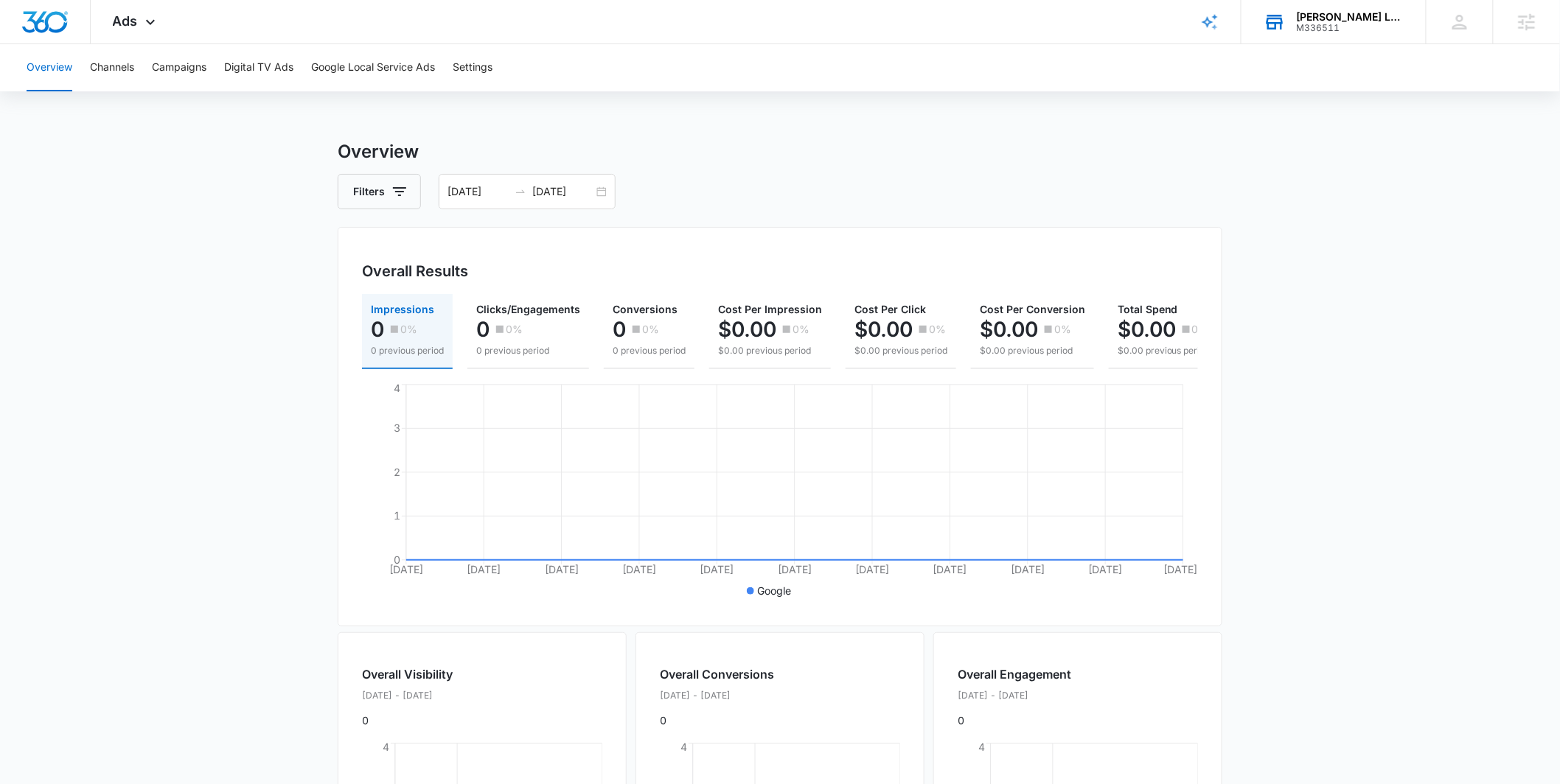
scroll to position [0, 22]
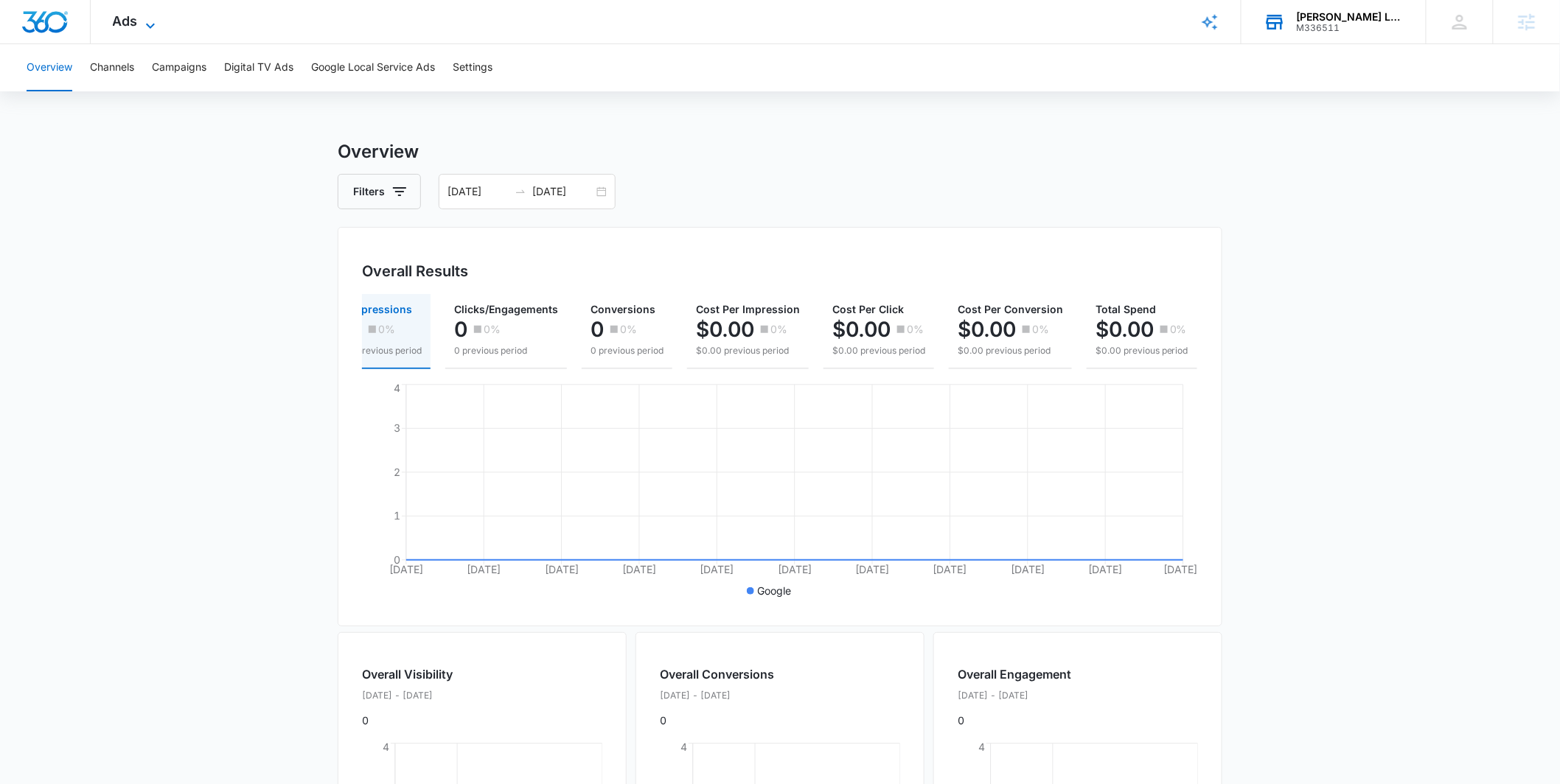
click at [131, 27] on span "Ads" at bounding box center [125, 21] width 25 height 16
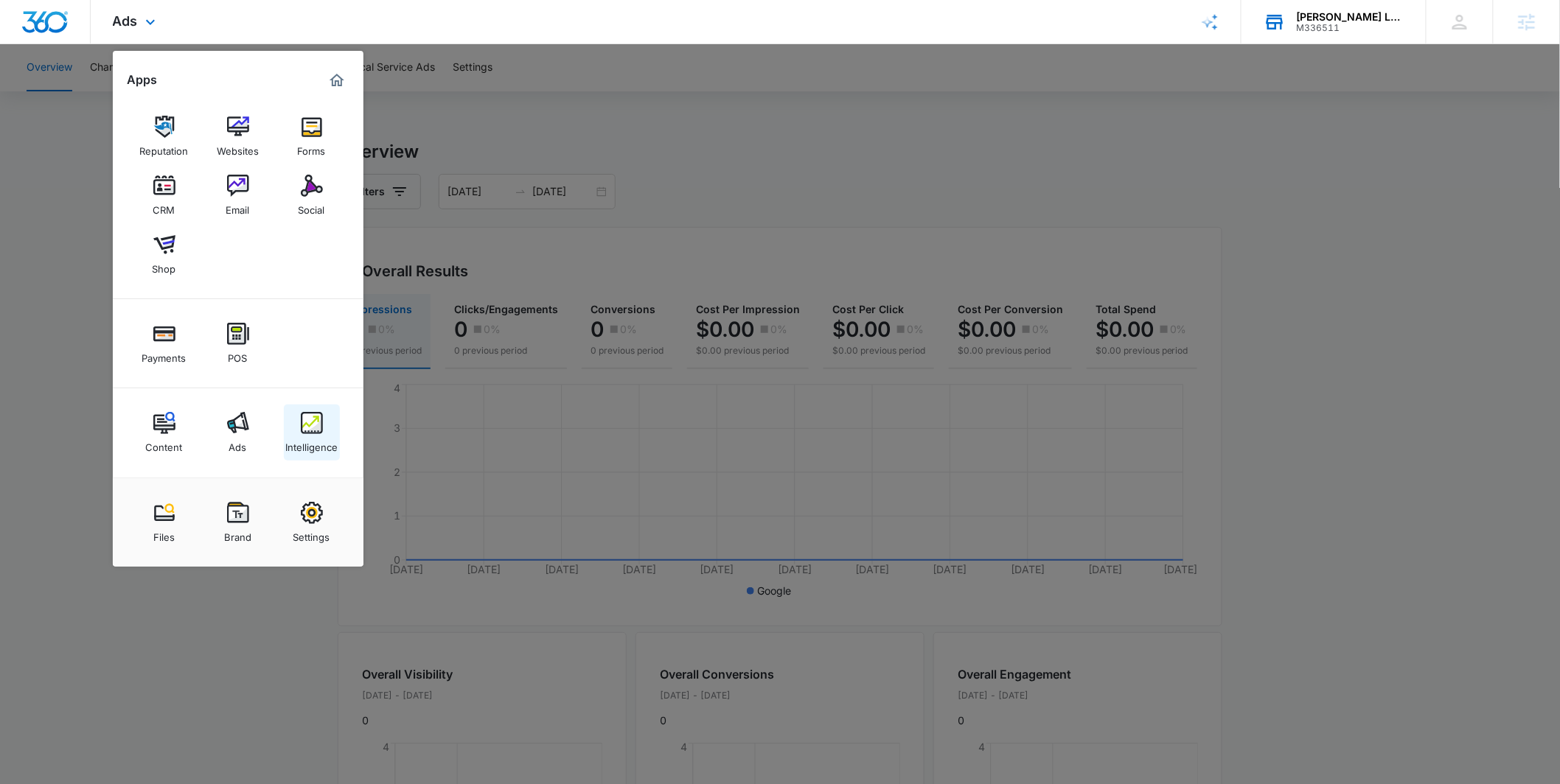
click at [324, 423] on link "Intelligence" at bounding box center [312, 433] width 56 height 56
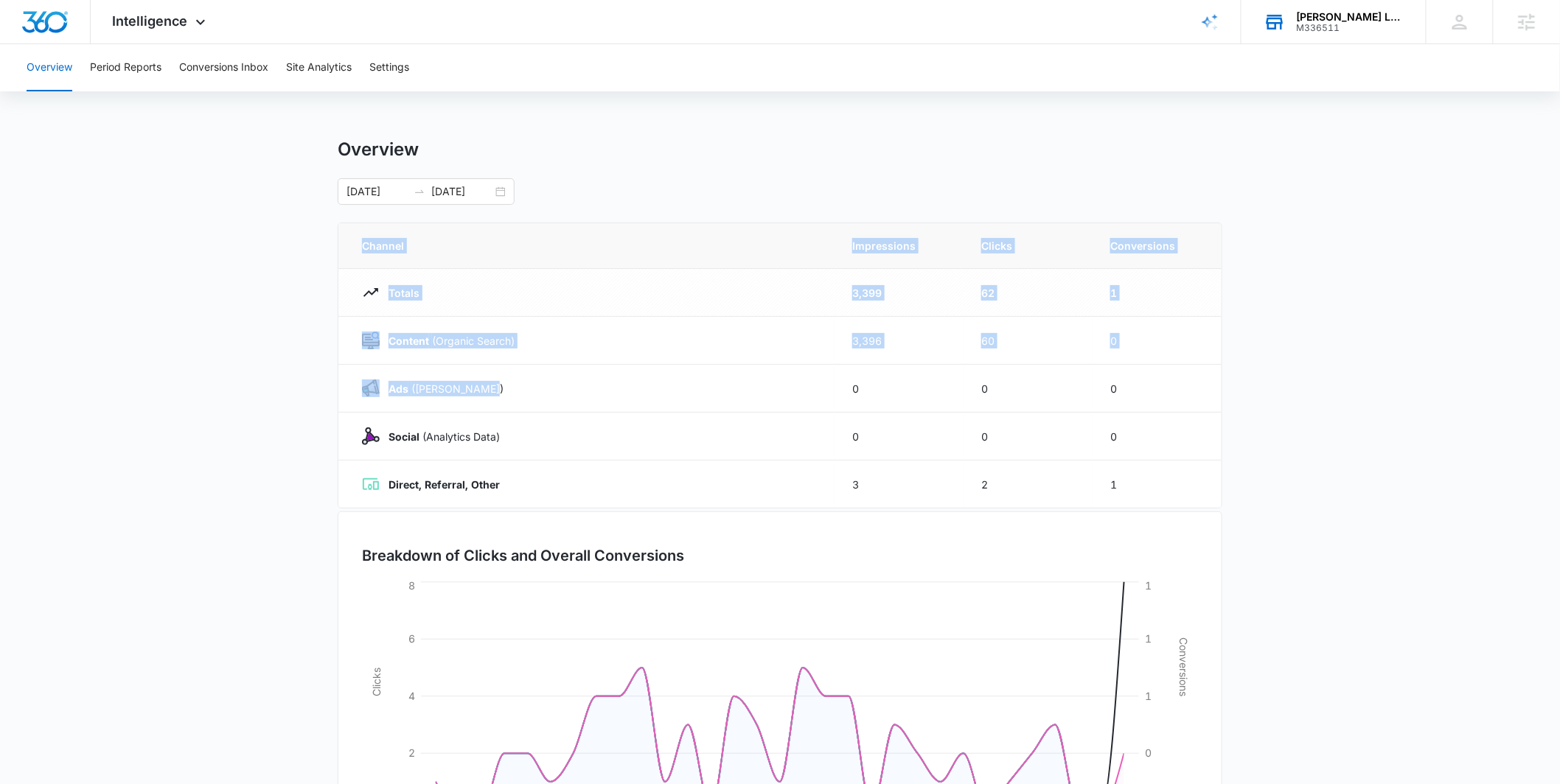
drag, startPoint x: 498, startPoint y: 391, endPoint x: 298, endPoint y: 386, distance: 200.1
click at [298, 386] on main "Overview [DATE] [DATE] Channel Impressions Clicks Conversions Totals 3,399 62 1…" at bounding box center [780, 525] width 1560 height 774
click at [304, 394] on main "Overview [DATE] [DATE] Channel Impressions Clicks Conversions Totals 3,399 62 1…" at bounding box center [780, 525] width 1560 height 774
drag, startPoint x: 526, startPoint y: 341, endPoint x: 338, endPoint y: 354, distance: 188.4
click at [345, 344] on td "Content (Organic Search)" at bounding box center [586, 341] width 496 height 48
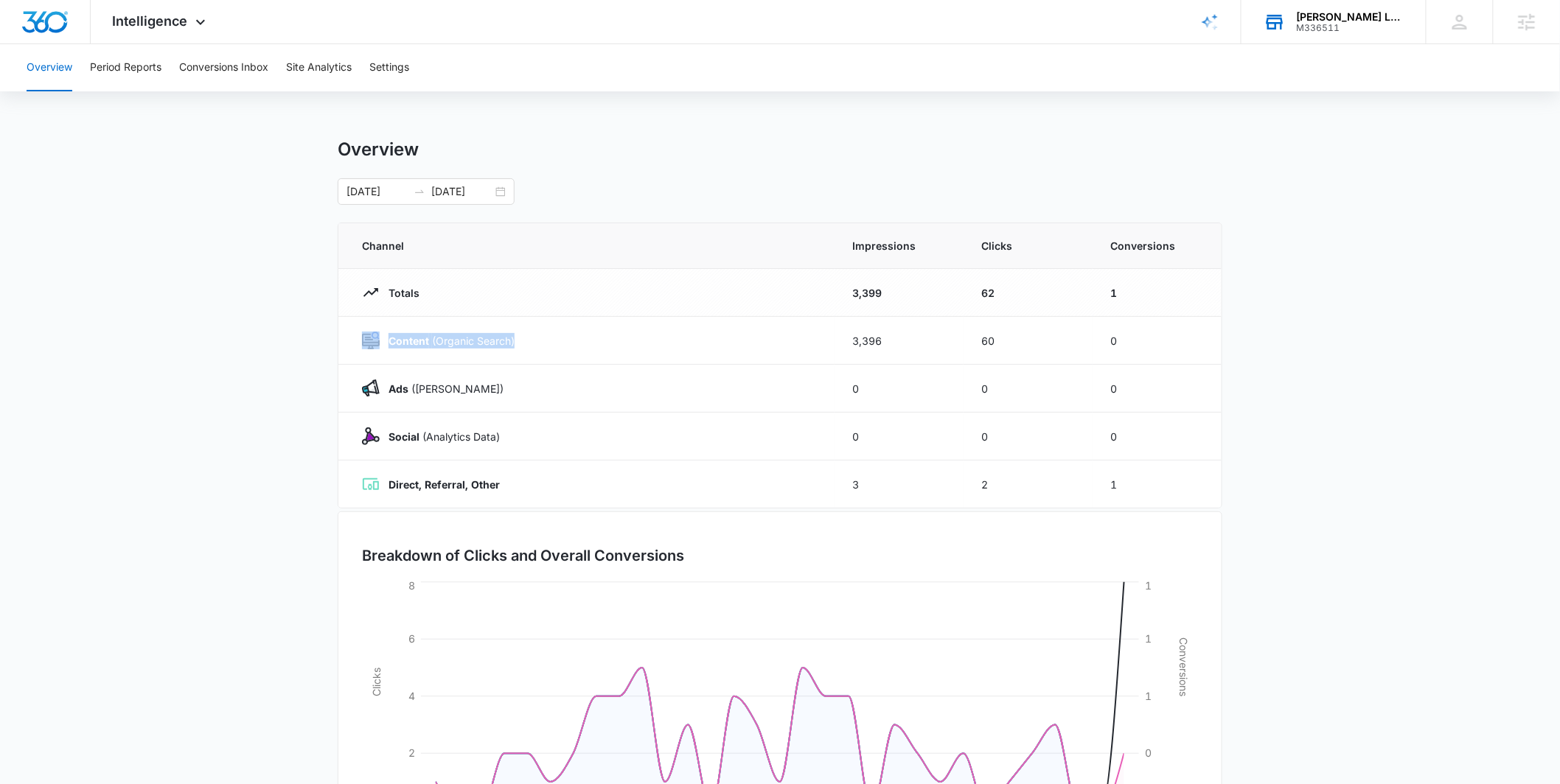
click at [324, 443] on main "Overview [DATE] [DATE] Channel Impressions Clicks Conversions Totals 3,399 62 1…" at bounding box center [780, 525] width 1560 height 774
drag, startPoint x: 499, startPoint y: 391, endPoint x: 362, endPoint y: 392, distance: 137.0
click at [362, 392] on div "Ads ([PERSON_NAME])" at bounding box center [589, 389] width 455 height 18
click at [300, 403] on main "Overview [DATE] [DATE] Channel Impressions Clicks Conversions Totals 3,399 62 1…" at bounding box center [780, 525] width 1560 height 774
drag, startPoint x: 502, startPoint y: 389, endPoint x: 352, endPoint y: 391, distance: 150.0
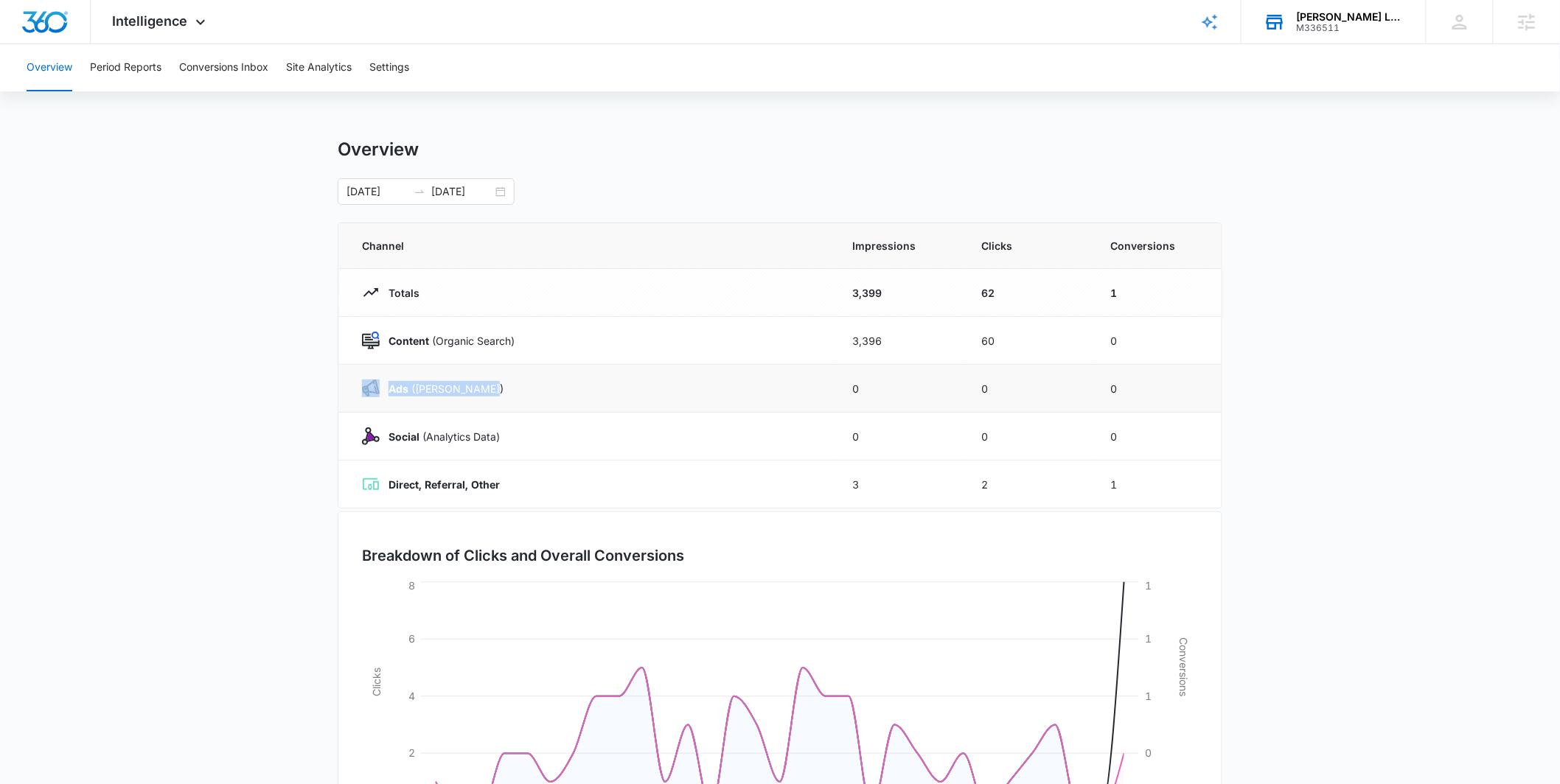
click at [352, 391] on td "Ads ([PERSON_NAME])" at bounding box center [586, 389] width 496 height 48
click at [312, 396] on main "Overview [DATE] [DATE] Channel Impressions Clicks Conversions Totals 3,399 62 1…" at bounding box center [780, 525] width 1560 height 774
click at [507, 389] on div "Ads ([PERSON_NAME])" at bounding box center [589, 389] width 455 height 18
click at [135, 24] on span "Intelligence" at bounding box center [150, 21] width 76 height 16
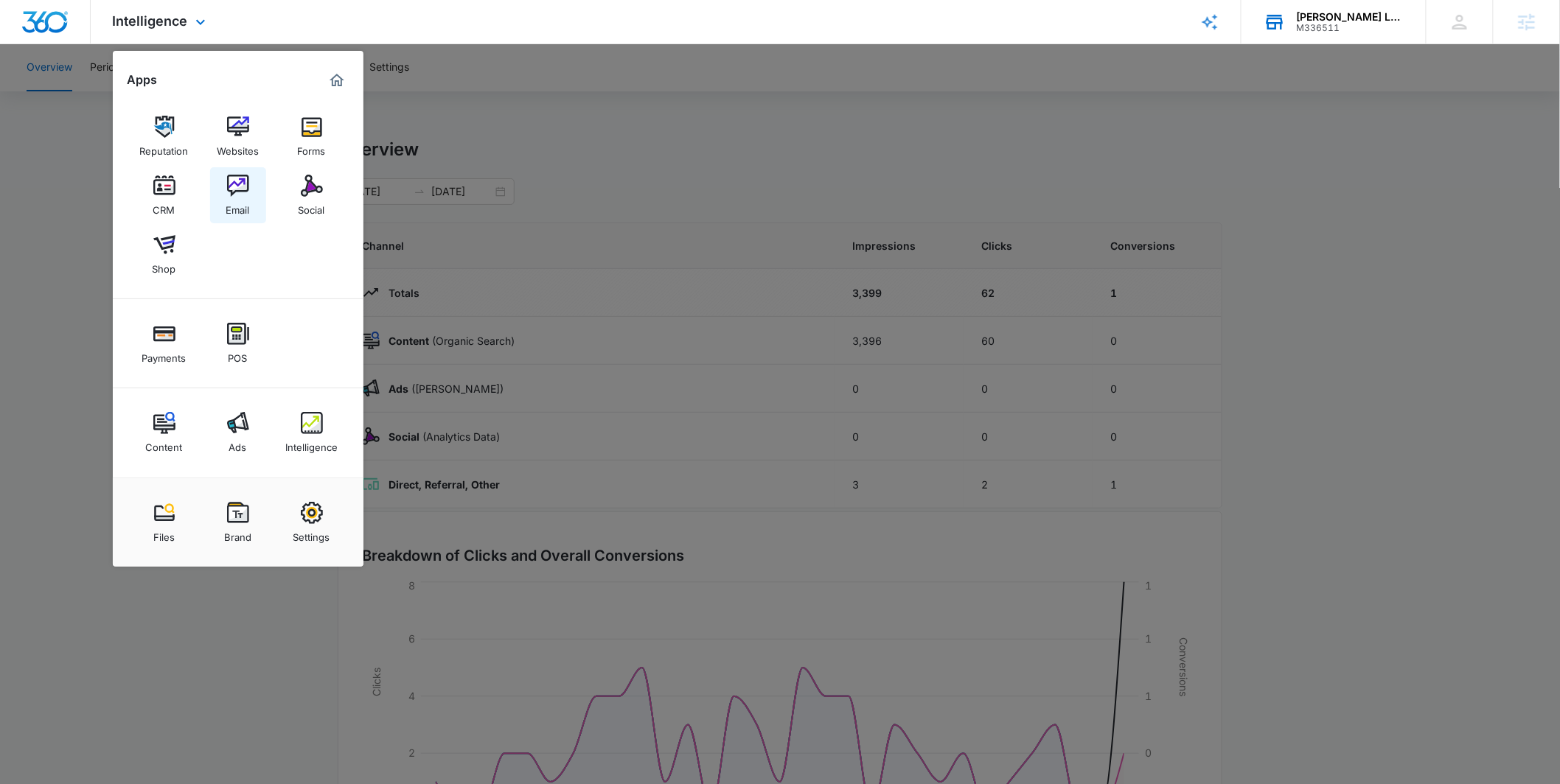
click at [235, 212] on div "Email" at bounding box center [238, 207] width 24 height 19
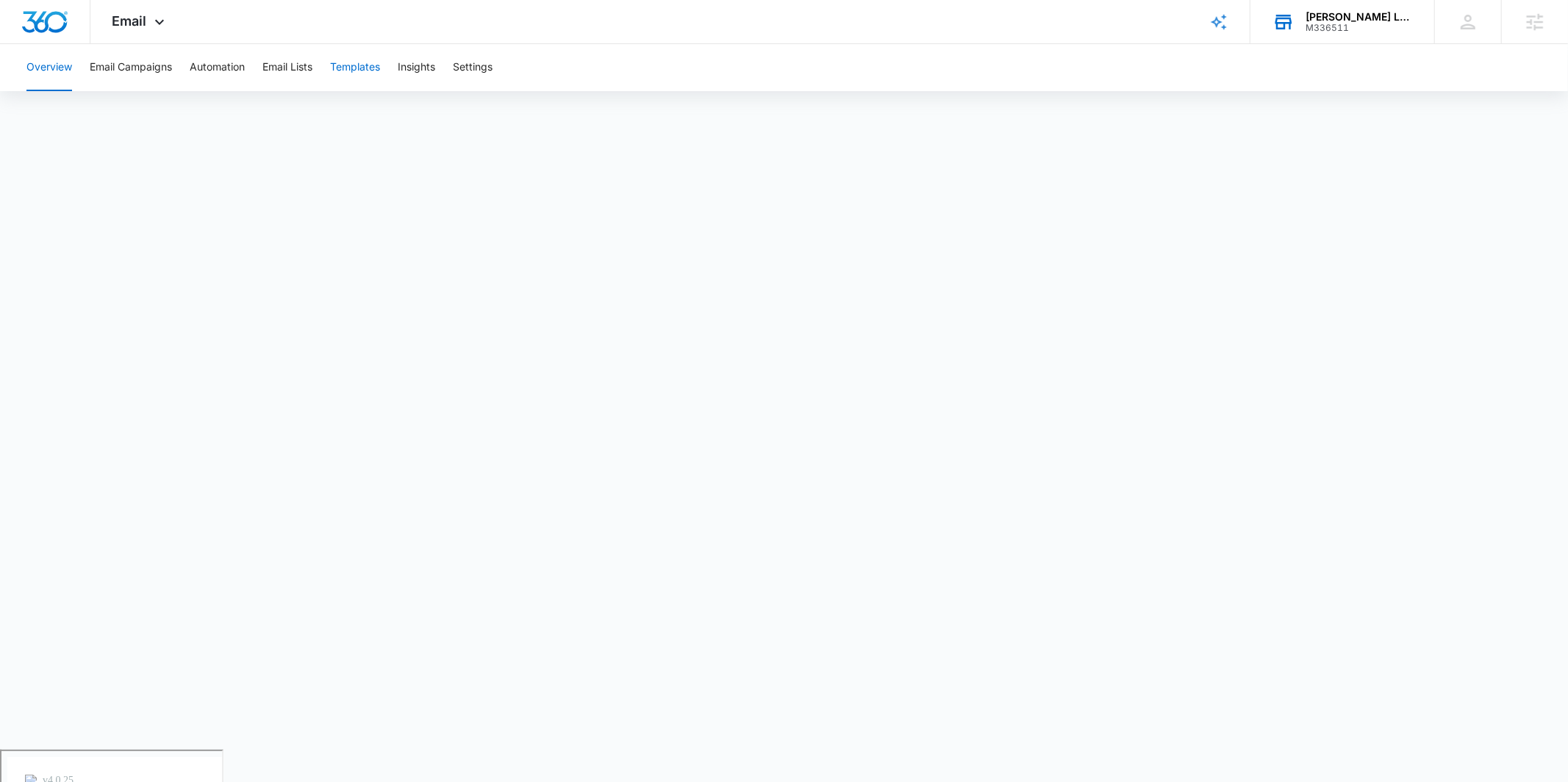
click at [359, 67] on button "Templates" at bounding box center [355, 68] width 50 height 47
click at [157, 21] on icon at bounding box center [159, 26] width 18 height 18
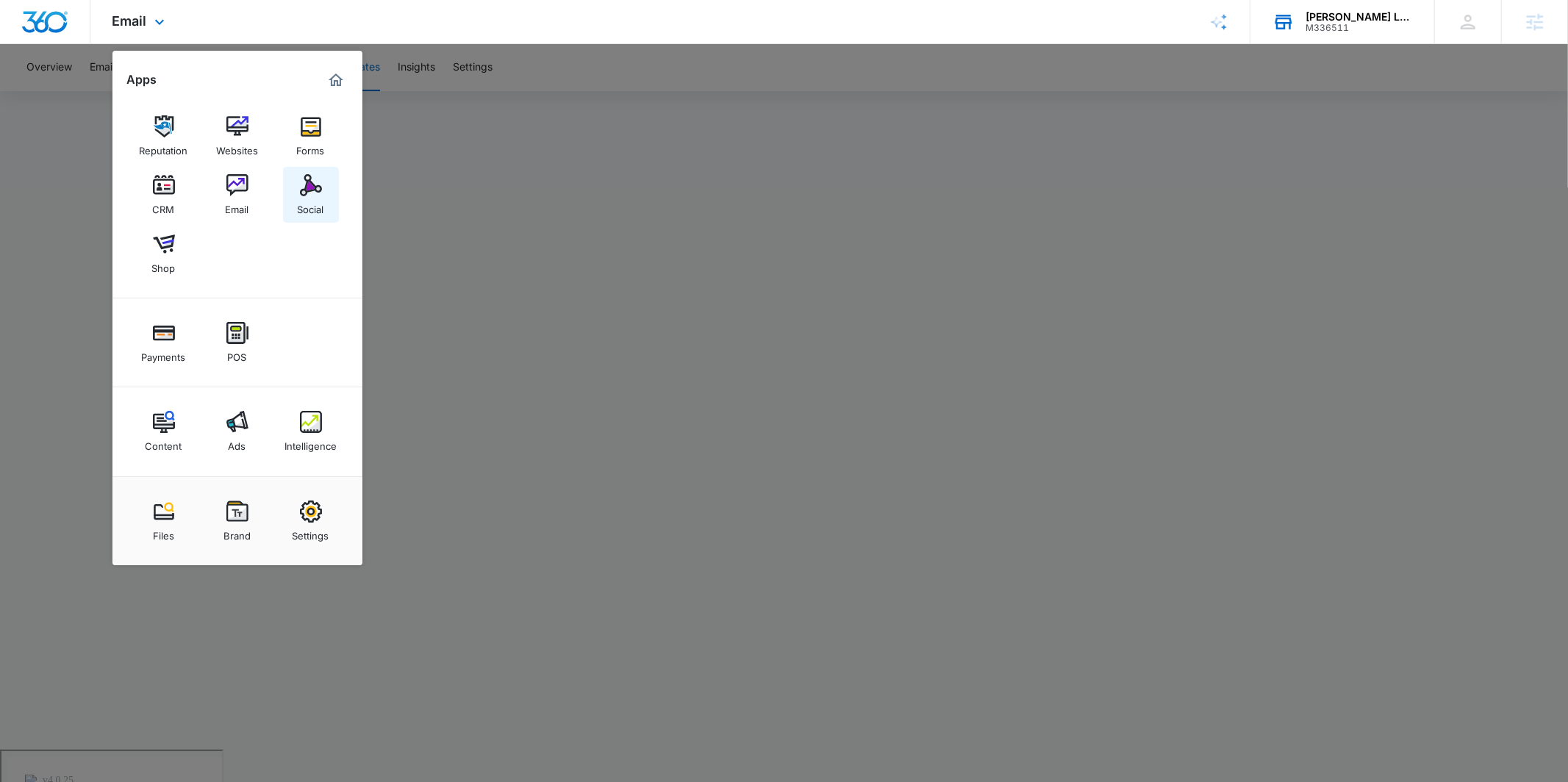
click at [312, 198] on div "Social" at bounding box center [311, 206] width 27 height 19
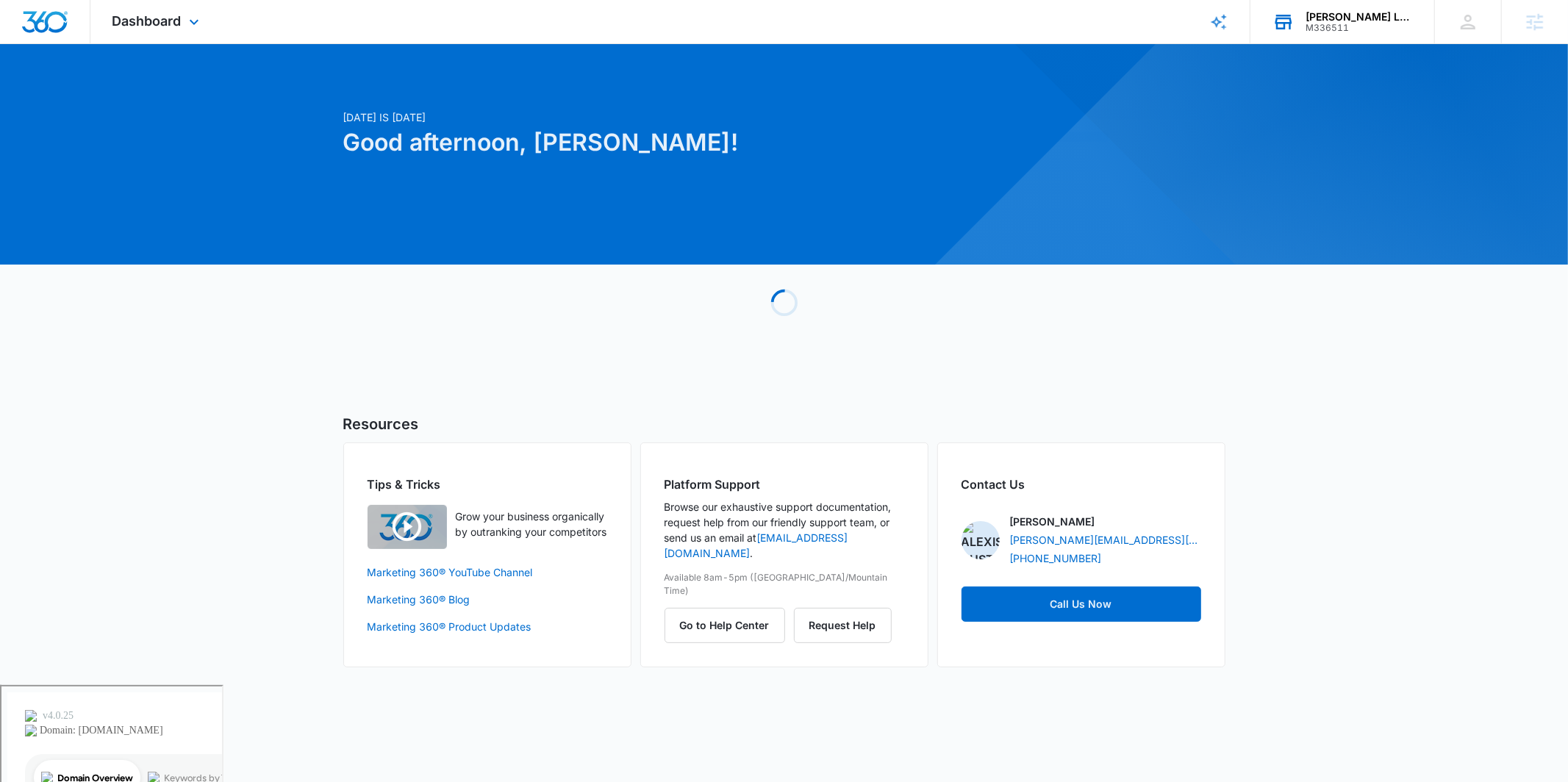
click at [1344, 1] on div "Weddington Labradoodles M336511 Your Accounts View All" at bounding box center [1342, 21] width 184 height 44
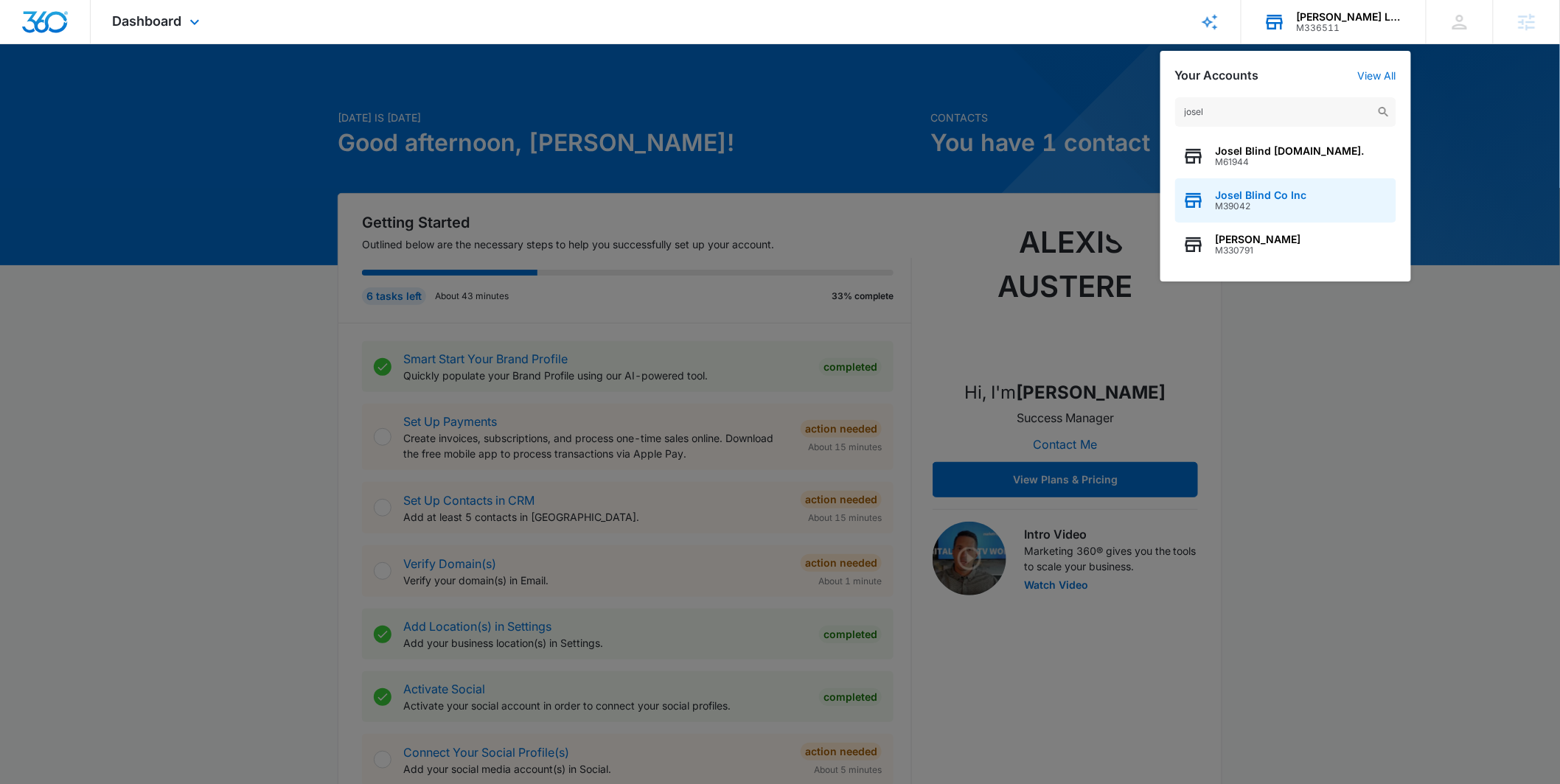
type input "josel"
click at [1239, 190] on span "Josel Blind Co Inc" at bounding box center [1261, 195] width 91 height 12
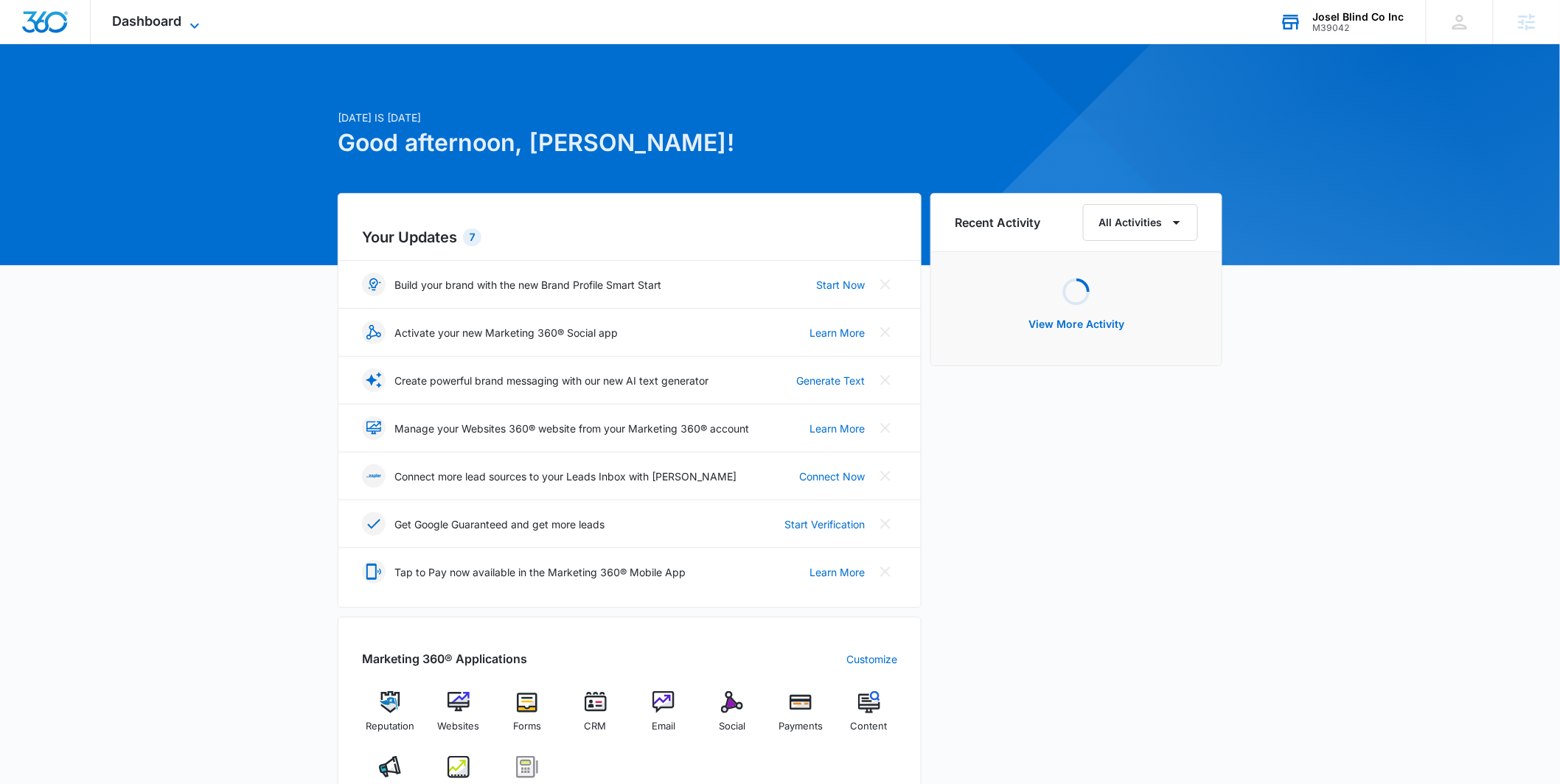
click at [190, 24] on icon at bounding box center [195, 26] width 18 height 18
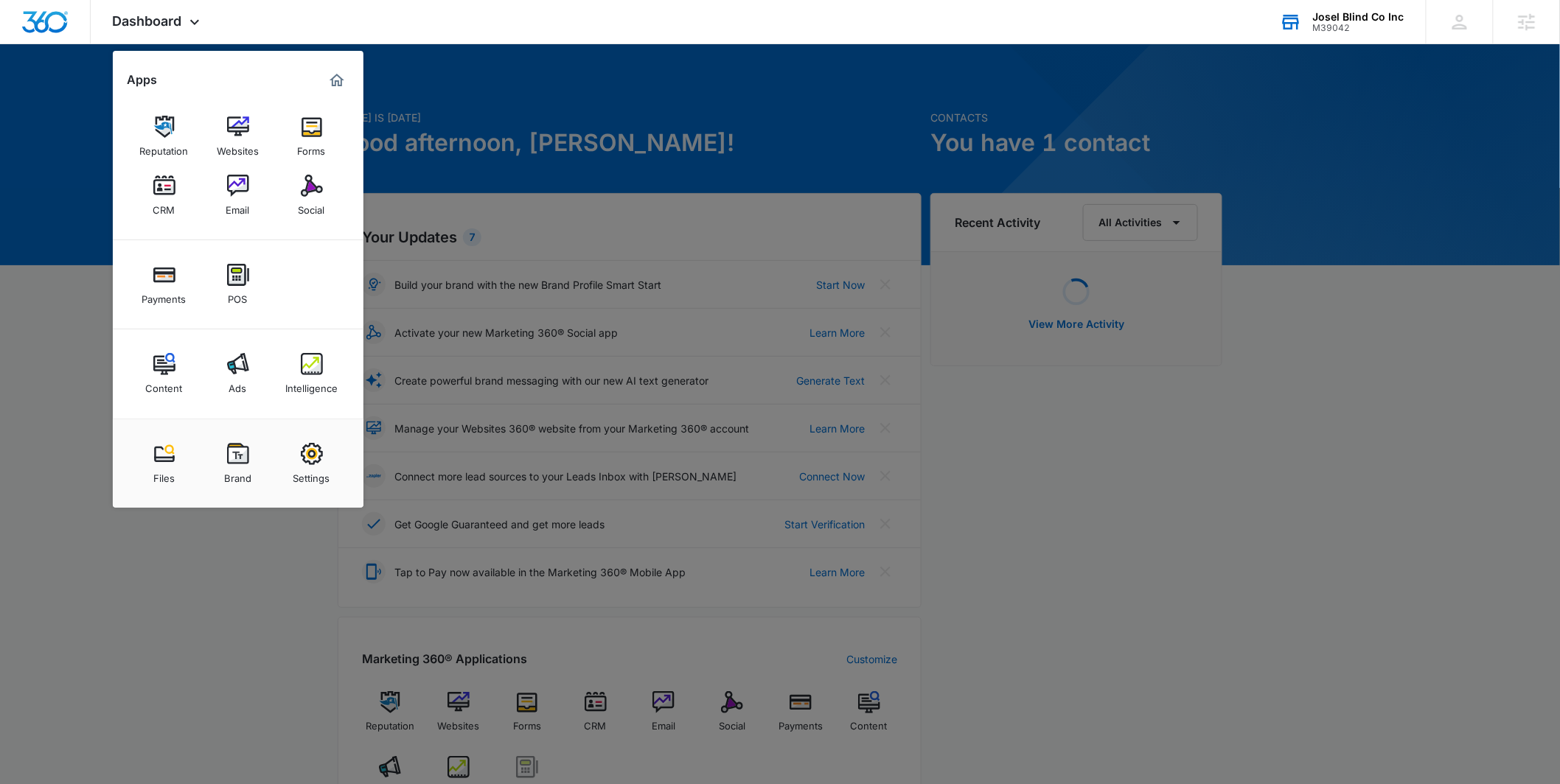
click at [307, 384] on div "Intelligence" at bounding box center [311, 385] width 53 height 19
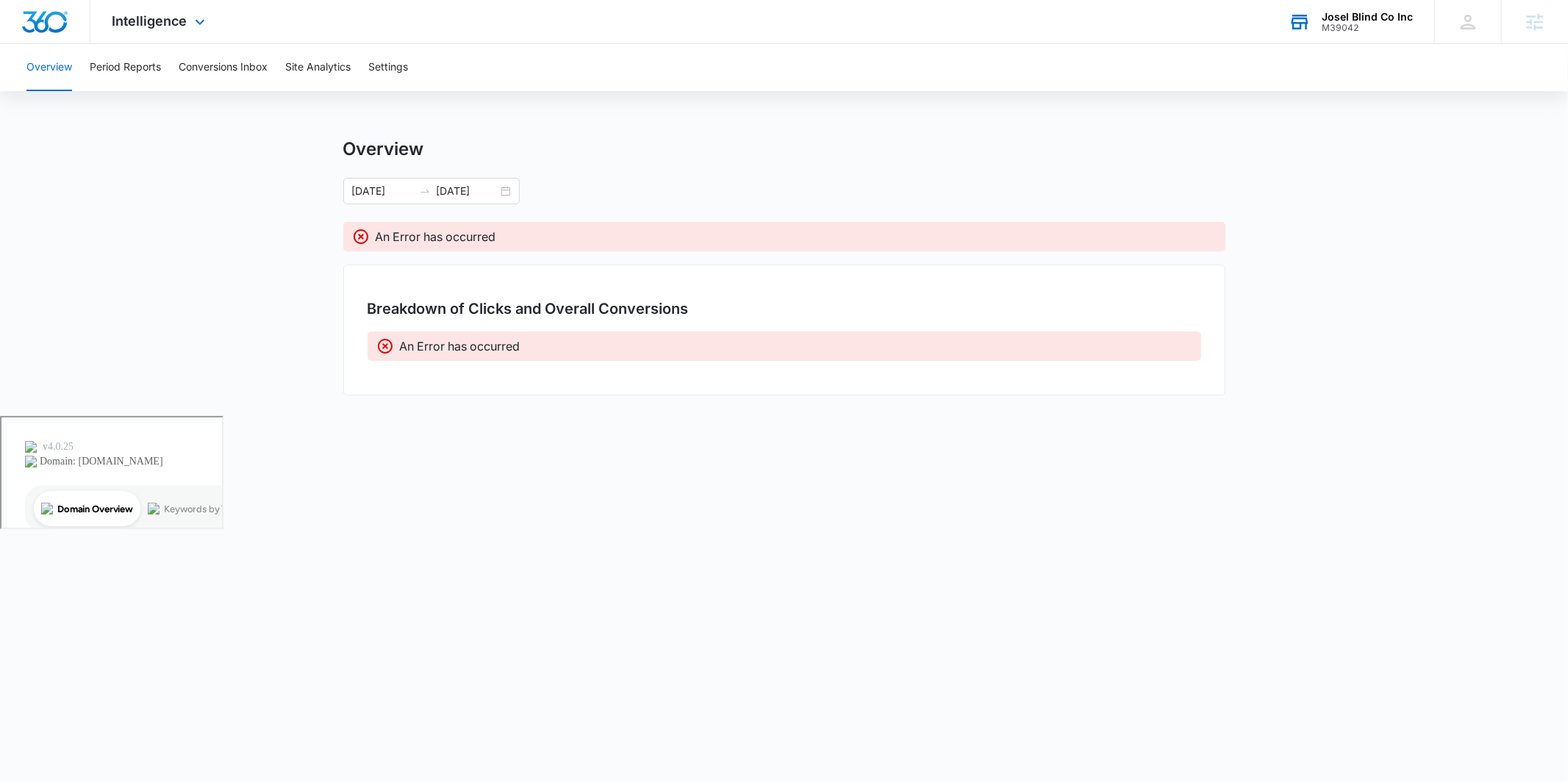
click at [144, 29] on div "Intelligence Apps Reputation Websites Forms CRM Email Social Payments POS Conte…" at bounding box center [160, 21] width 140 height 44
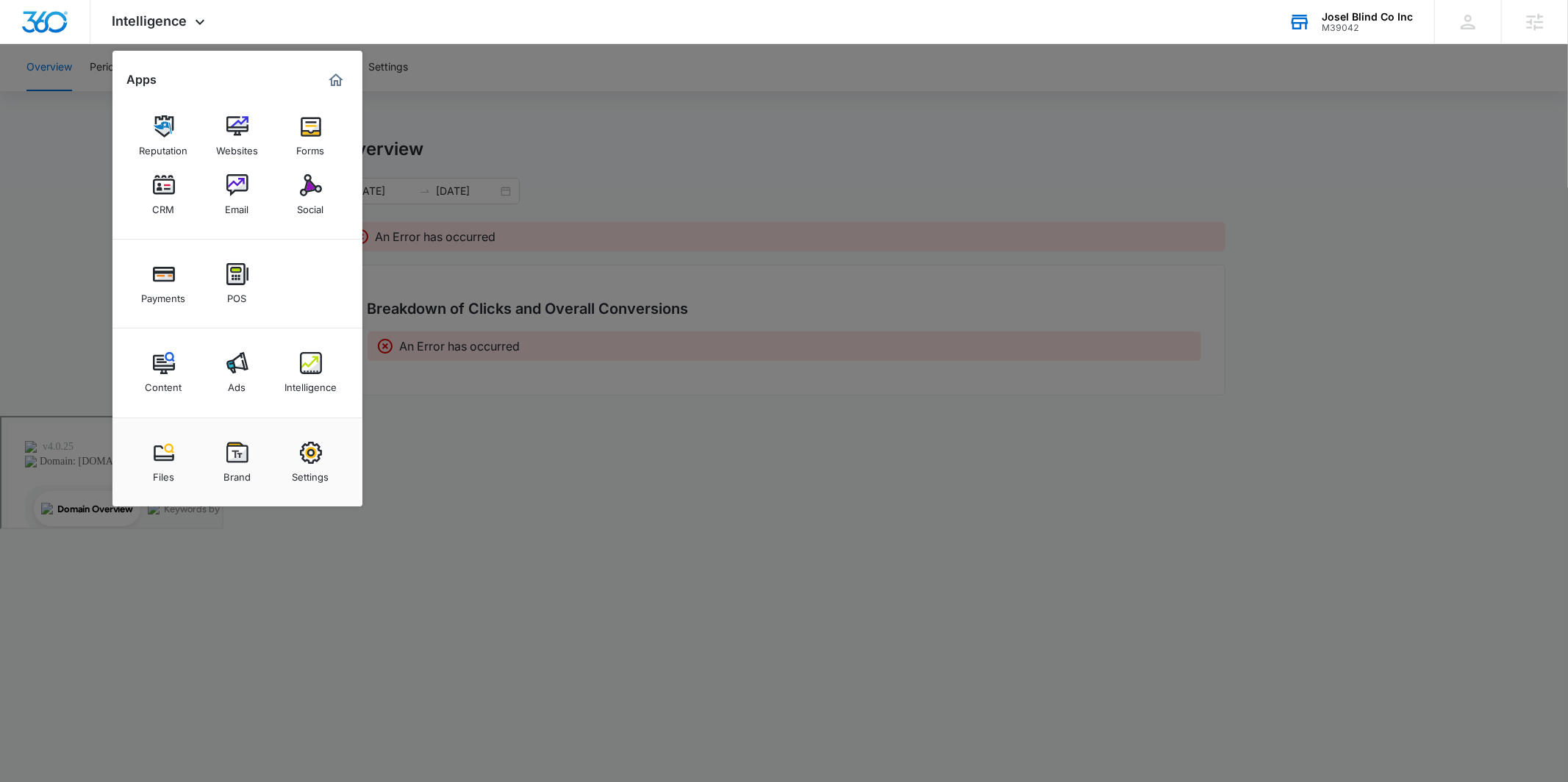
click at [239, 380] on div "Ads" at bounding box center [238, 384] width 18 height 19
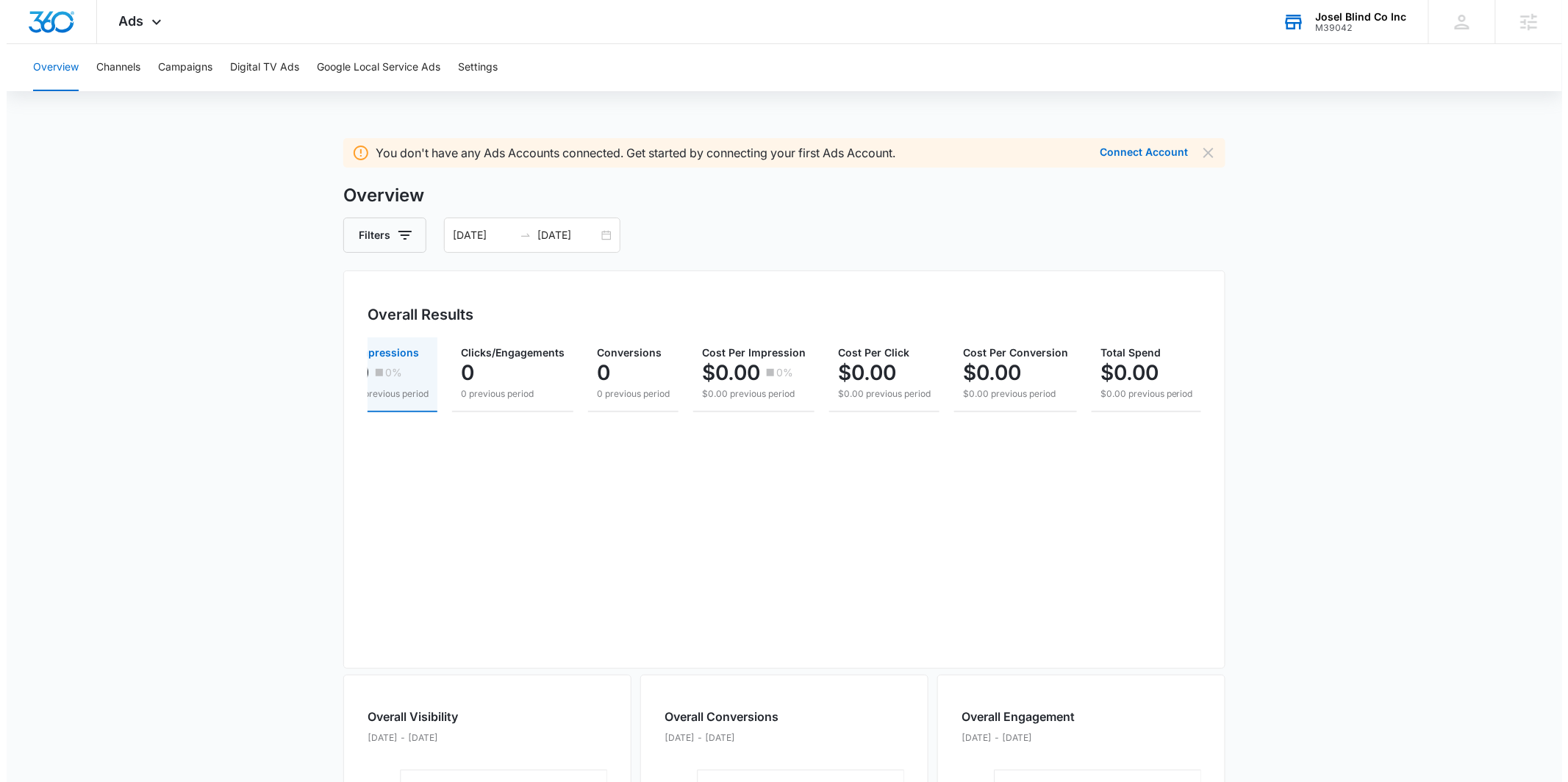
scroll to position [0, 2]
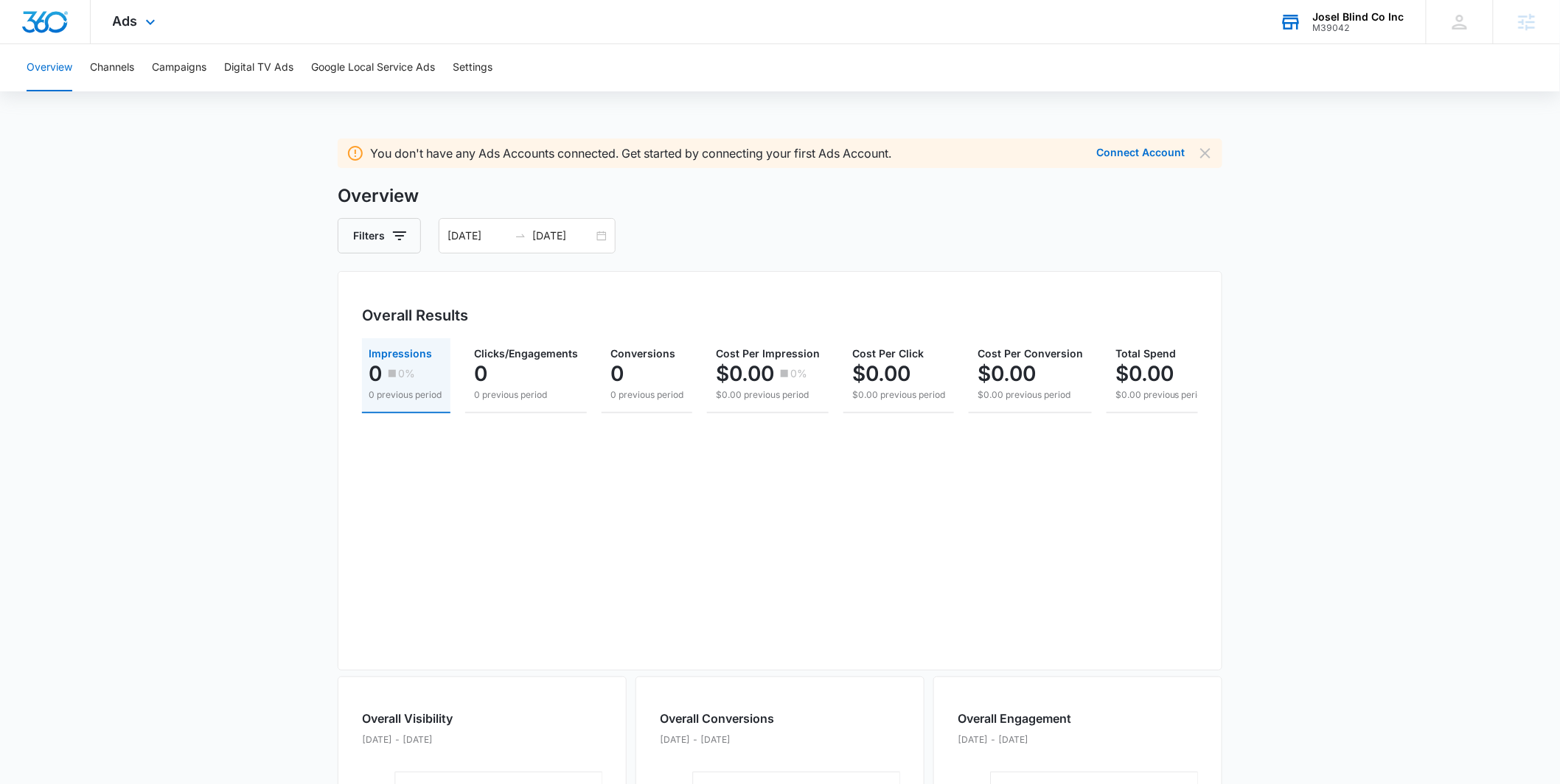
click at [151, 32] on div "Ads Apps Reputation Websites Forms CRM Email Social Payments POS Content Ads In…" at bounding box center [135, 21] width 90 height 44
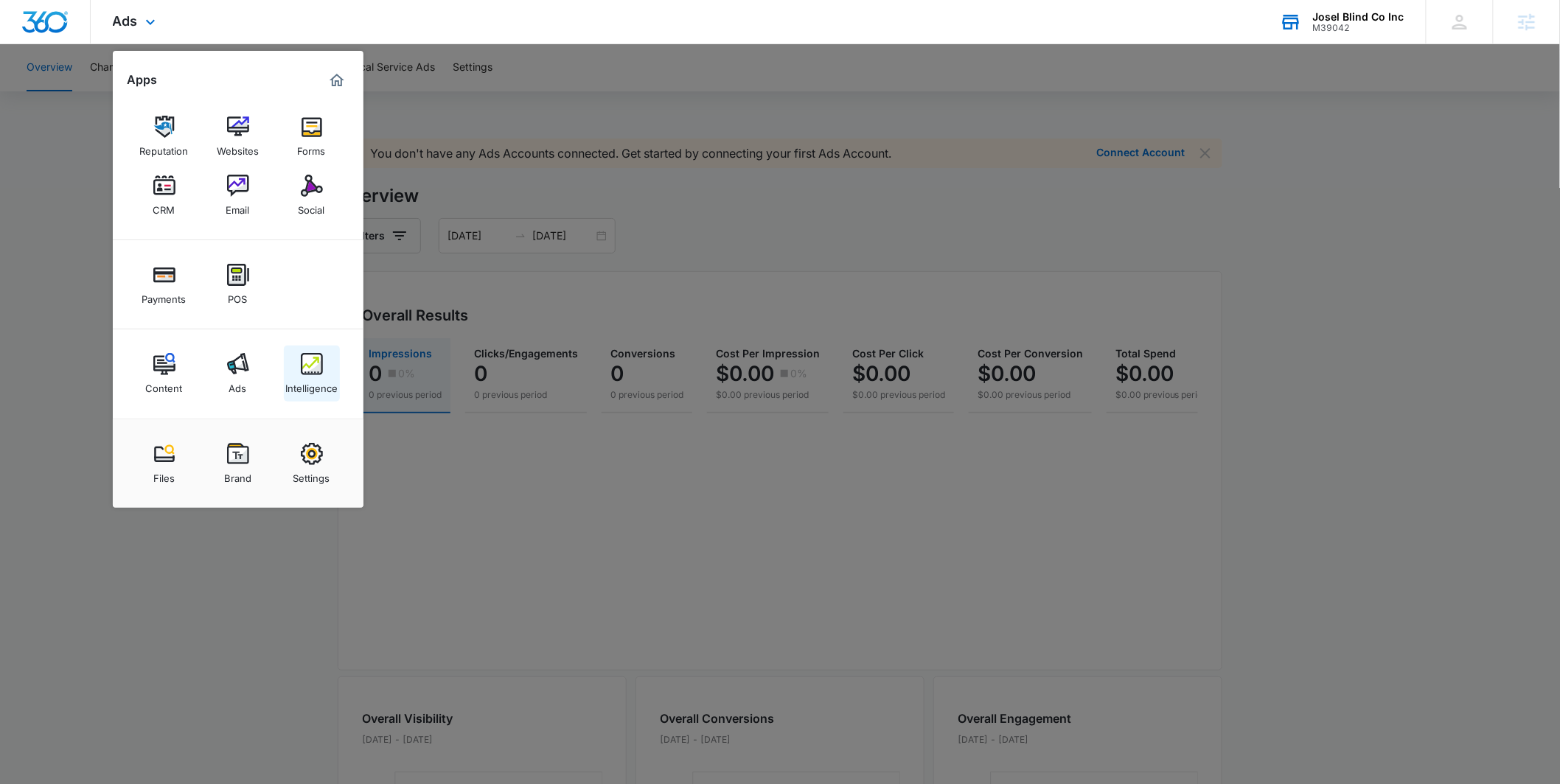
click at [310, 384] on div "Intelligence" at bounding box center [311, 385] width 53 height 19
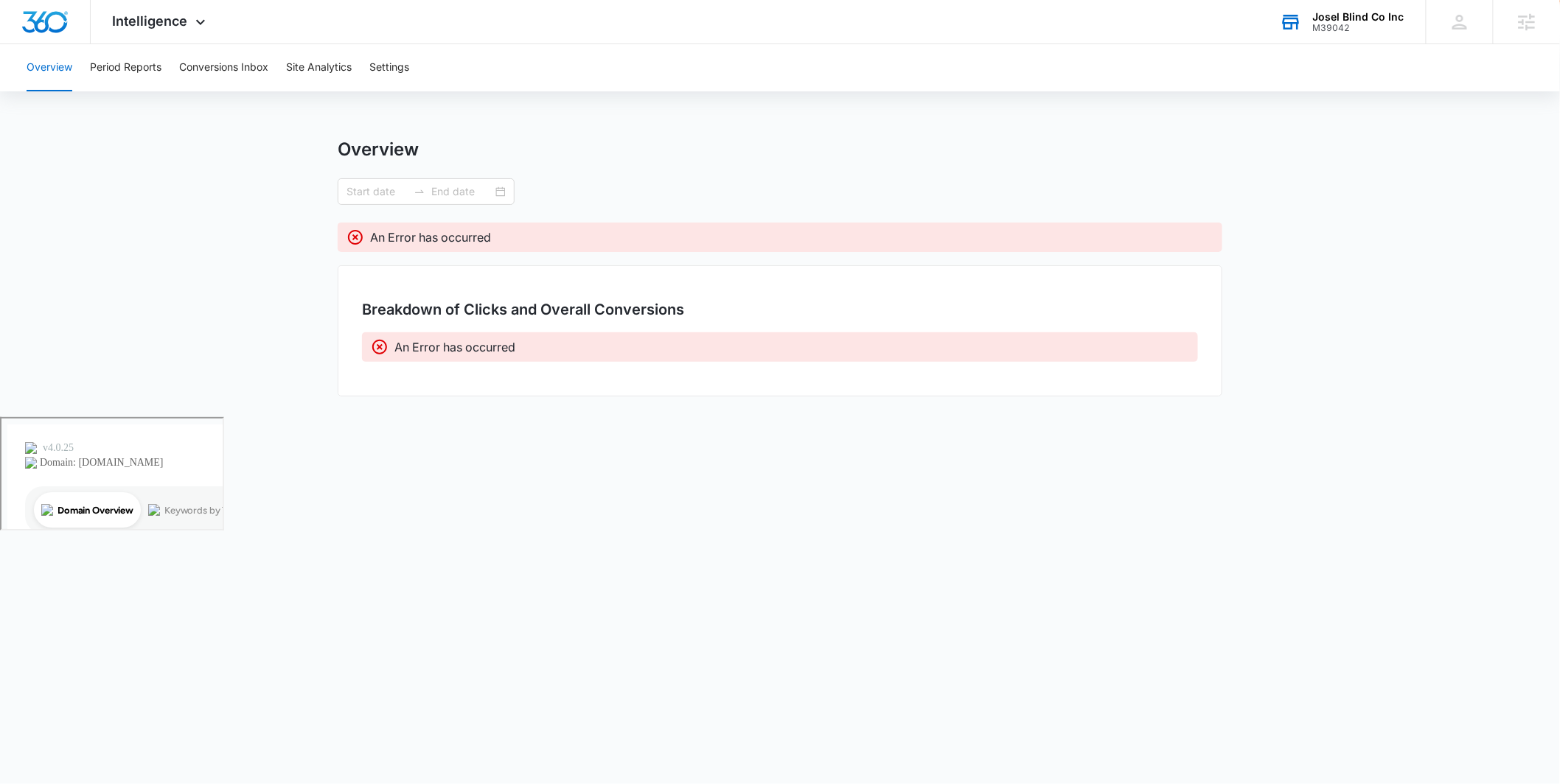
type input "[DATE]"
click at [168, 31] on div "Intelligence Apps Reputation Websites Forms CRM Email Social Payments POS Conte…" at bounding box center [161, 21] width 141 height 44
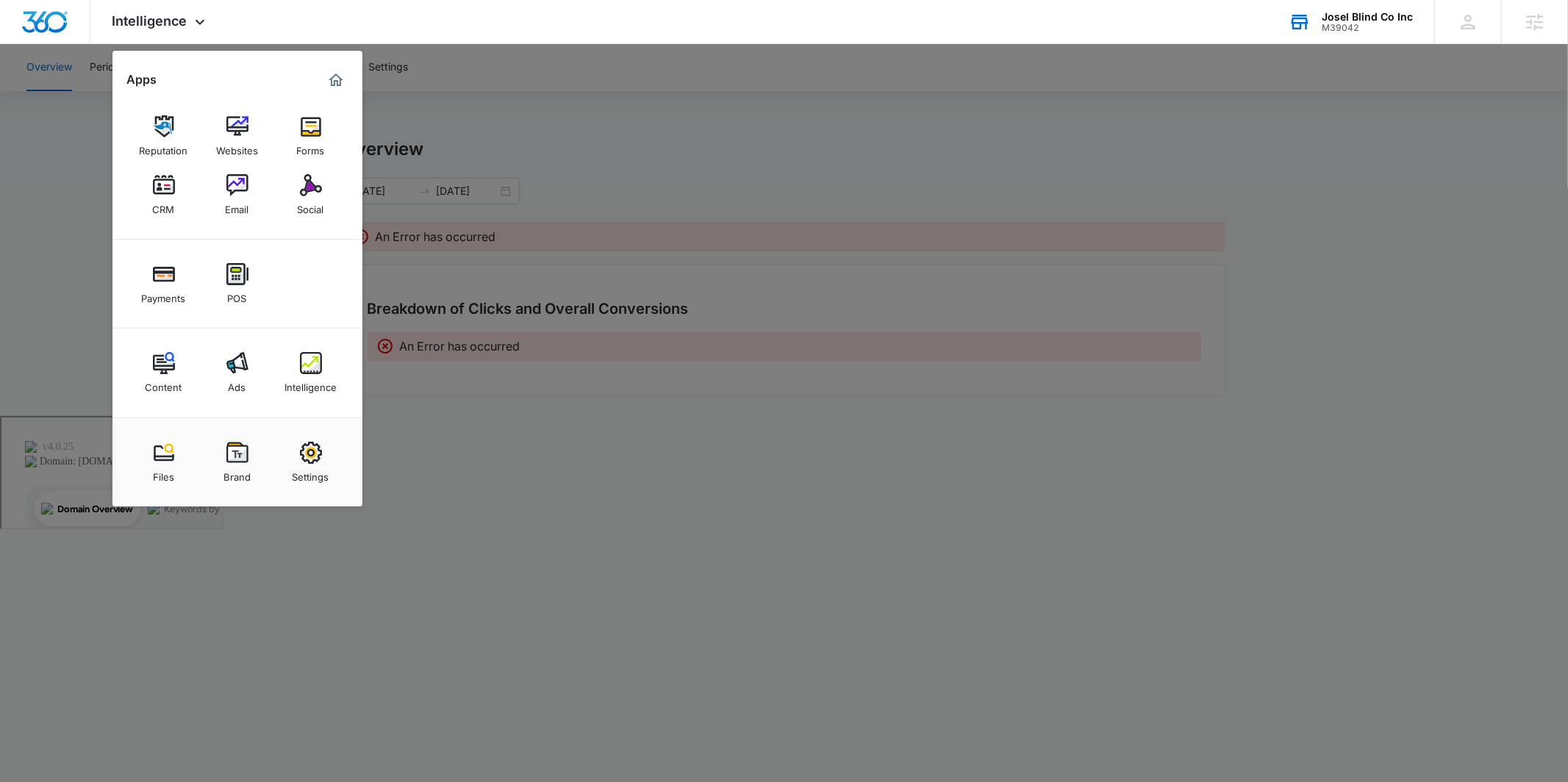
click at [490, 426] on div at bounding box center [784, 391] width 1568 height 782
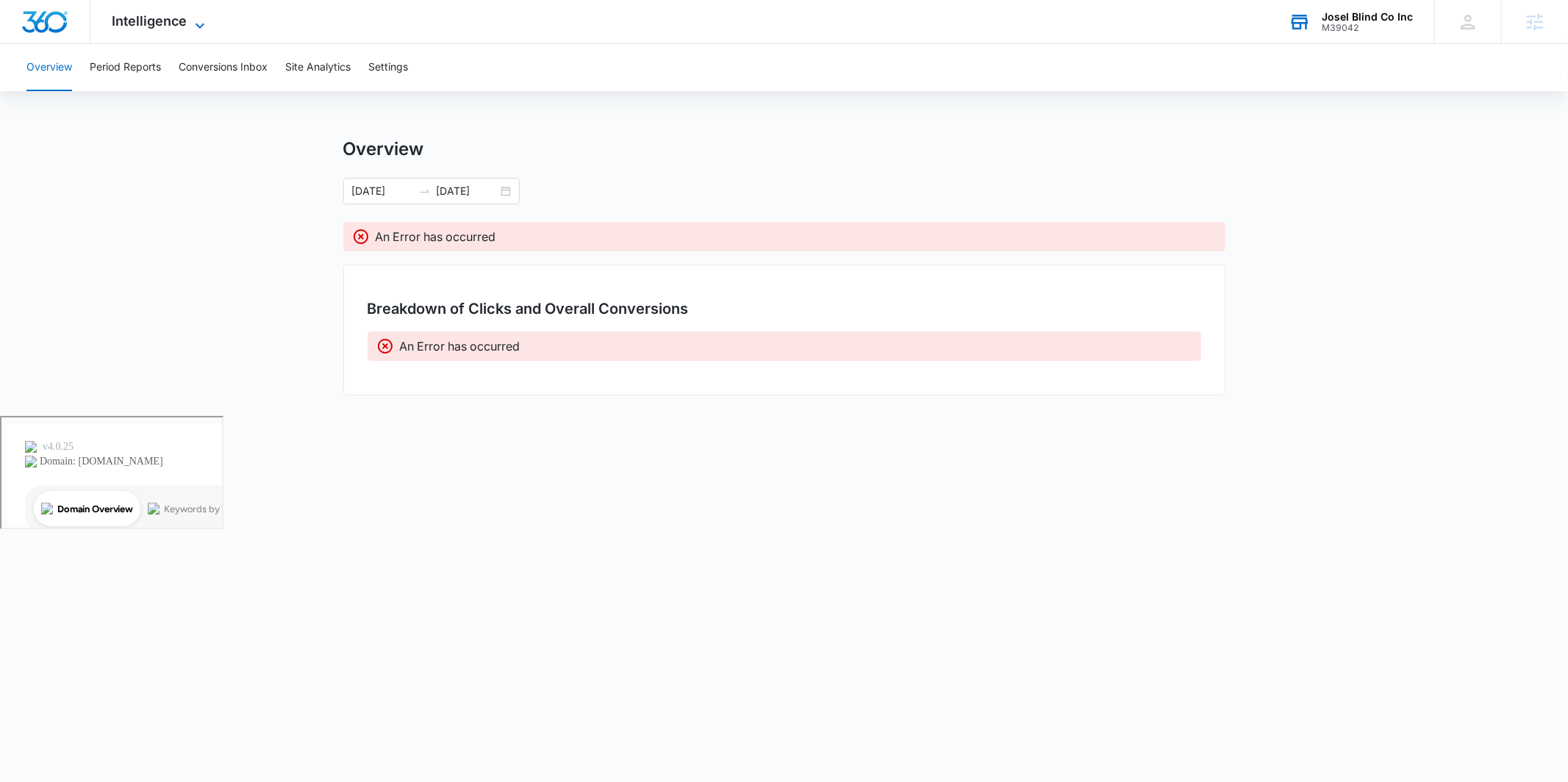
click at [200, 18] on icon at bounding box center [200, 26] width 18 height 18
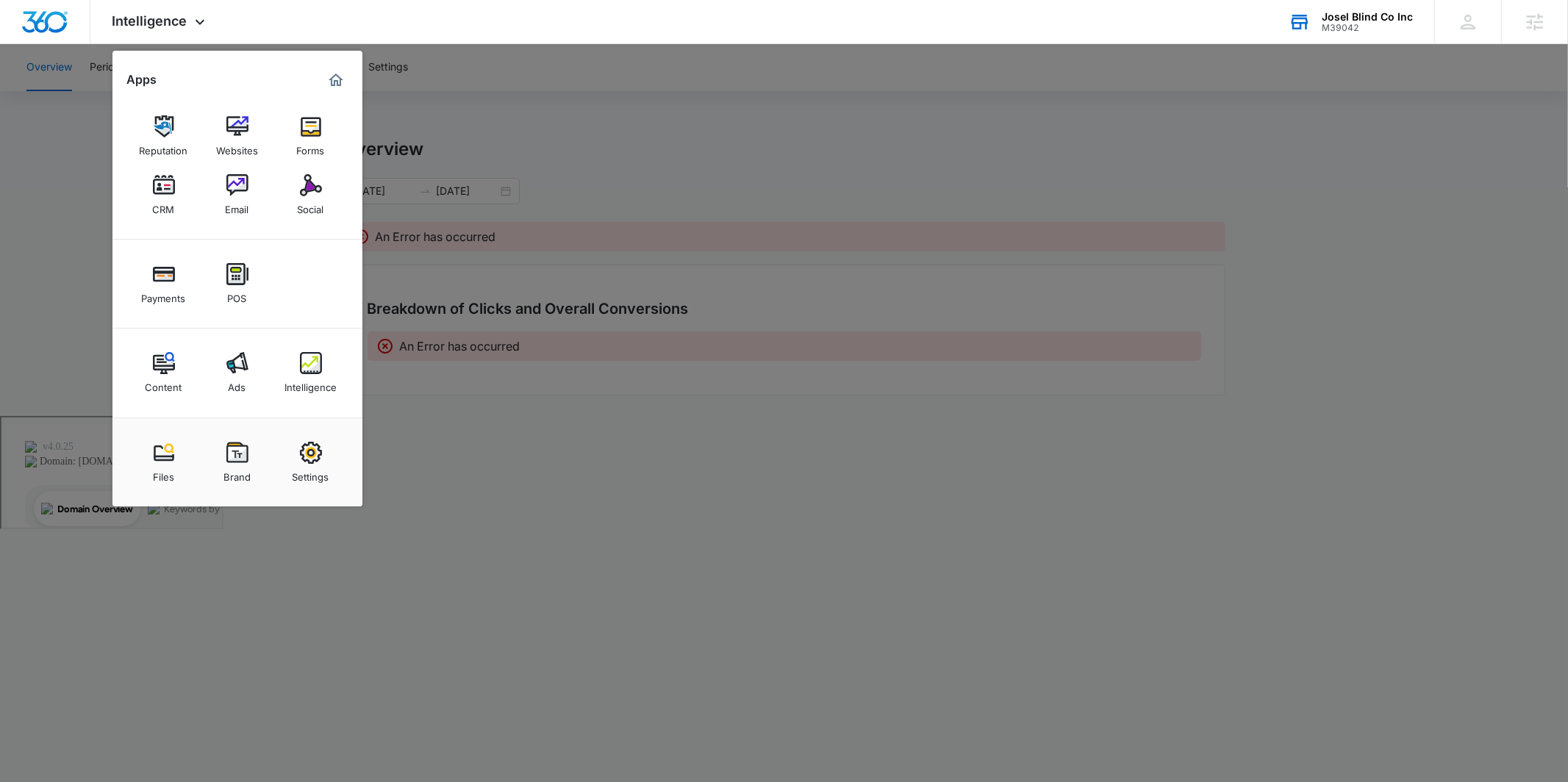
click at [513, 429] on div at bounding box center [784, 391] width 1568 height 782
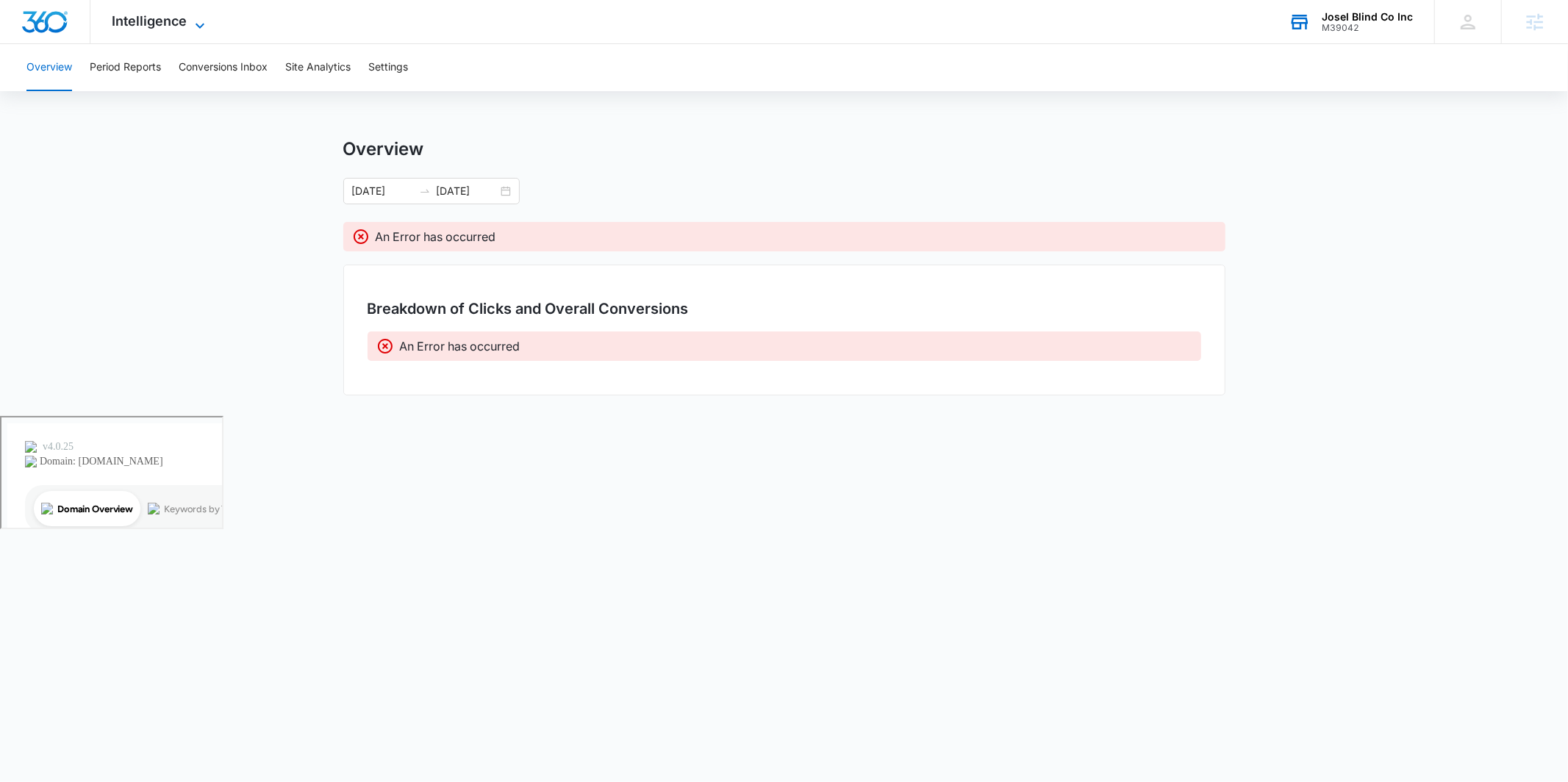
click at [199, 24] on icon at bounding box center [200, 26] width 18 height 18
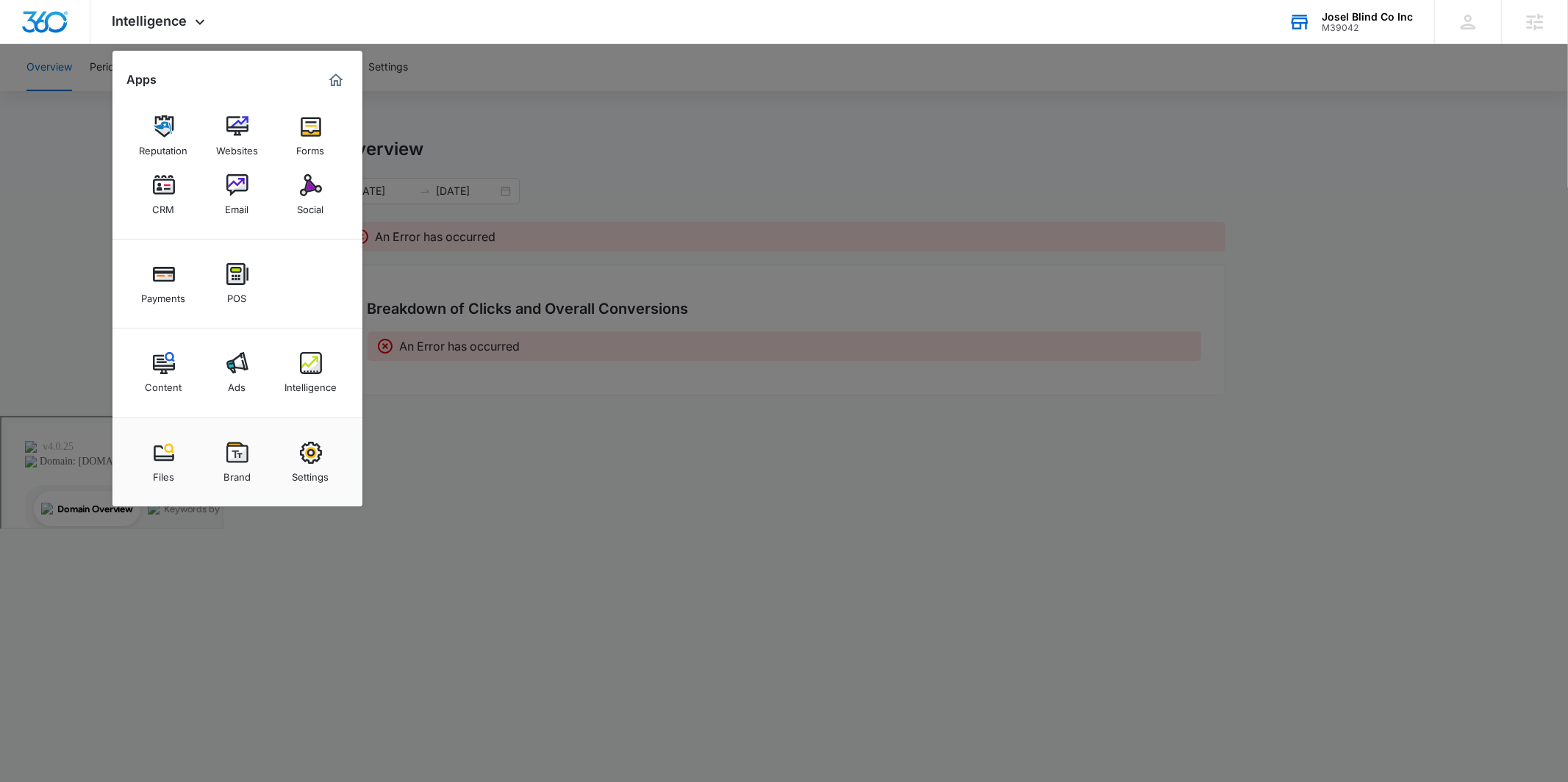
click at [172, 371] on img at bounding box center [164, 363] width 22 height 22
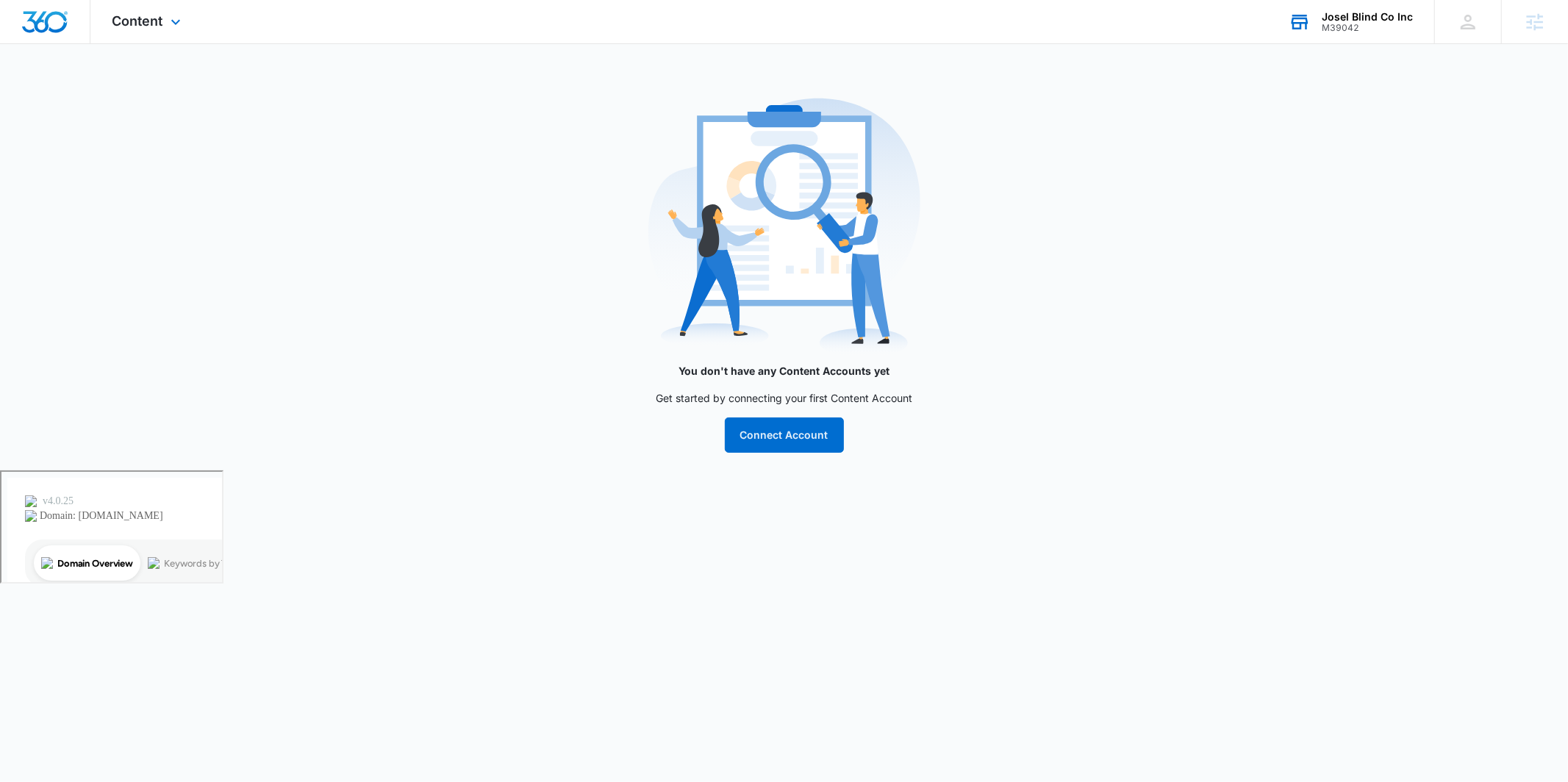
click at [185, 22] on div "Content Apps Reputation Websites Forms CRM Email Social Payments POS Content Ad…" at bounding box center [148, 21] width 116 height 44
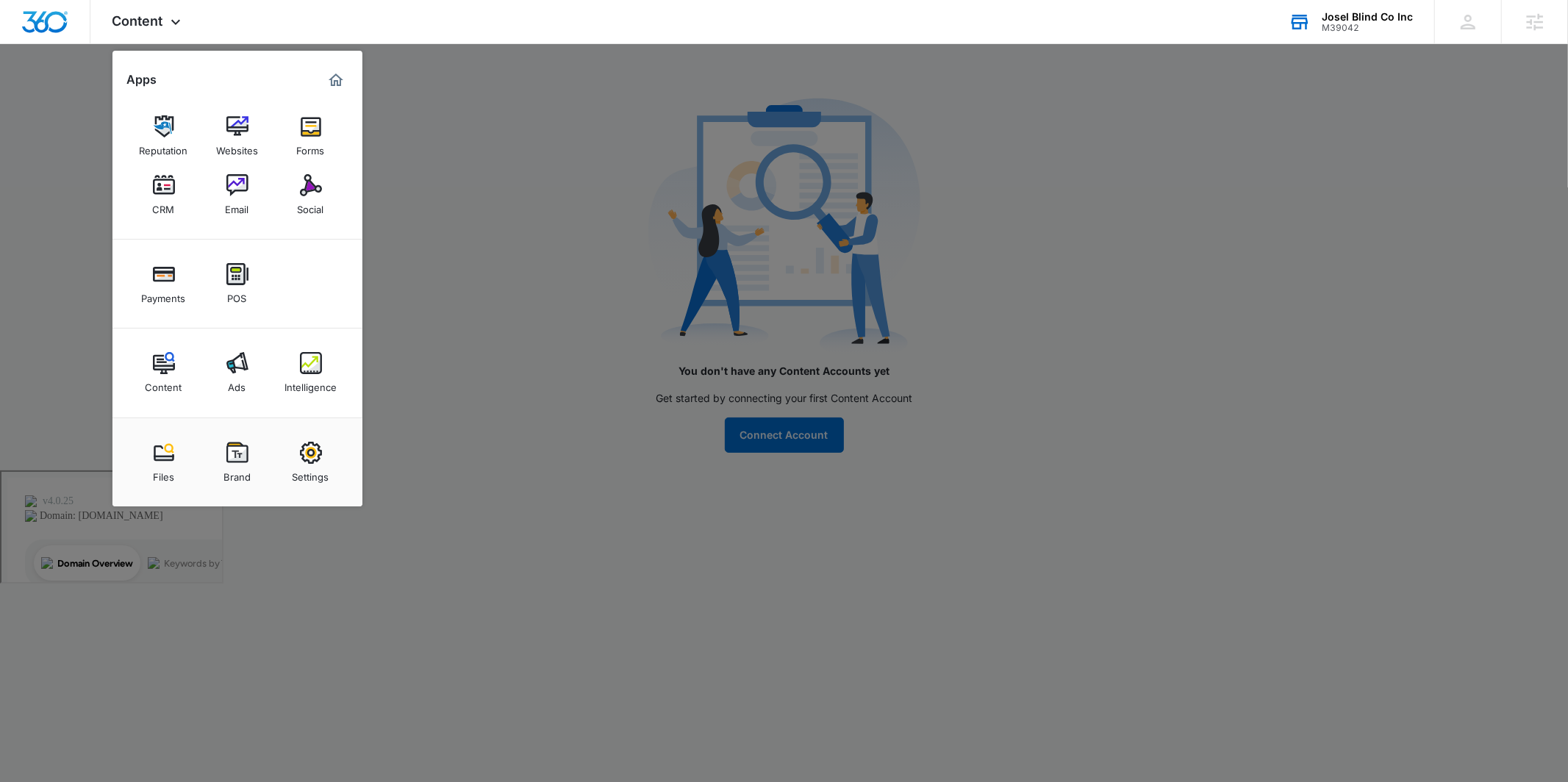
click at [647, 376] on div at bounding box center [784, 391] width 1568 height 782
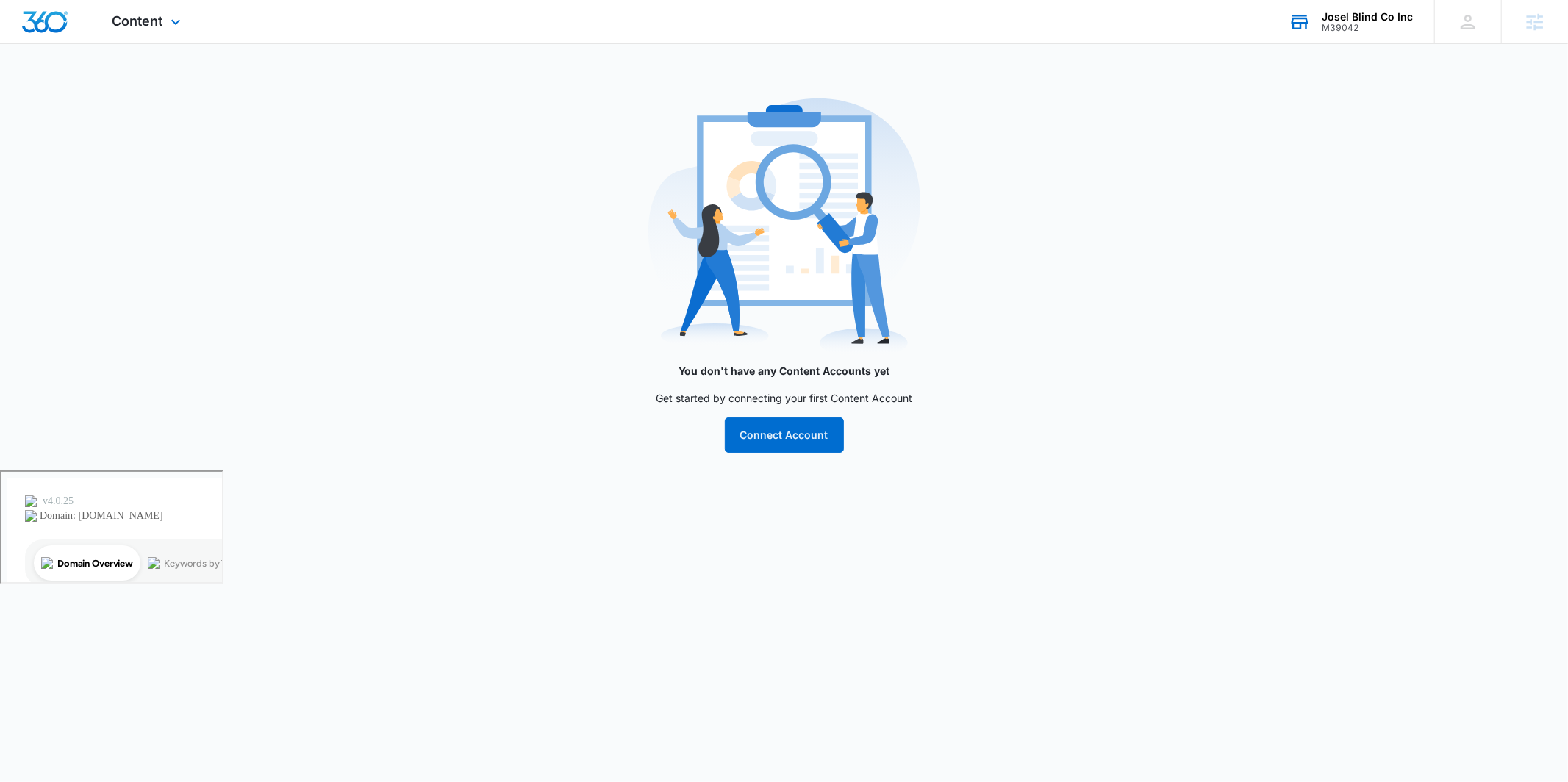
click at [193, 23] on div "Content Apps Reputation Websites Forms CRM Email Social Payments POS Content Ad…" at bounding box center [148, 21] width 116 height 44
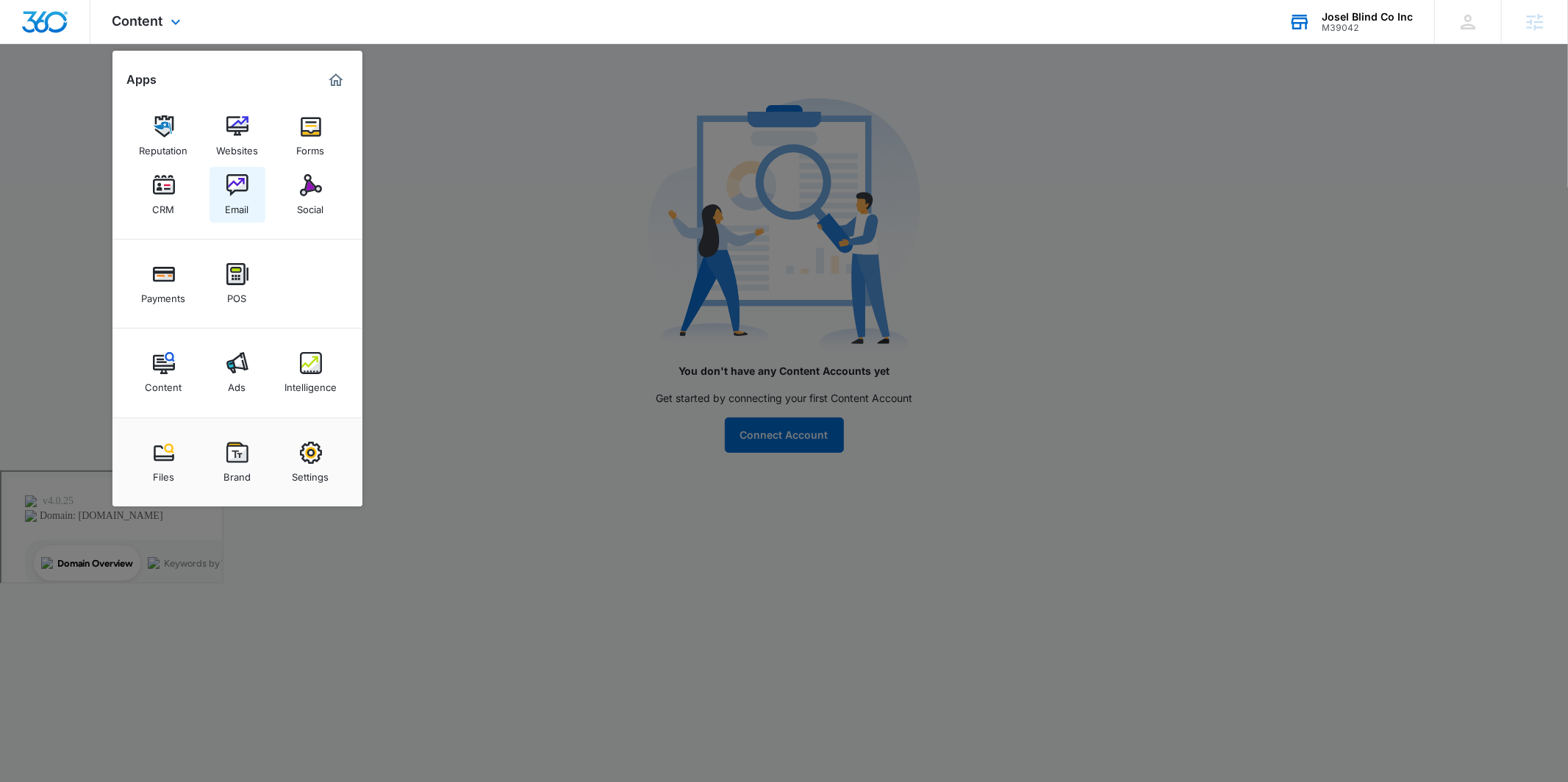
click at [244, 200] on div "Email" at bounding box center [238, 206] width 24 height 19
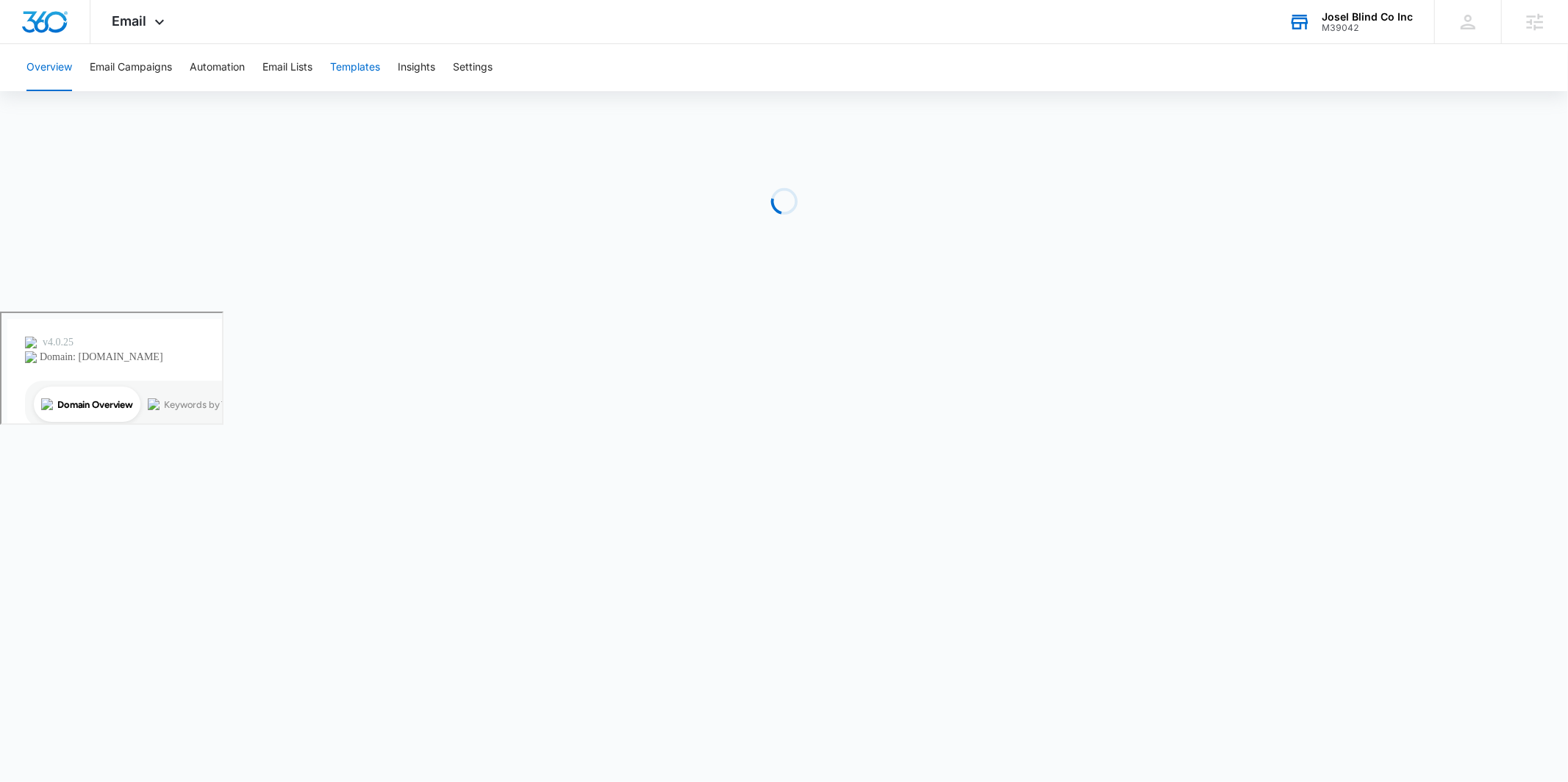
click at [367, 58] on button "Templates" at bounding box center [355, 68] width 50 height 47
